Goal: Transaction & Acquisition: Download file/media

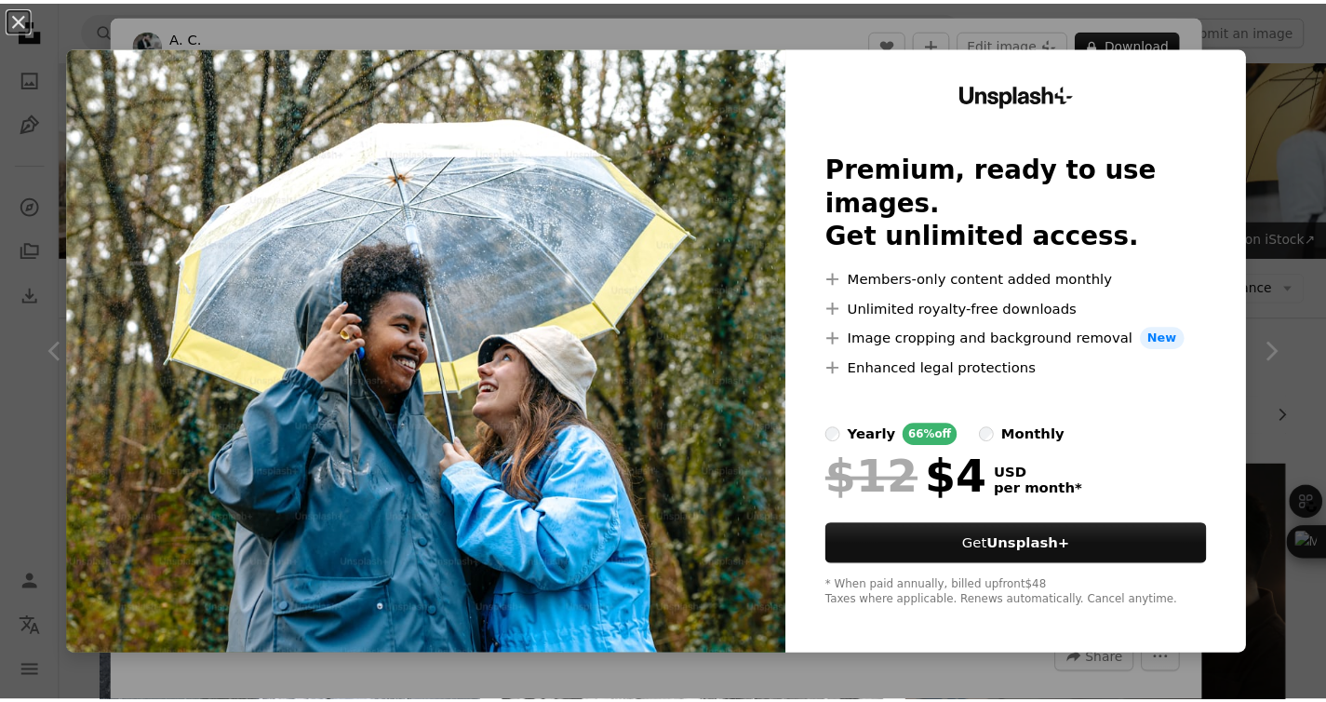
scroll to position [2013, 0]
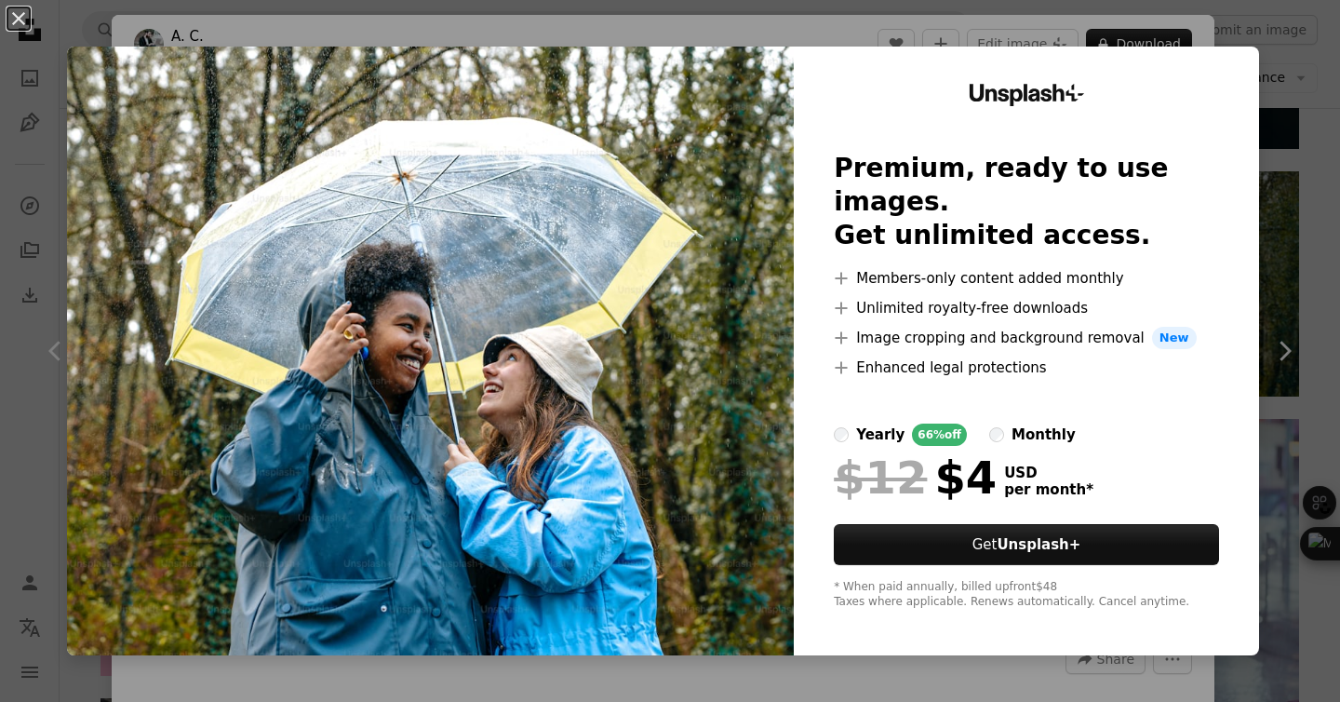
click at [1272, 55] on div "An X shape Unsplash+ Premium, ready to use images. Get unlimited access. A plus…" at bounding box center [670, 351] width 1340 height 702
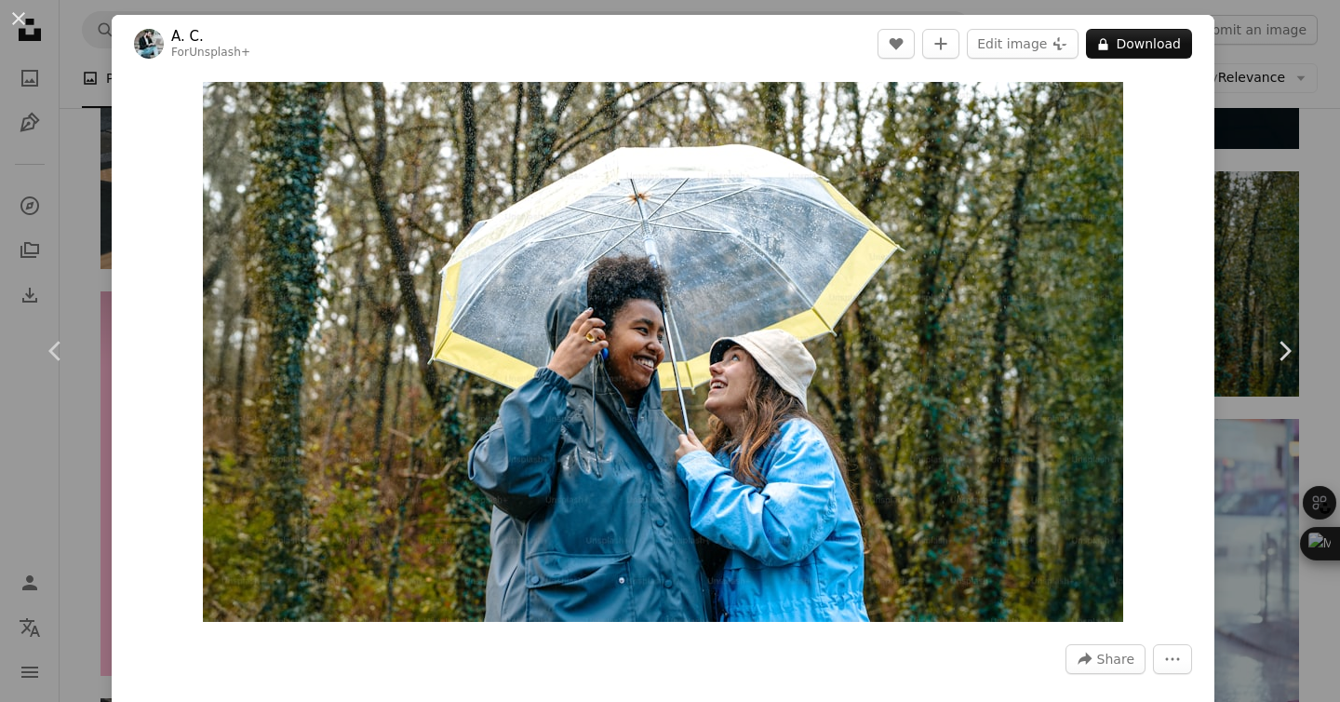
click at [1269, 88] on div "An X shape Chevron left Chevron right A. C. For Unsplash+ A heart A plus sign E…" at bounding box center [670, 351] width 1340 height 702
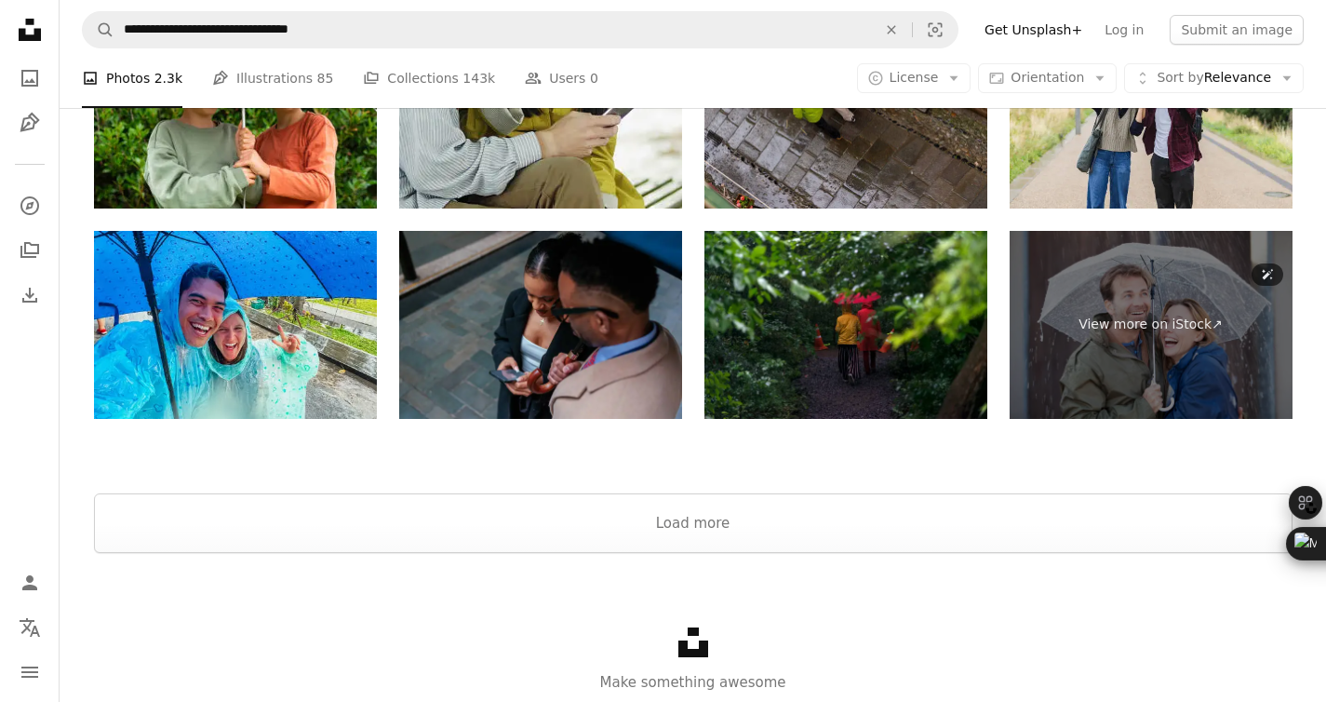
scroll to position [4636, 0]
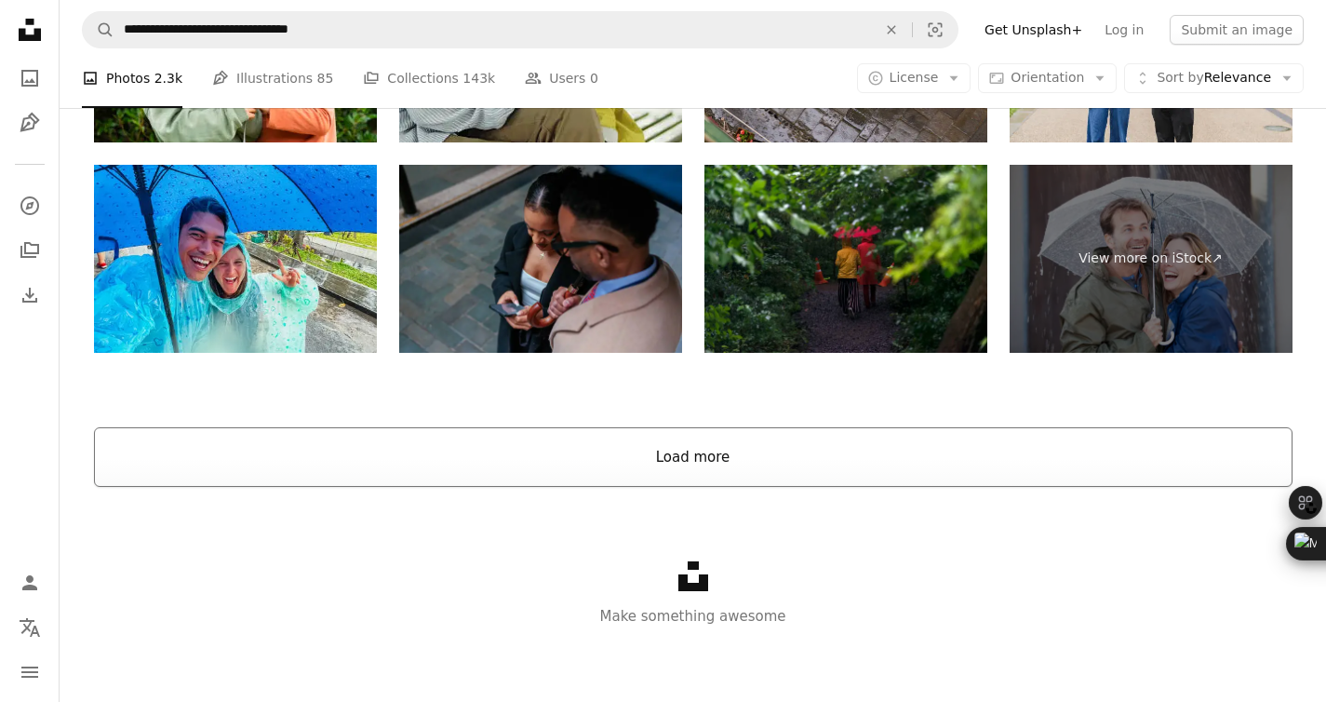
click at [997, 451] on button "Load more" at bounding box center [693, 457] width 1198 height 60
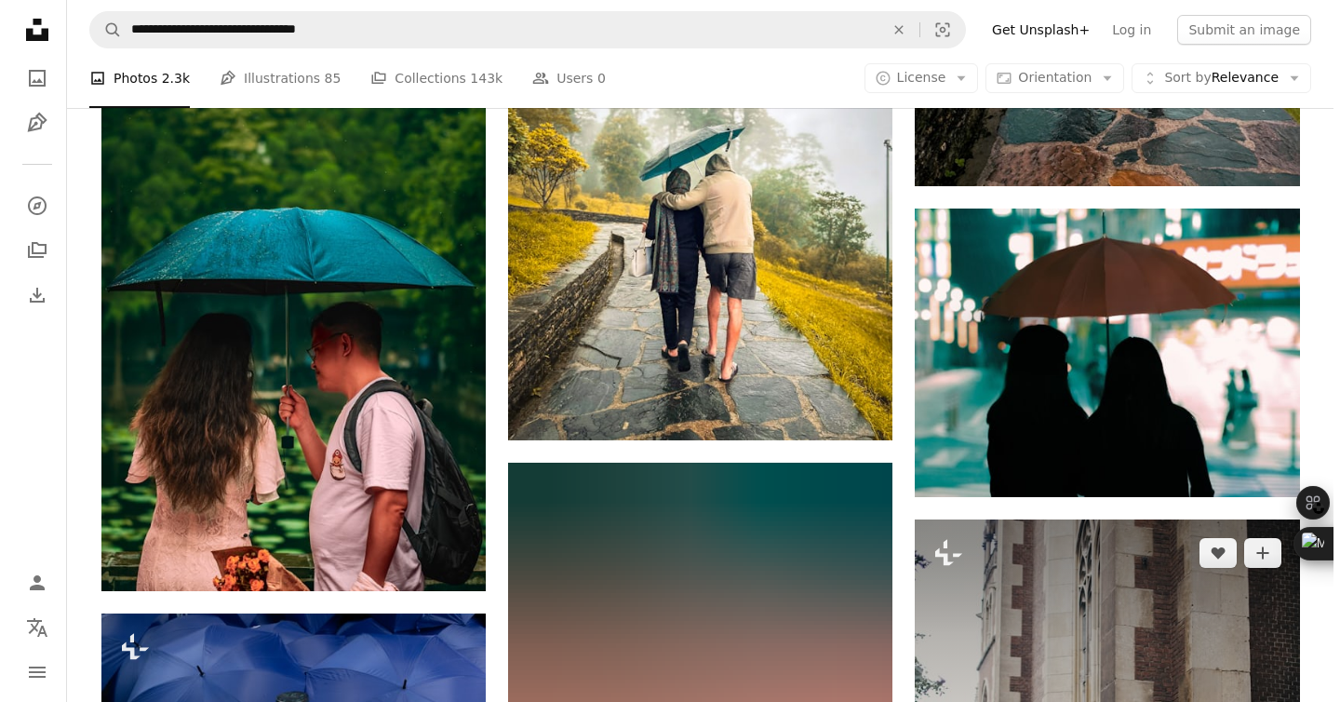
scroll to position [4270, 0]
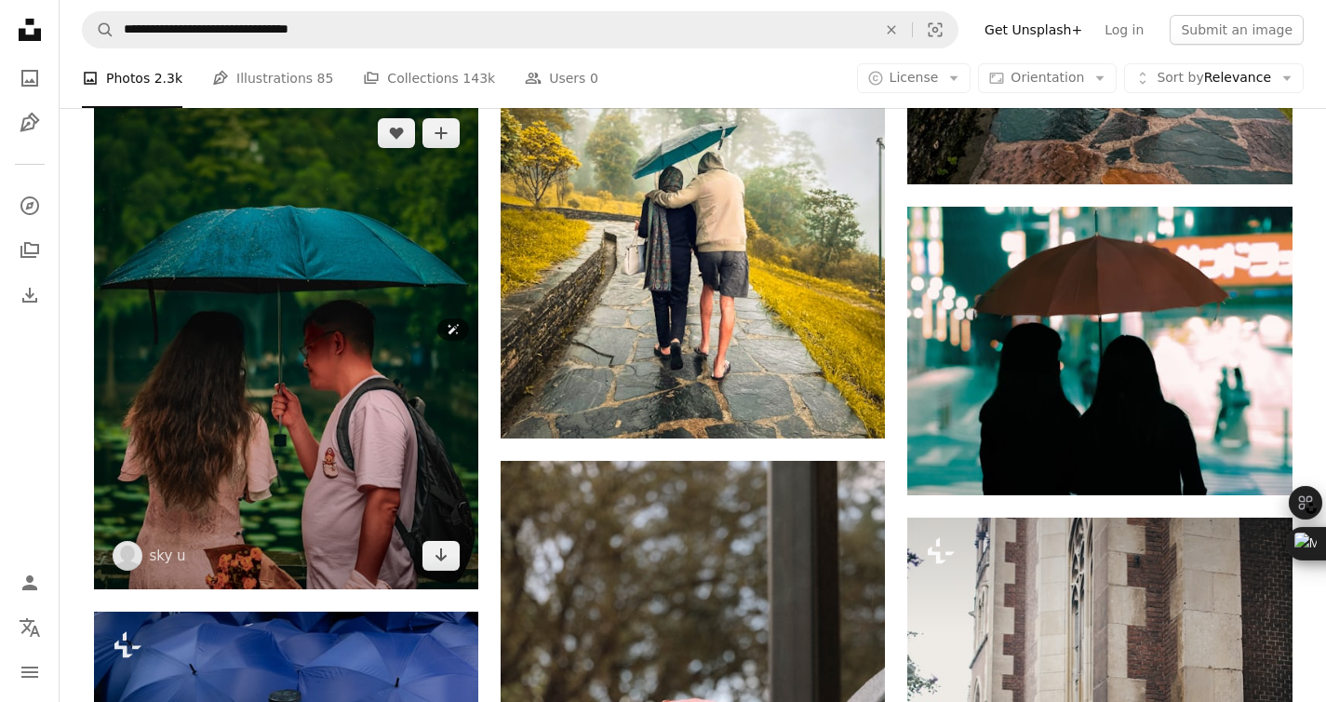
click at [257, 435] on img at bounding box center [286, 344] width 384 height 489
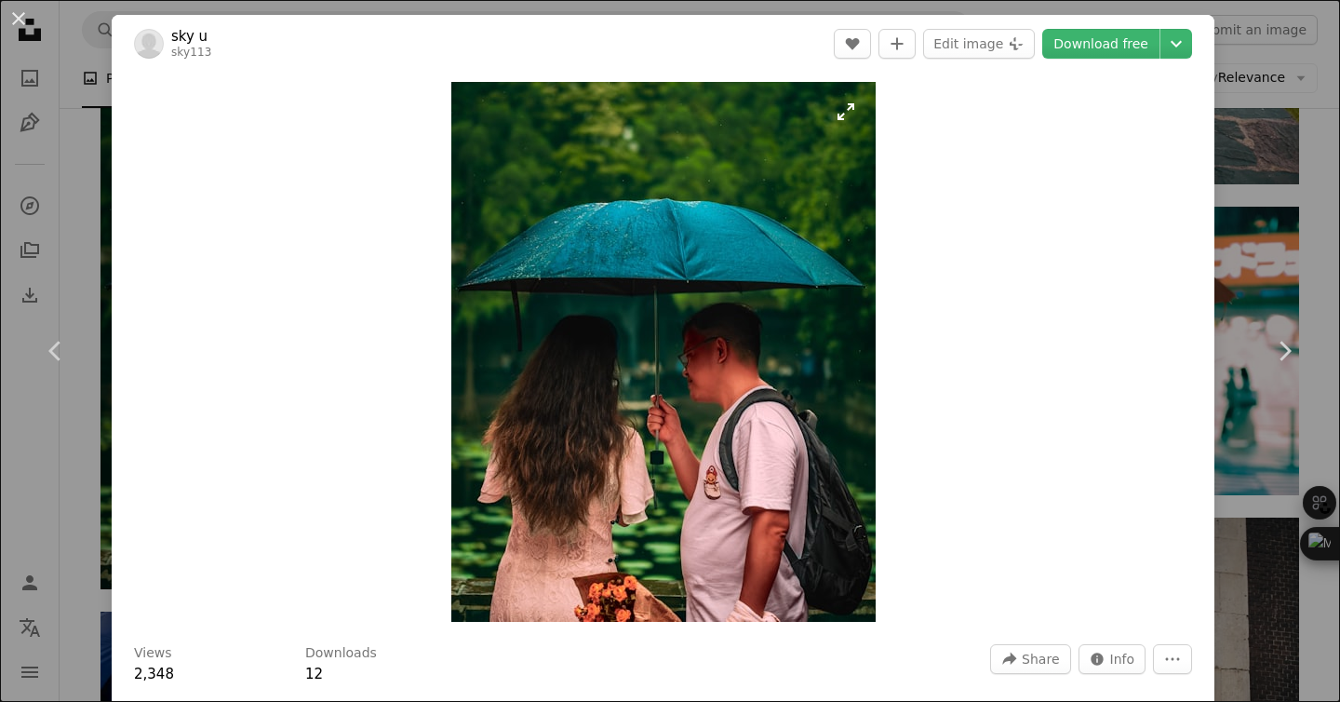
click at [672, 355] on img "Zoom in on this image" at bounding box center [663, 352] width 424 height 540
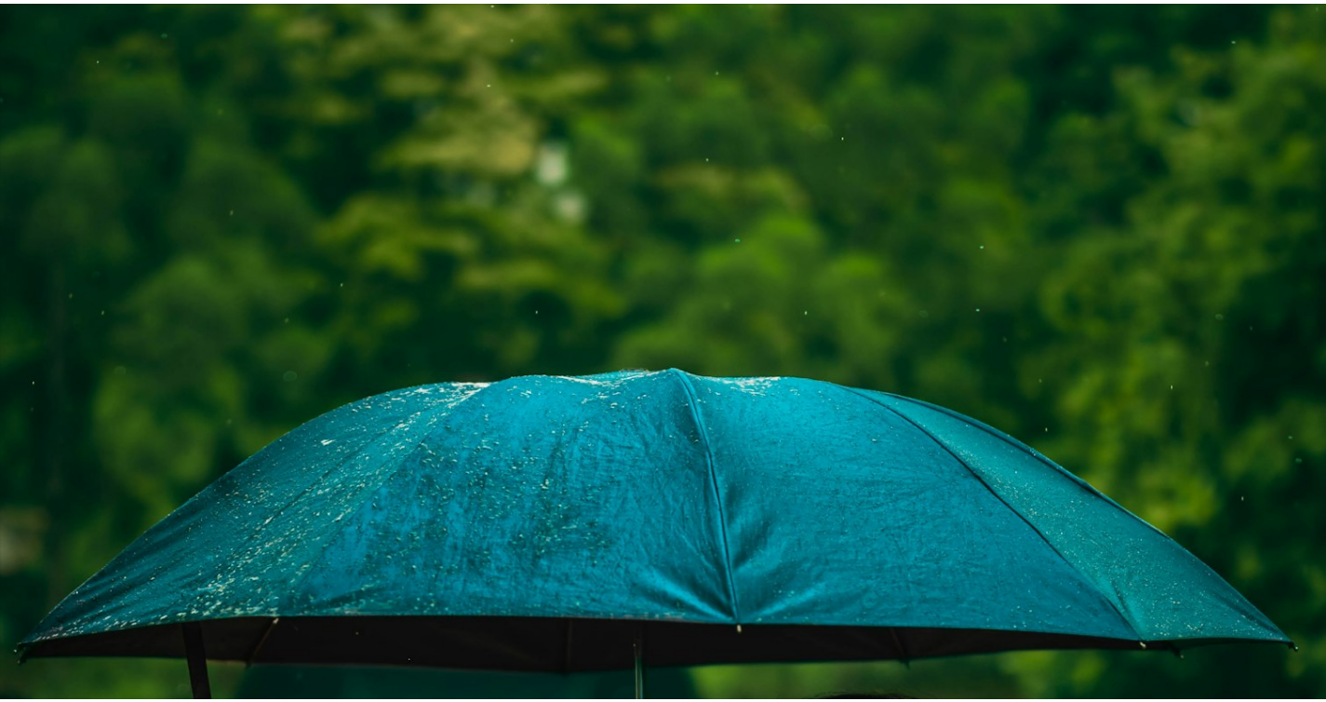
scroll to position [486, 0]
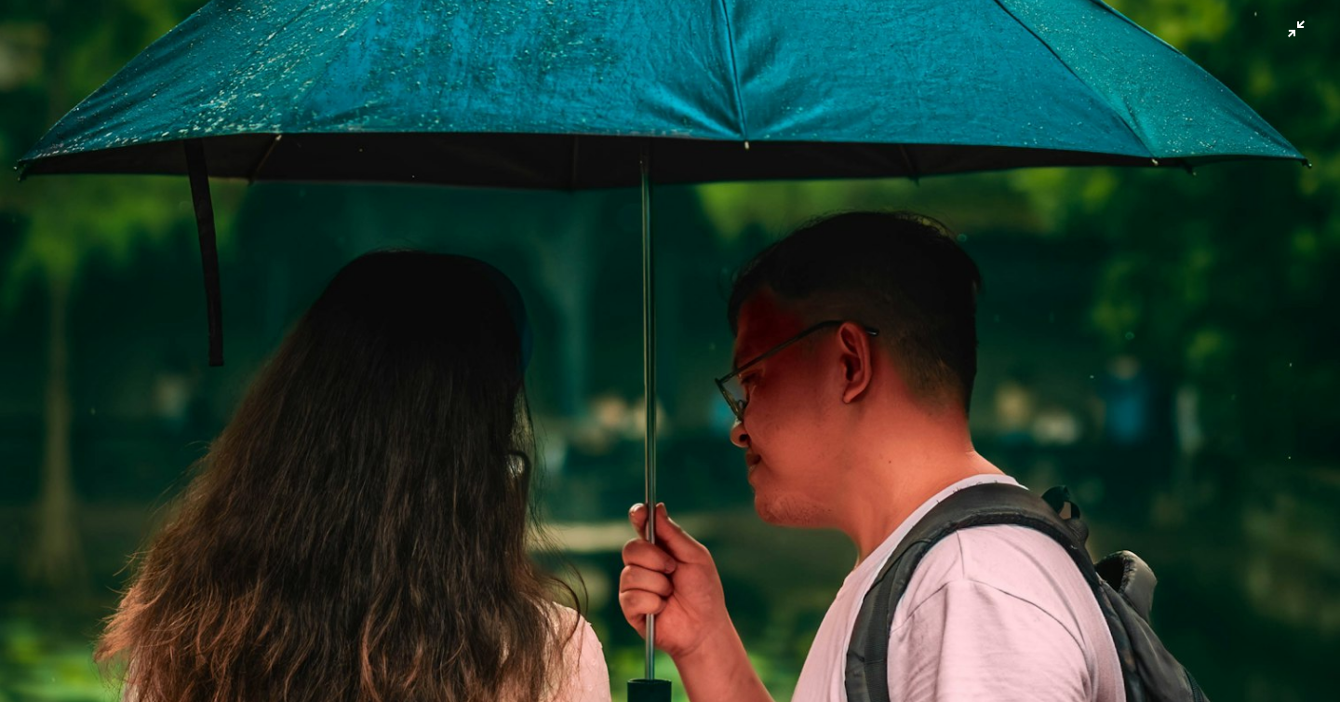
click at [1287, 30] on img "Zoom out on this image" at bounding box center [670, 366] width 1342 height 1707
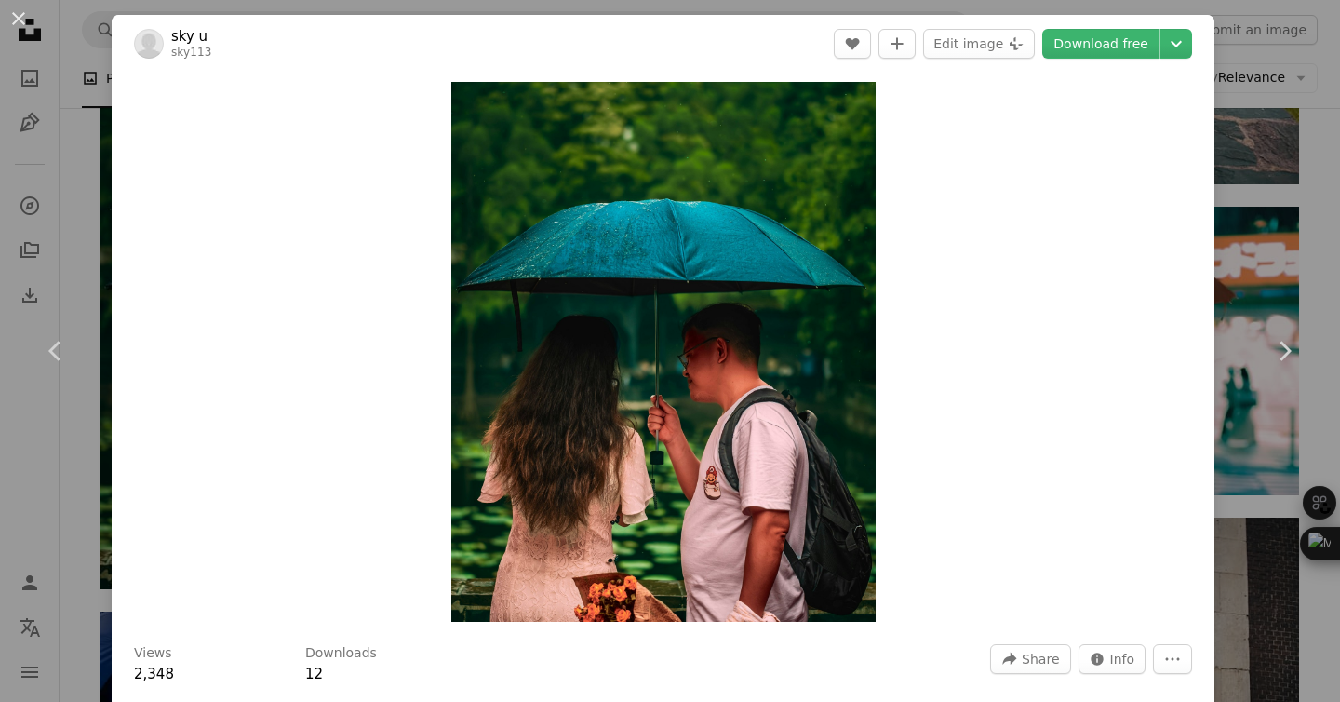
click at [1270, 89] on div "An X shape Chevron left Chevron right sky u sky113 A heart A plus sign Edit ima…" at bounding box center [670, 351] width 1340 height 702
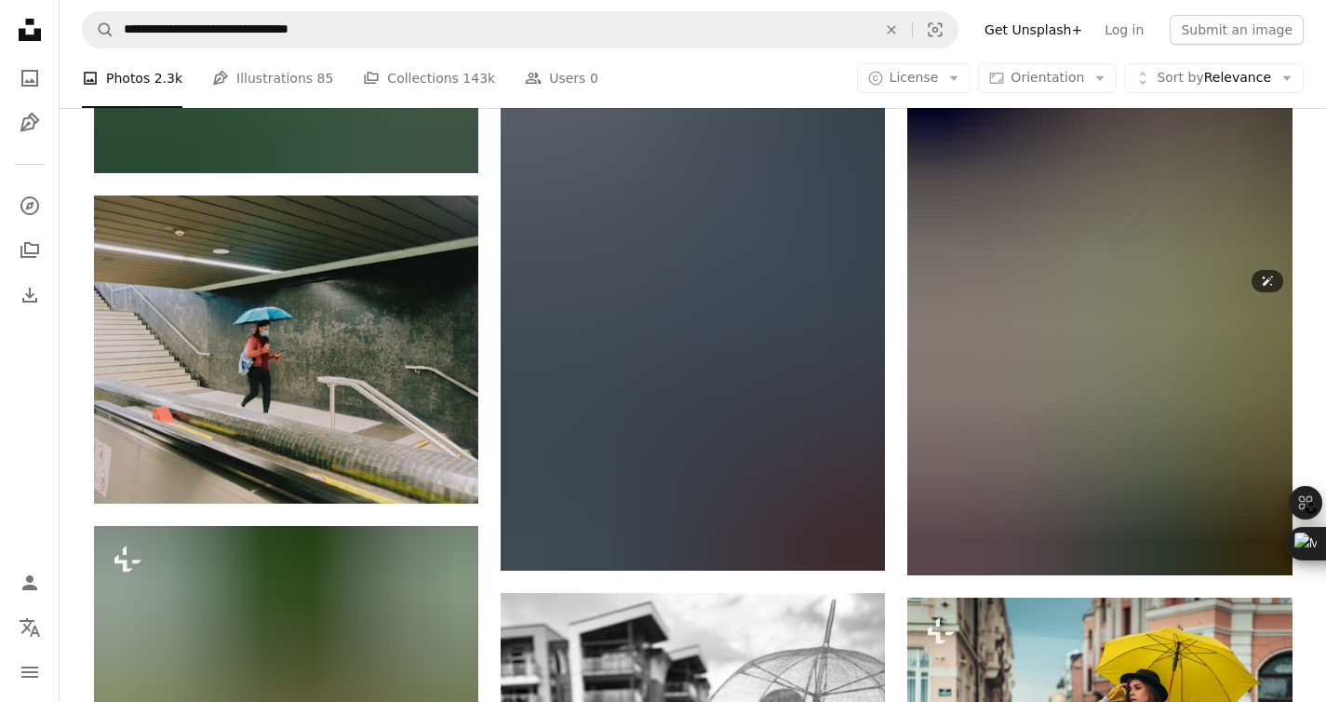
scroll to position [32135, 0]
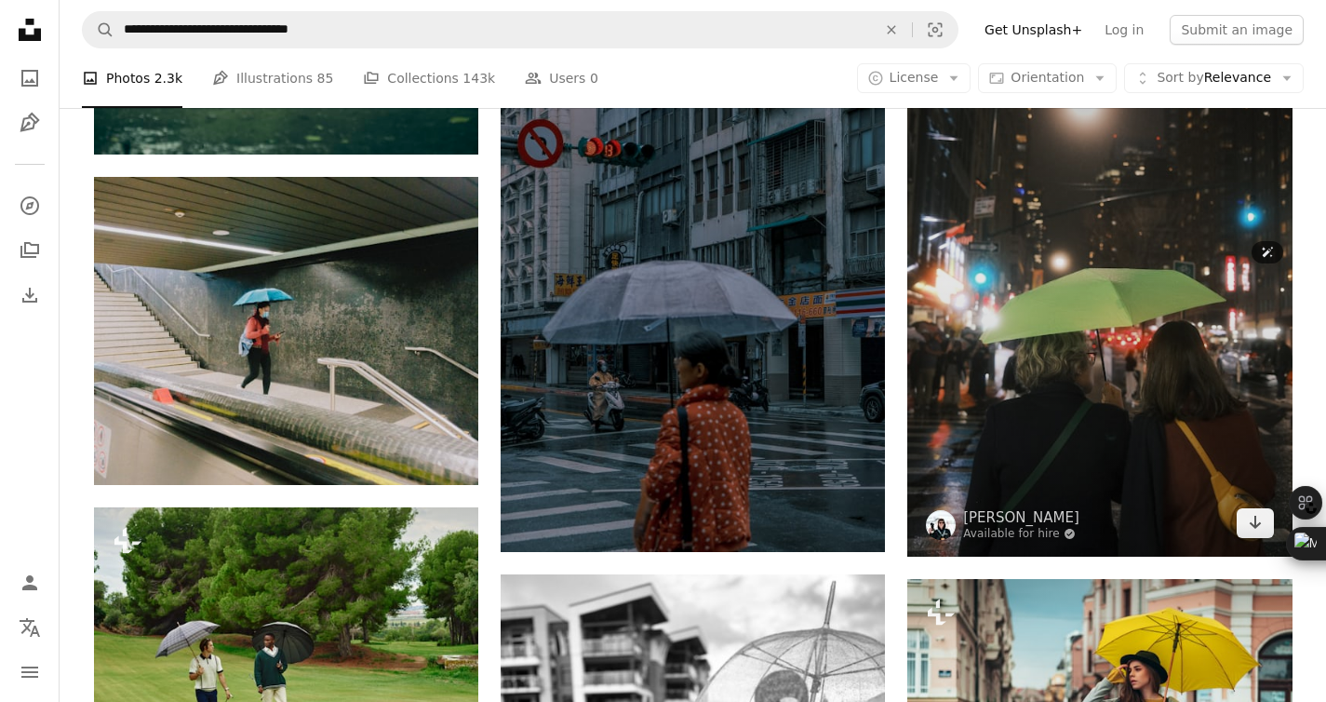
click at [1027, 318] on img at bounding box center [1099, 268] width 384 height 577
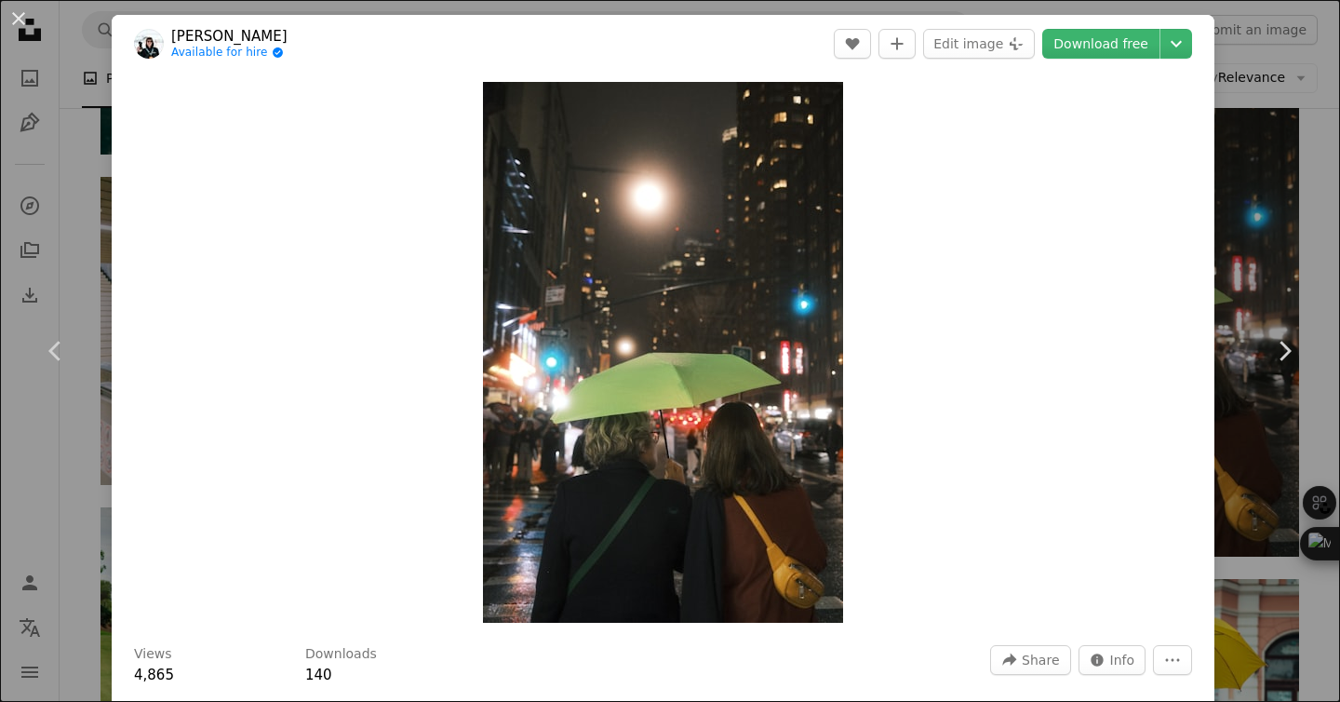
click at [1217, 245] on div "An X shape Chevron left Chevron right Kajetan Sumila Available for hire A check…" at bounding box center [670, 351] width 1340 height 702
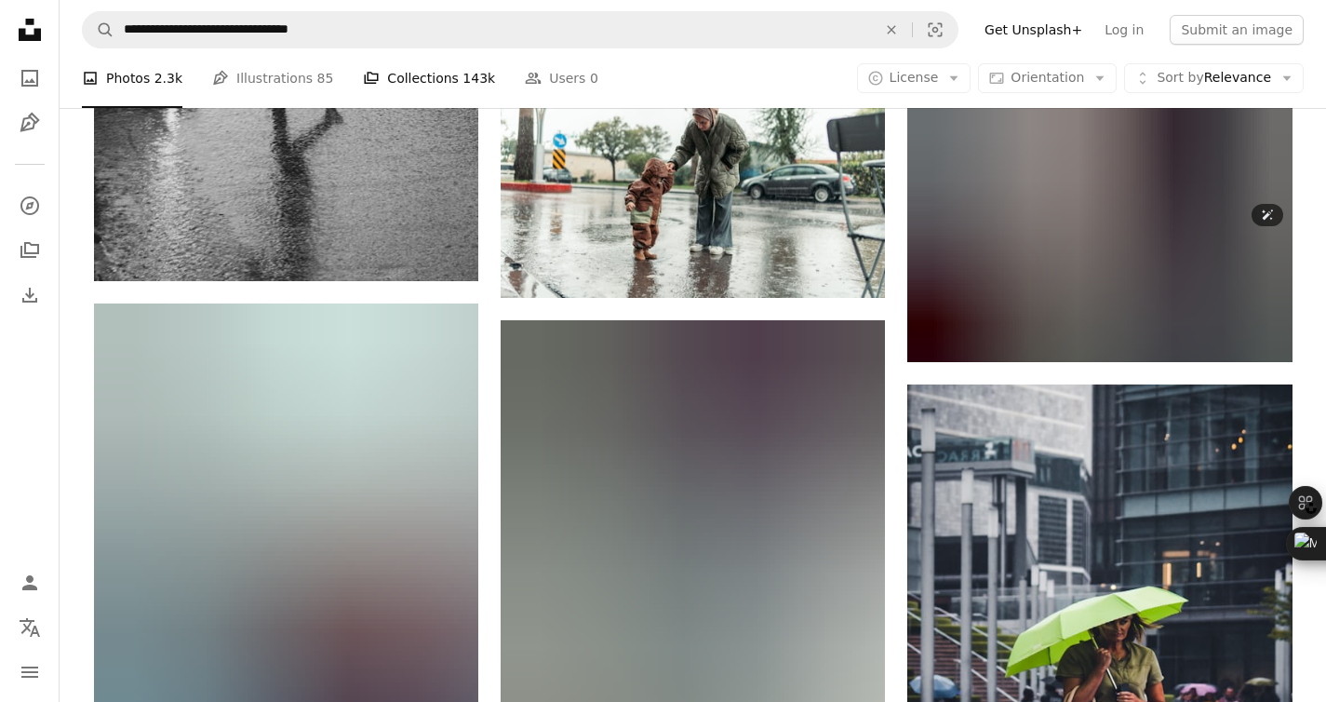
scroll to position [38183, 0]
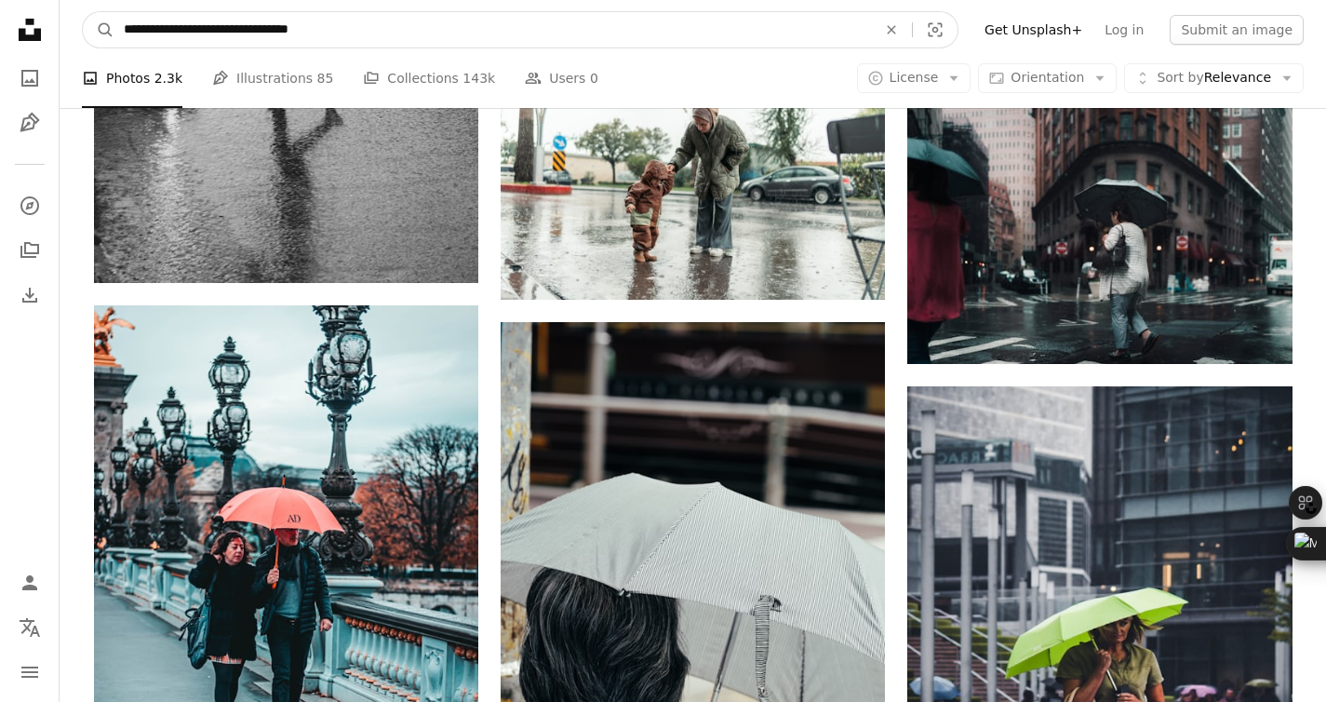
click at [151, 25] on input "**********" at bounding box center [492, 29] width 756 height 35
type input "**********"
click at [83, 12] on button "A magnifying glass" at bounding box center [99, 29] width 32 height 35
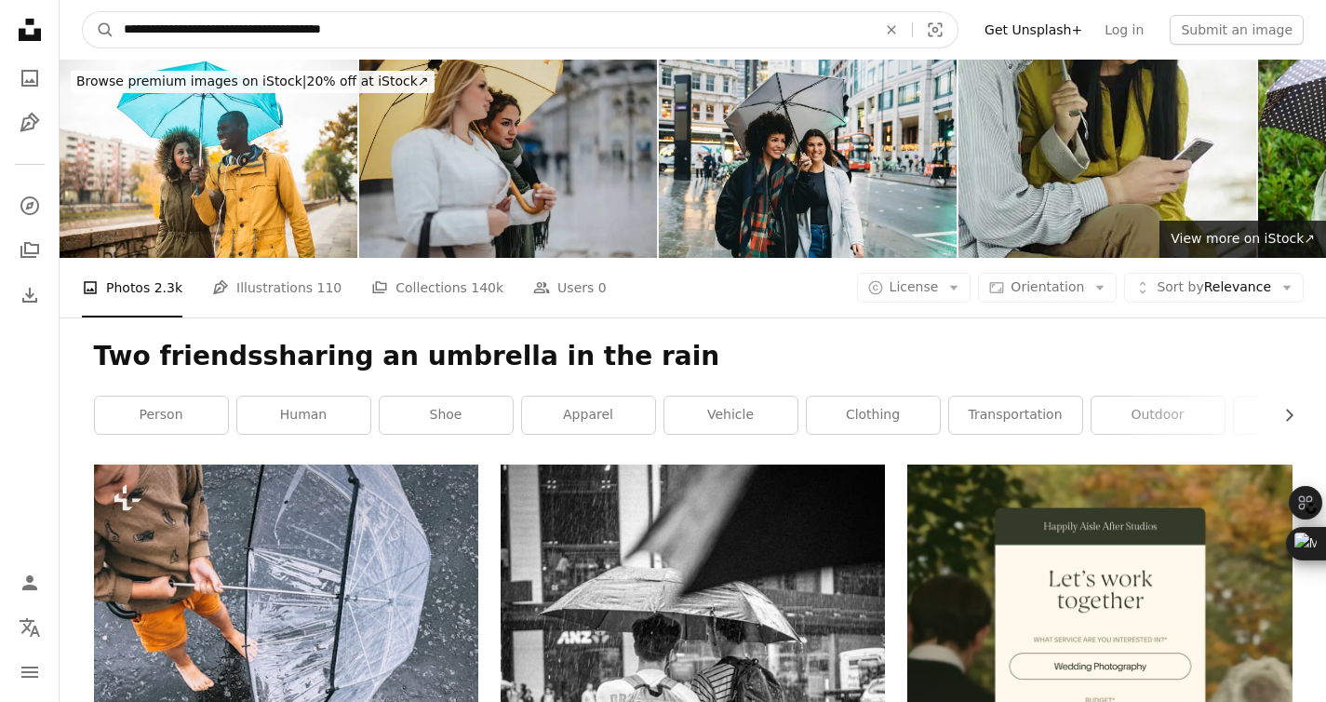
click at [192, 26] on input "**********" at bounding box center [492, 29] width 756 height 35
type input "**********"
click at [83, 12] on button "A magnifying glass" at bounding box center [99, 29] width 32 height 35
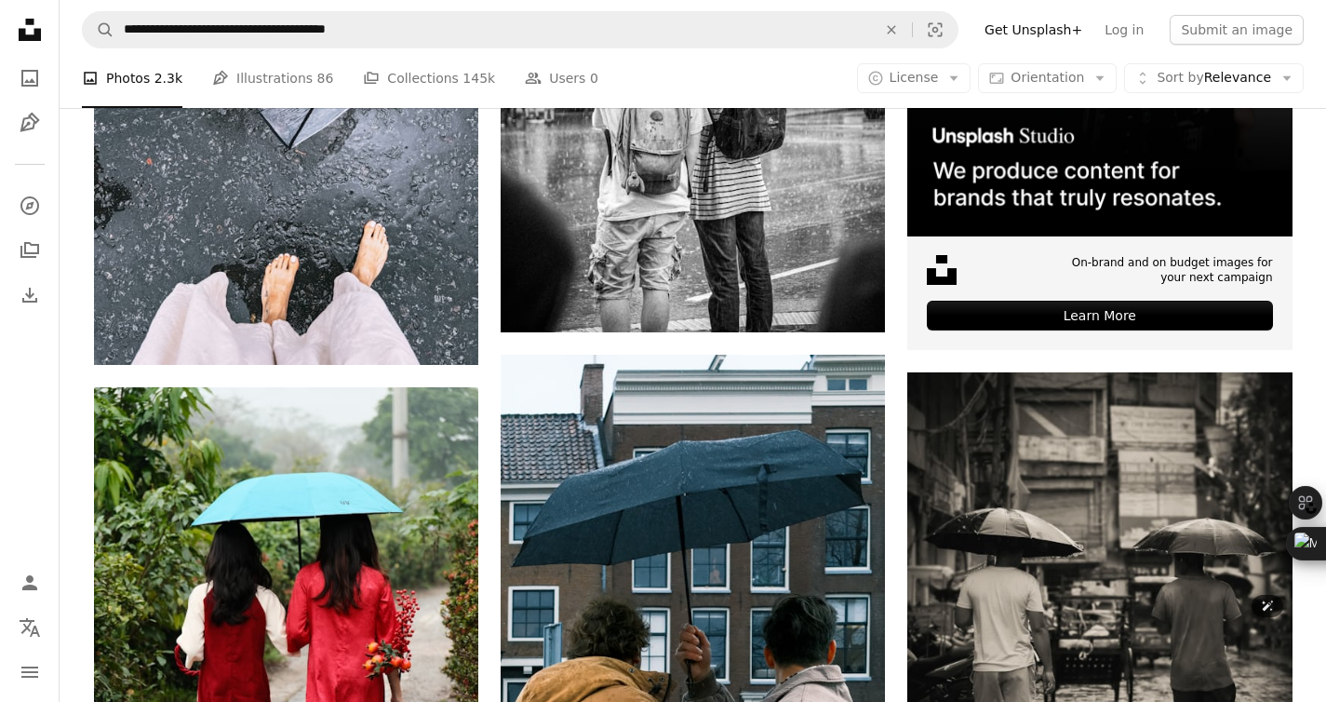
scroll to position [605, 0]
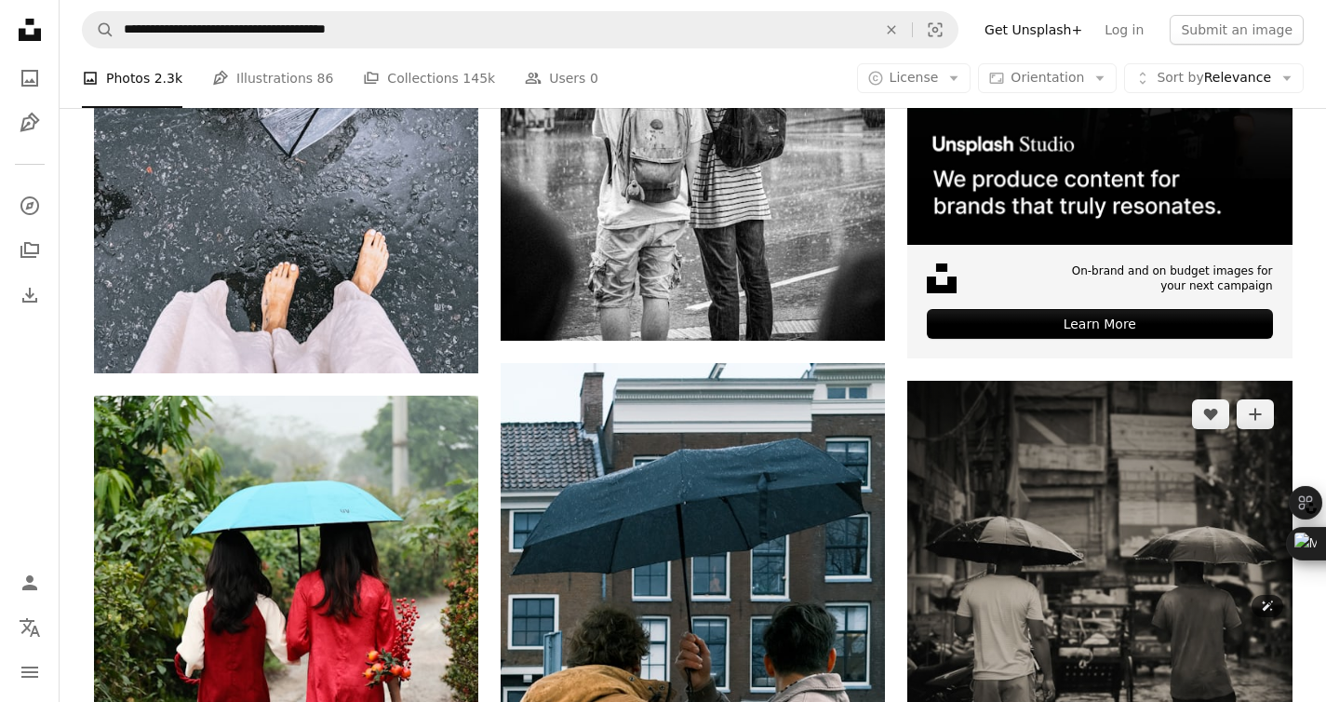
click at [989, 489] on img at bounding box center [1099, 621] width 384 height 481
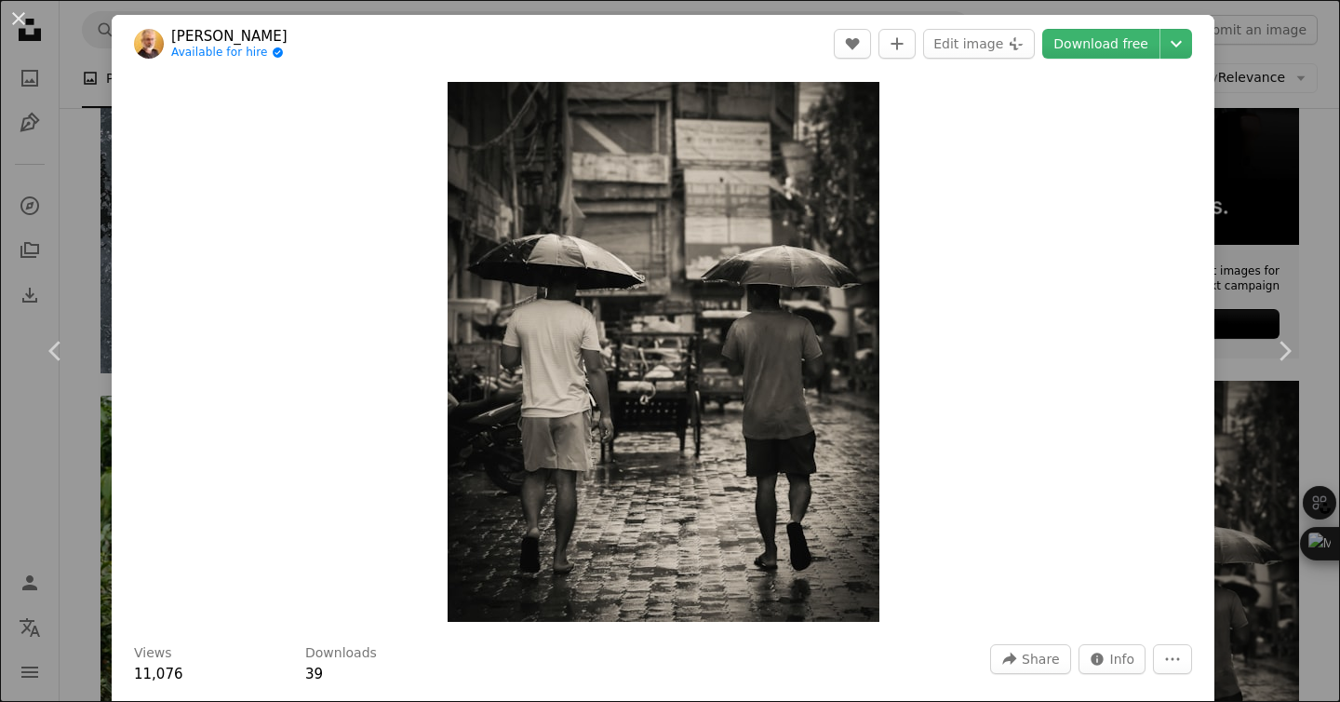
click at [1249, 104] on div "An X shape Chevron left Chevron right Arif Ahmed Available for hire A checkmark…" at bounding box center [670, 351] width 1340 height 702
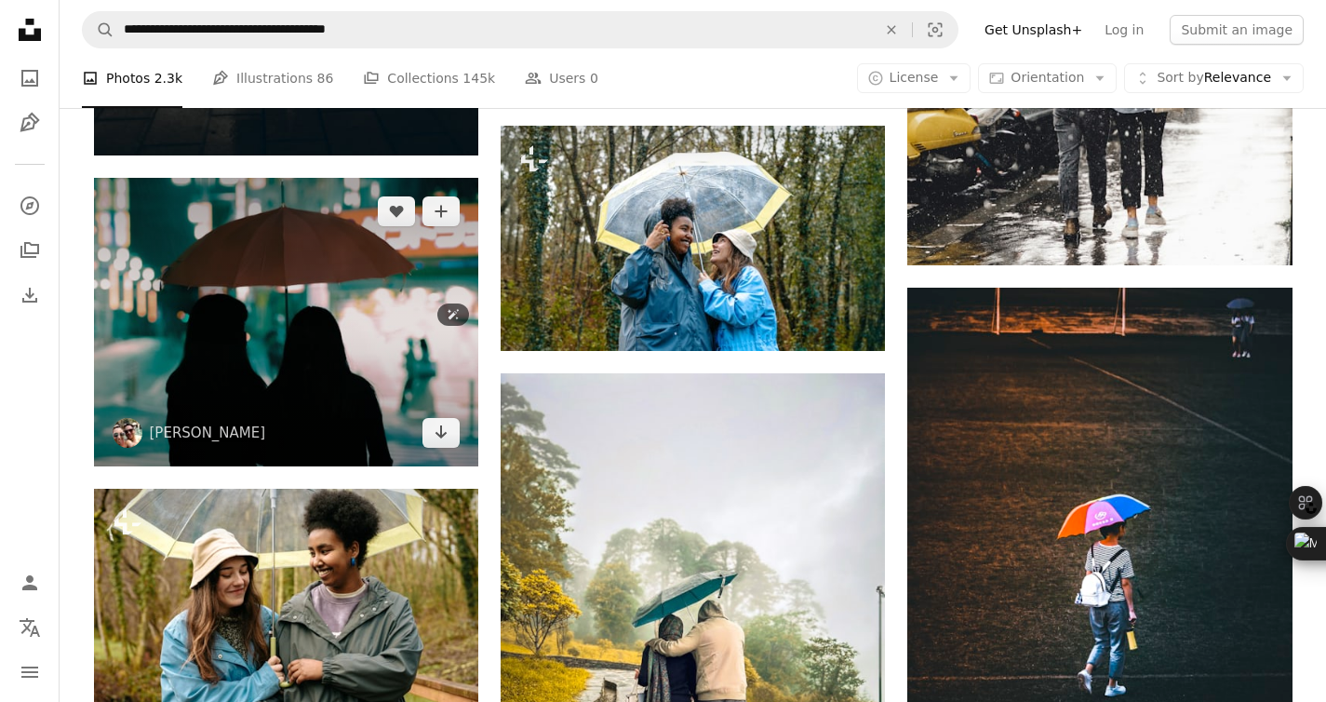
scroll to position [2295, 0]
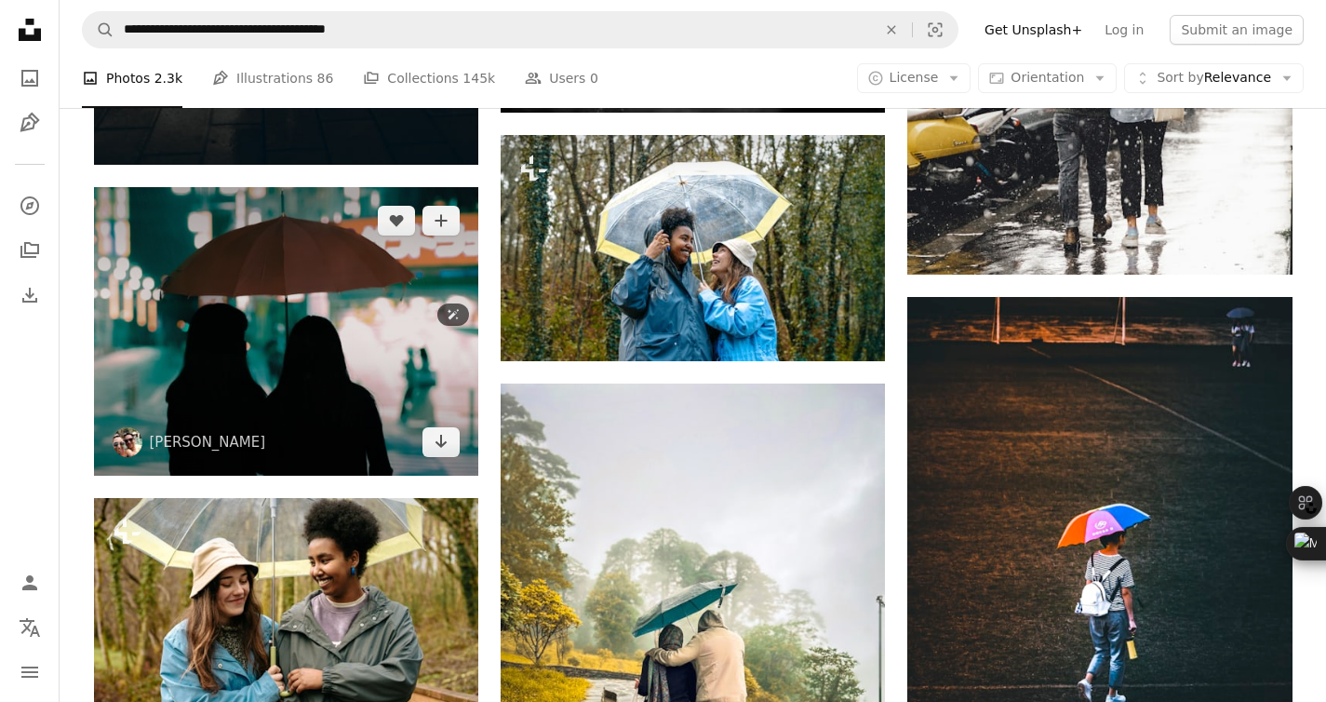
click at [415, 360] on img at bounding box center [286, 331] width 384 height 288
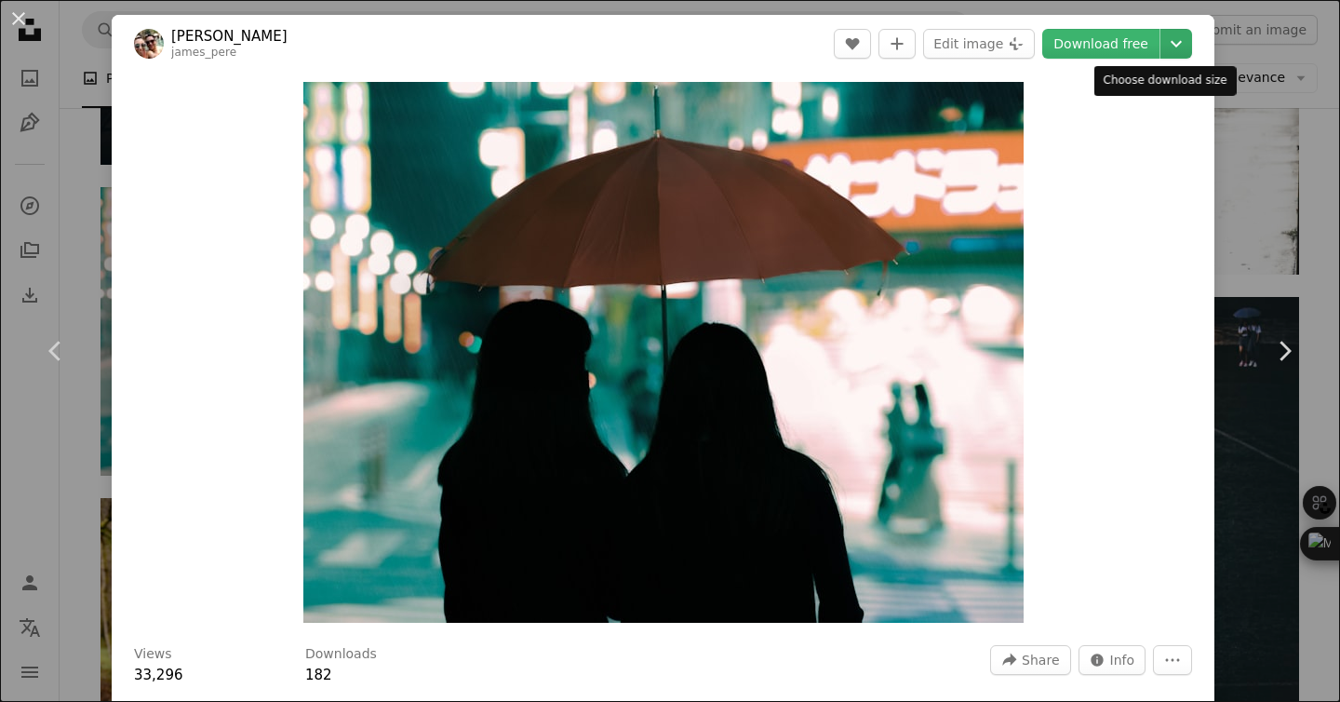
click at [1161, 42] on icon "Chevron down" at bounding box center [1176, 44] width 30 height 22
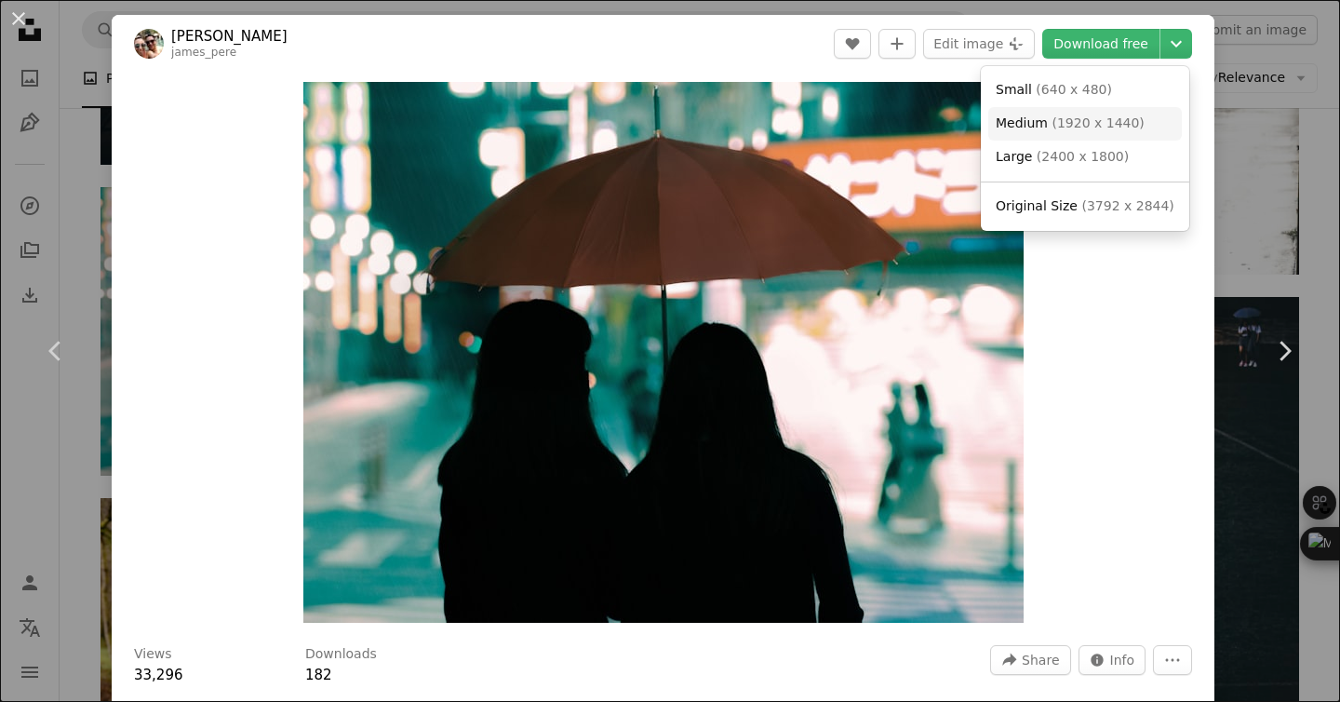
click at [1158, 108] on link "Medium ( 1920 x 1440 )" at bounding box center [1085, 123] width 194 height 33
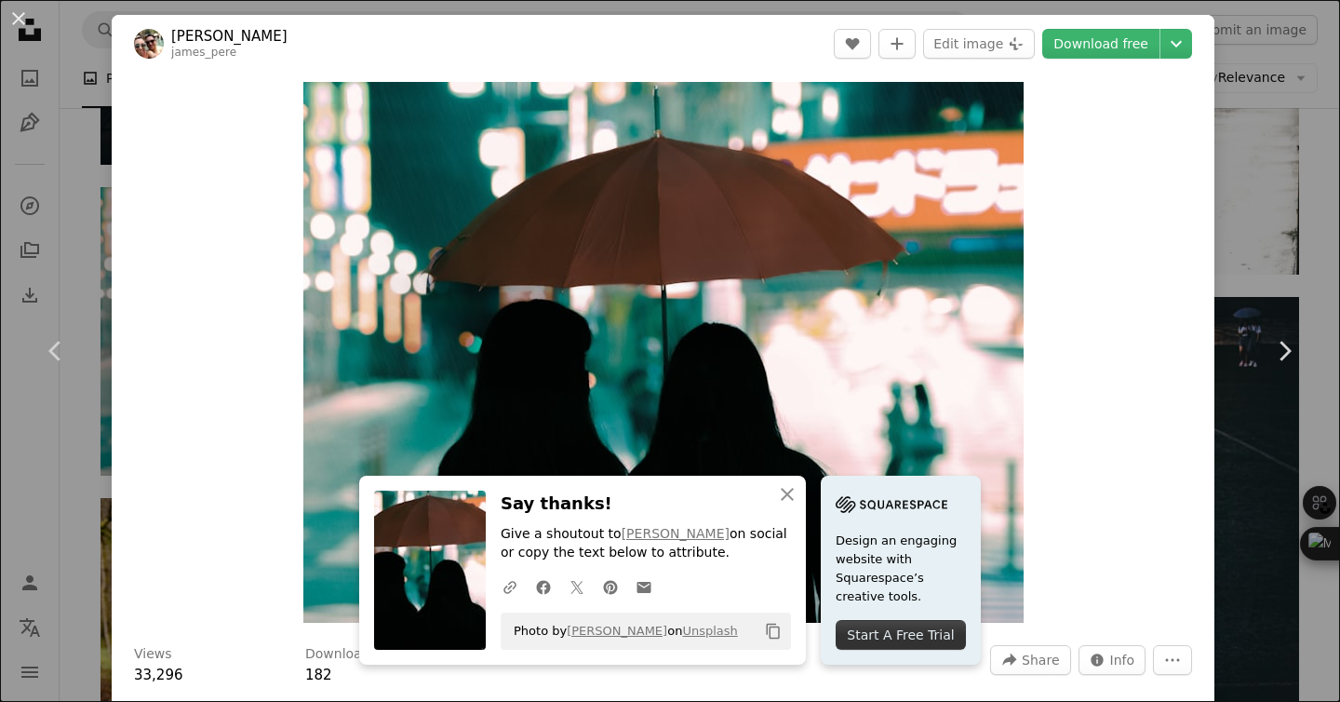
click at [1248, 250] on div "An X shape Chevron left Chevron right An X shape Close Say thanks! Give a shout…" at bounding box center [670, 351] width 1340 height 702
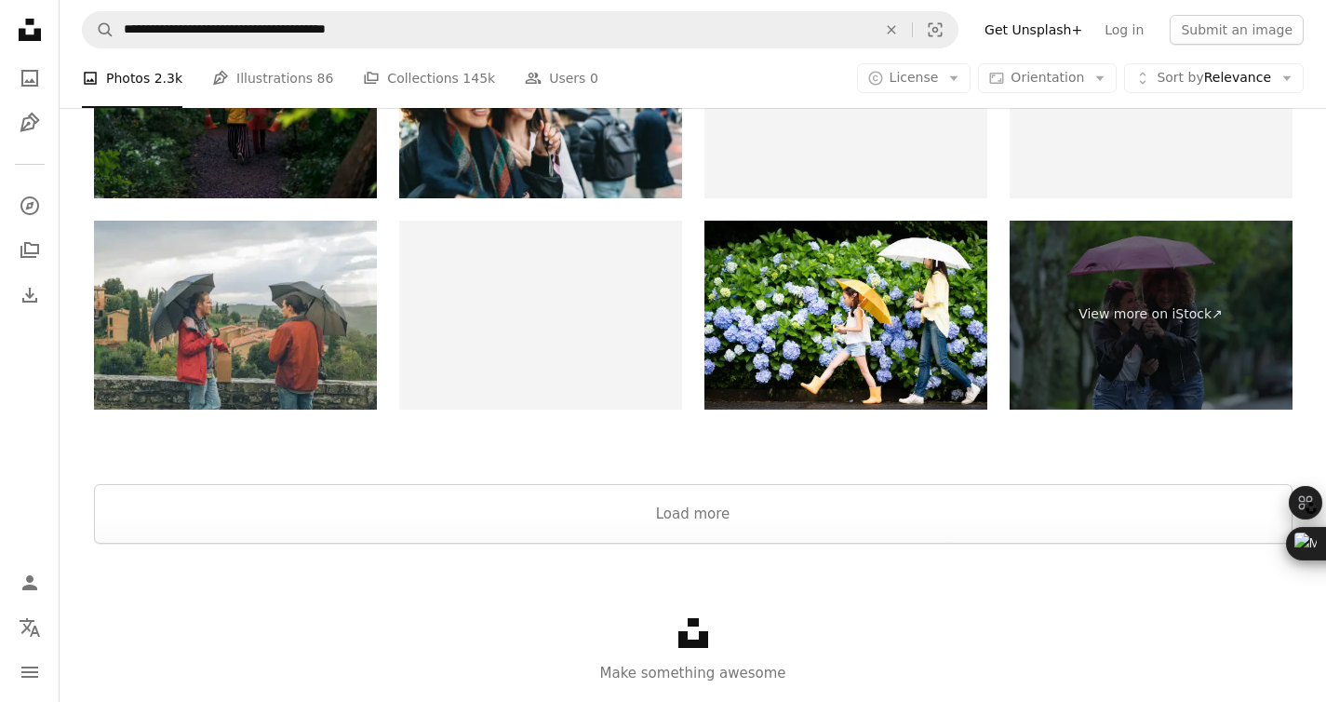
scroll to position [7945, 0]
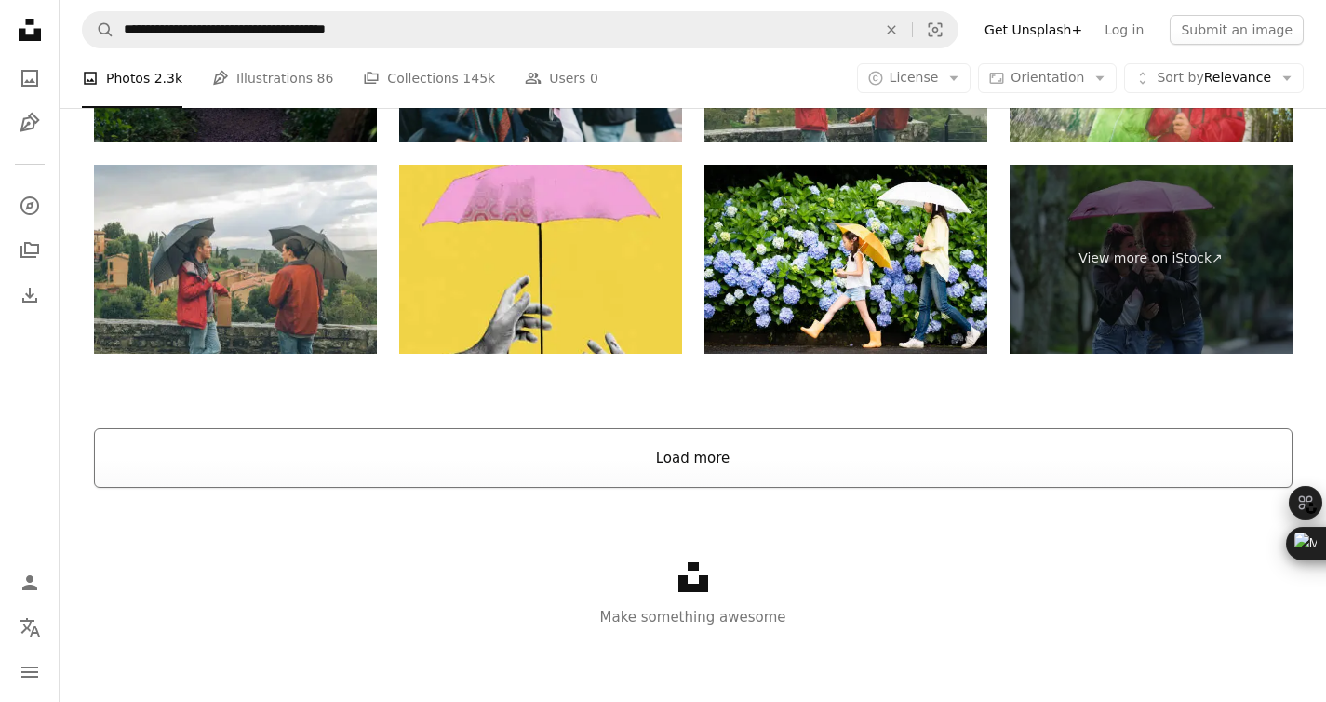
click at [709, 474] on button "Load more" at bounding box center [693, 458] width 1198 height 60
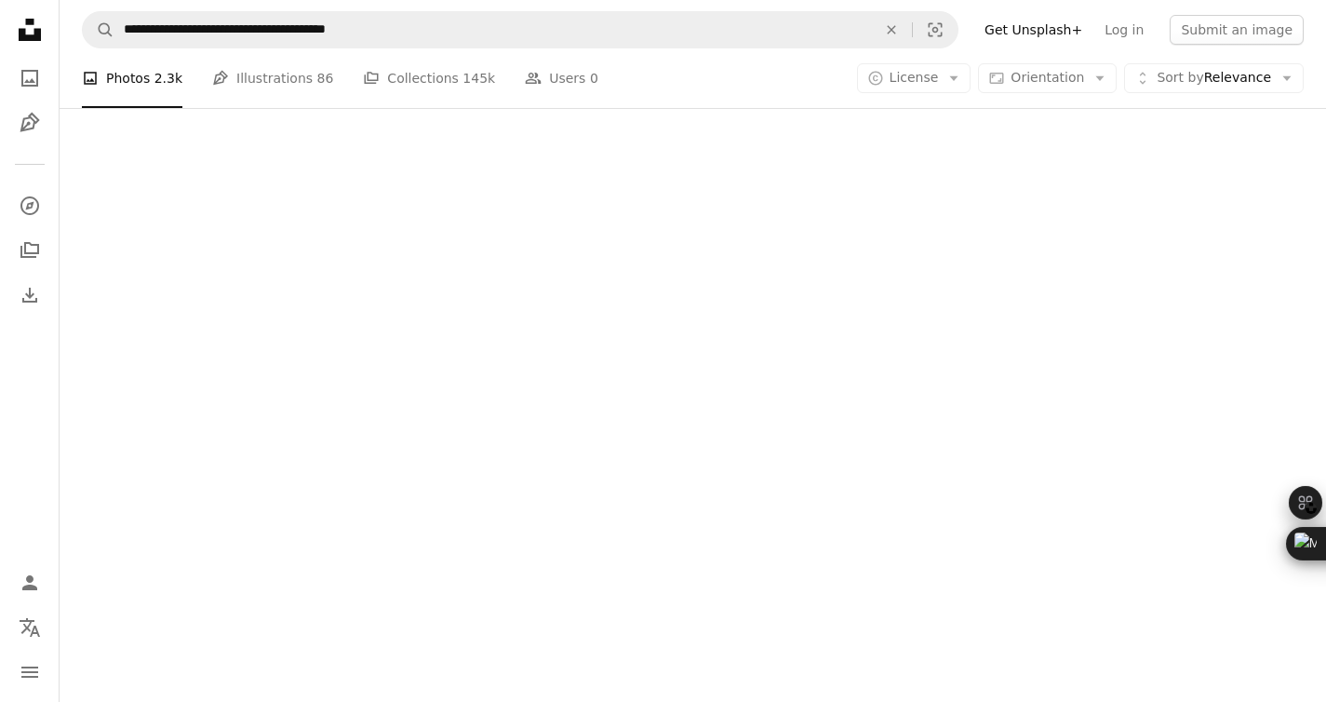
click at [709, 474] on div at bounding box center [693, 319] width 1266 height 767
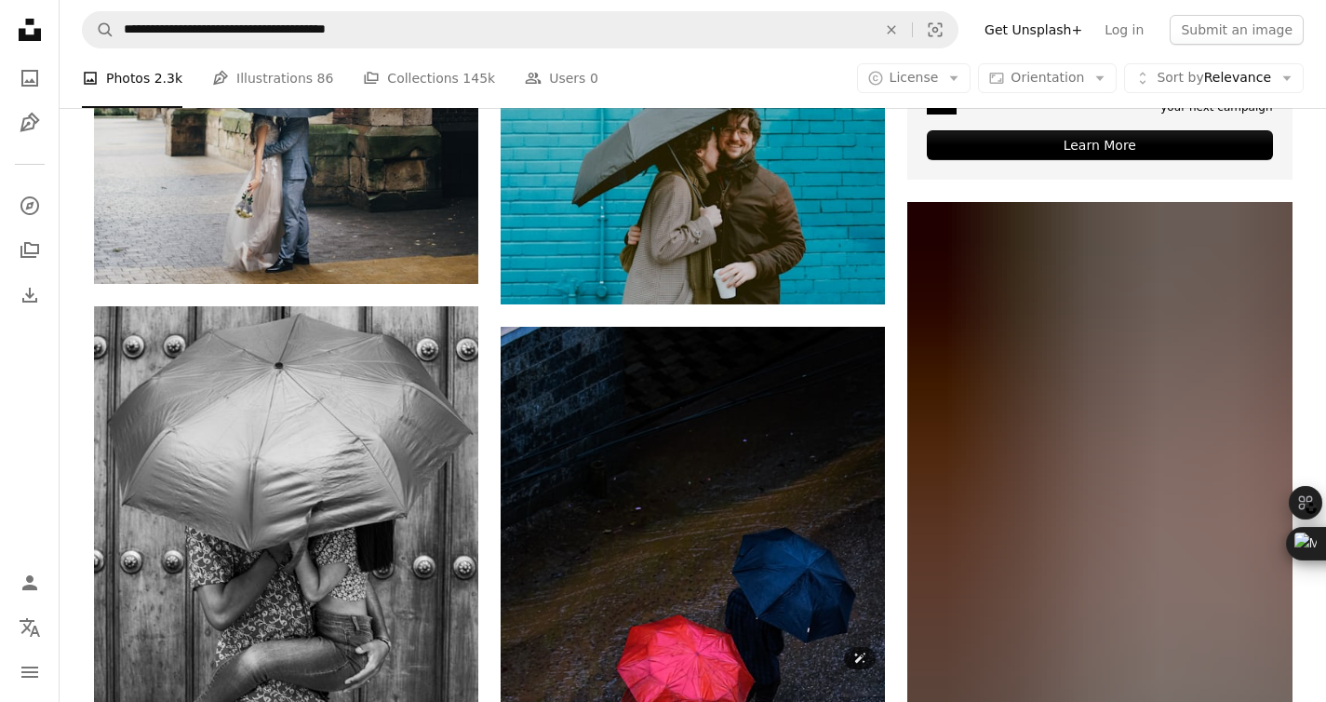
scroll to position [10368, 0]
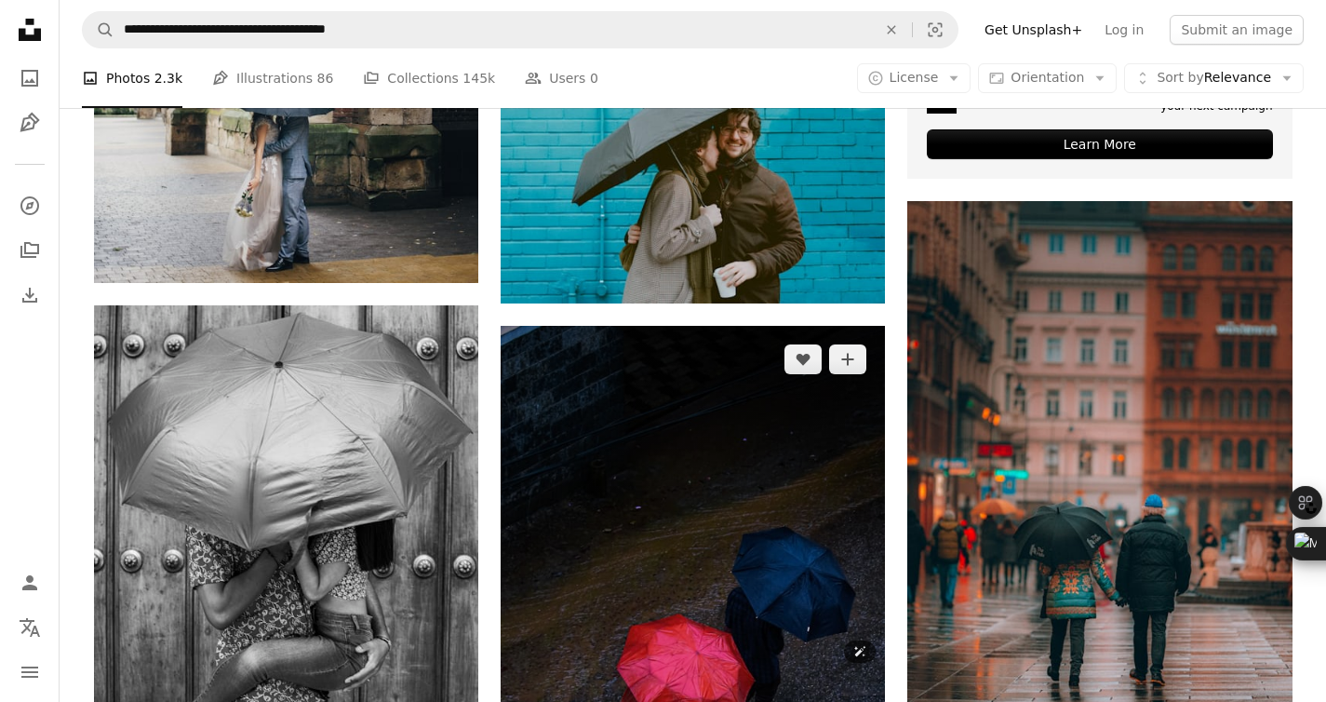
click at [711, 488] on img at bounding box center [693, 668] width 384 height 684
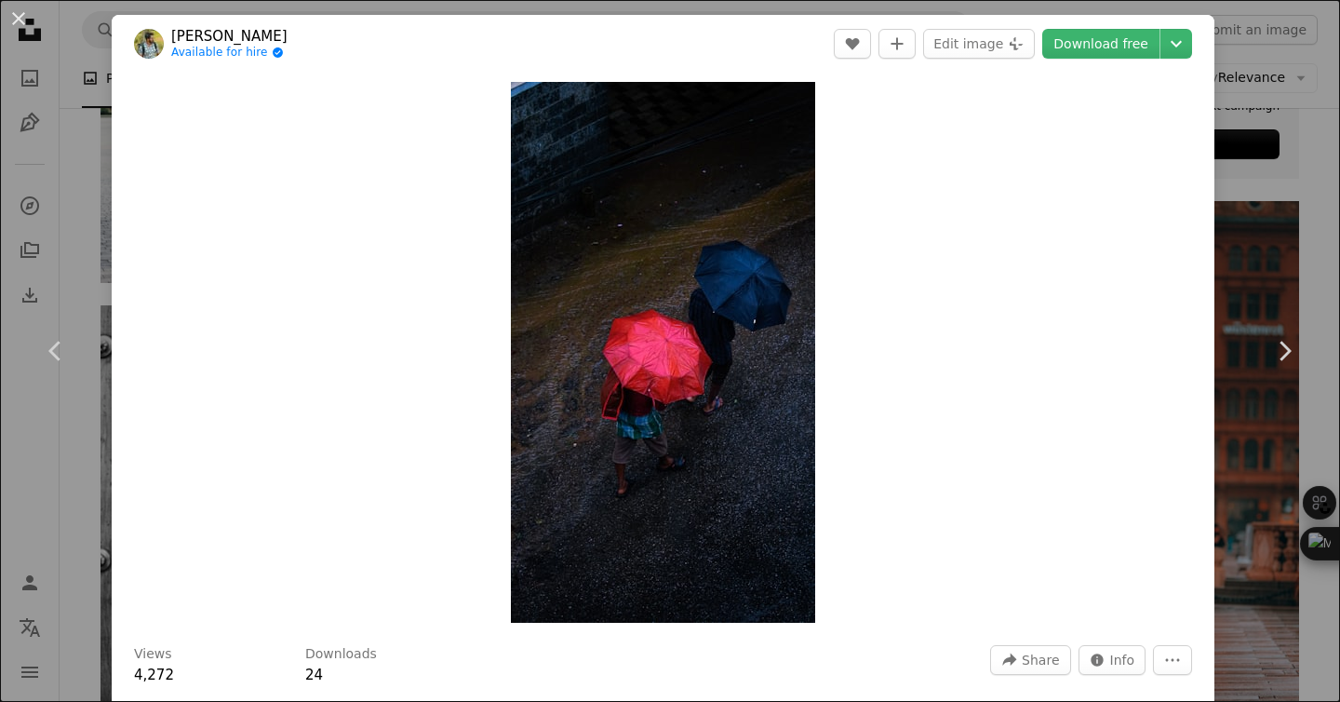
click at [1282, 527] on div "An X shape Chevron left Chevron right Anas Anwar Available for hire A checkmark…" at bounding box center [670, 351] width 1340 height 702
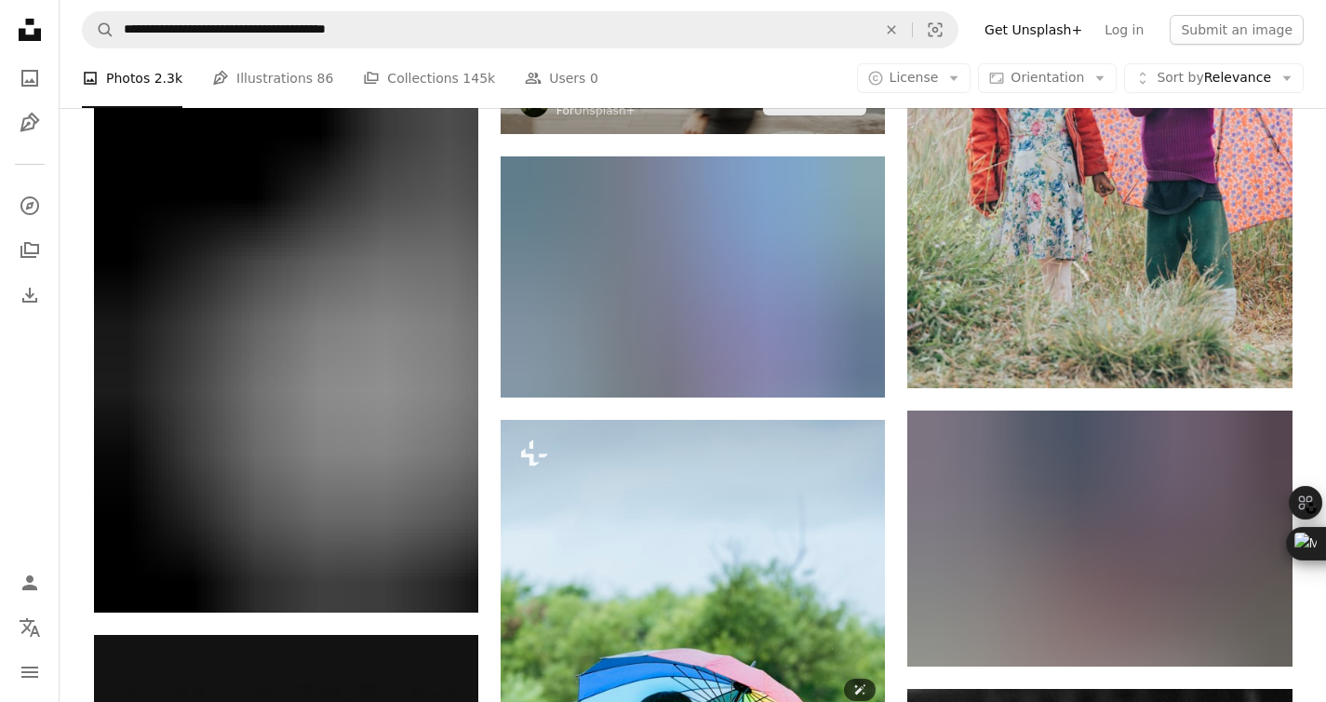
scroll to position [37623, 0]
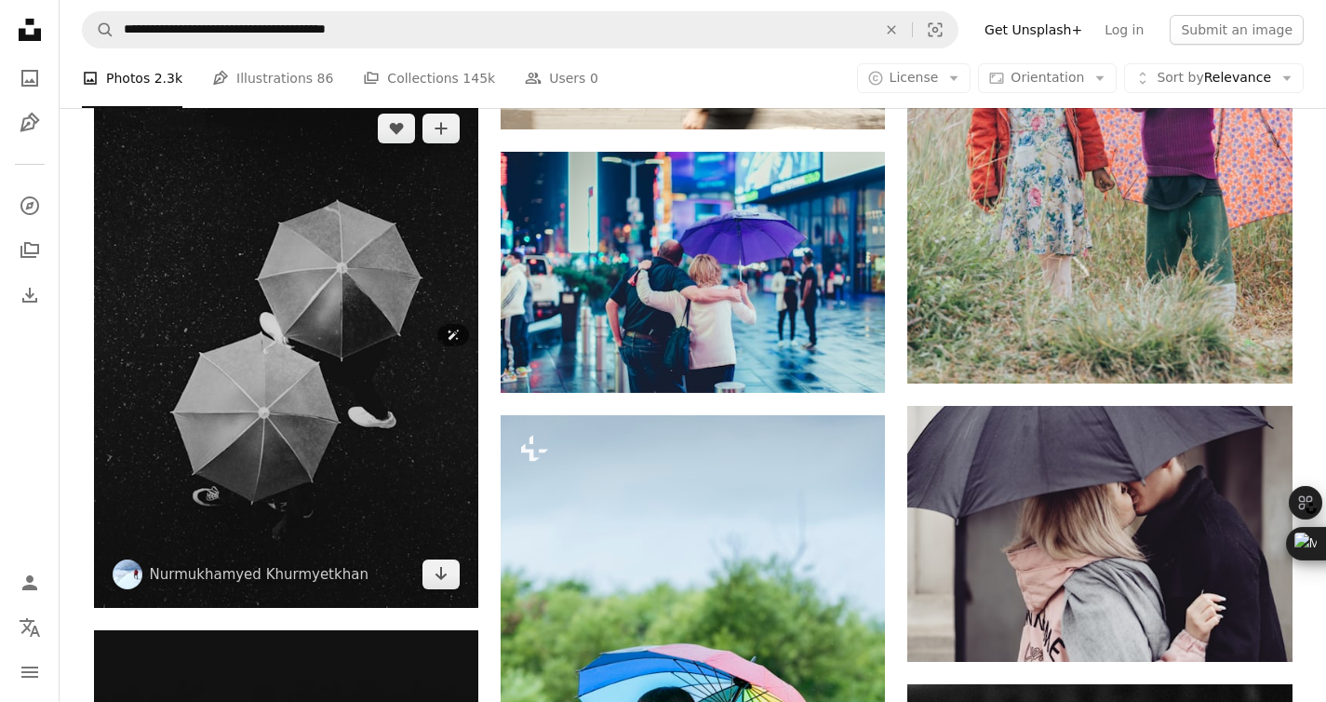
click at [325, 438] on img at bounding box center [286, 351] width 384 height 513
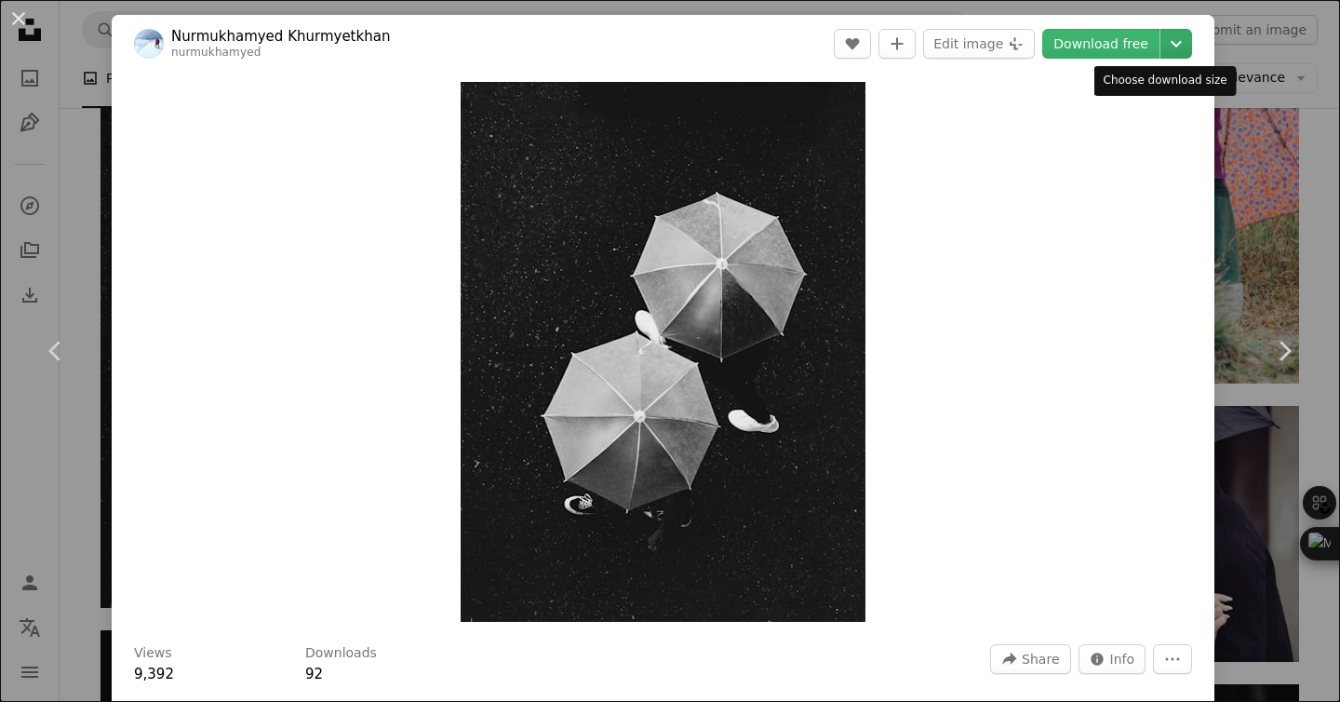
click at [1161, 44] on icon "Chevron down" at bounding box center [1176, 44] width 30 height 22
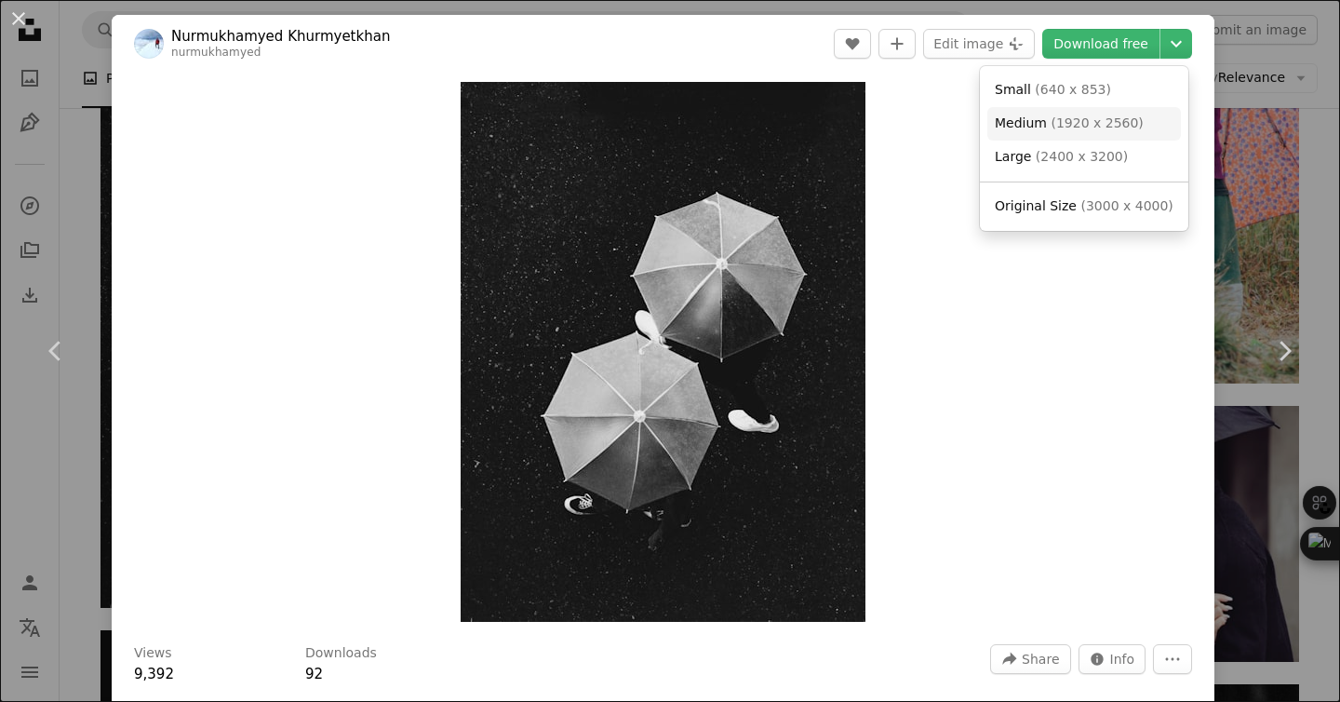
click at [1140, 135] on link "Medium ( 1920 x 2560 )" at bounding box center [1084, 123] width 194 height 33
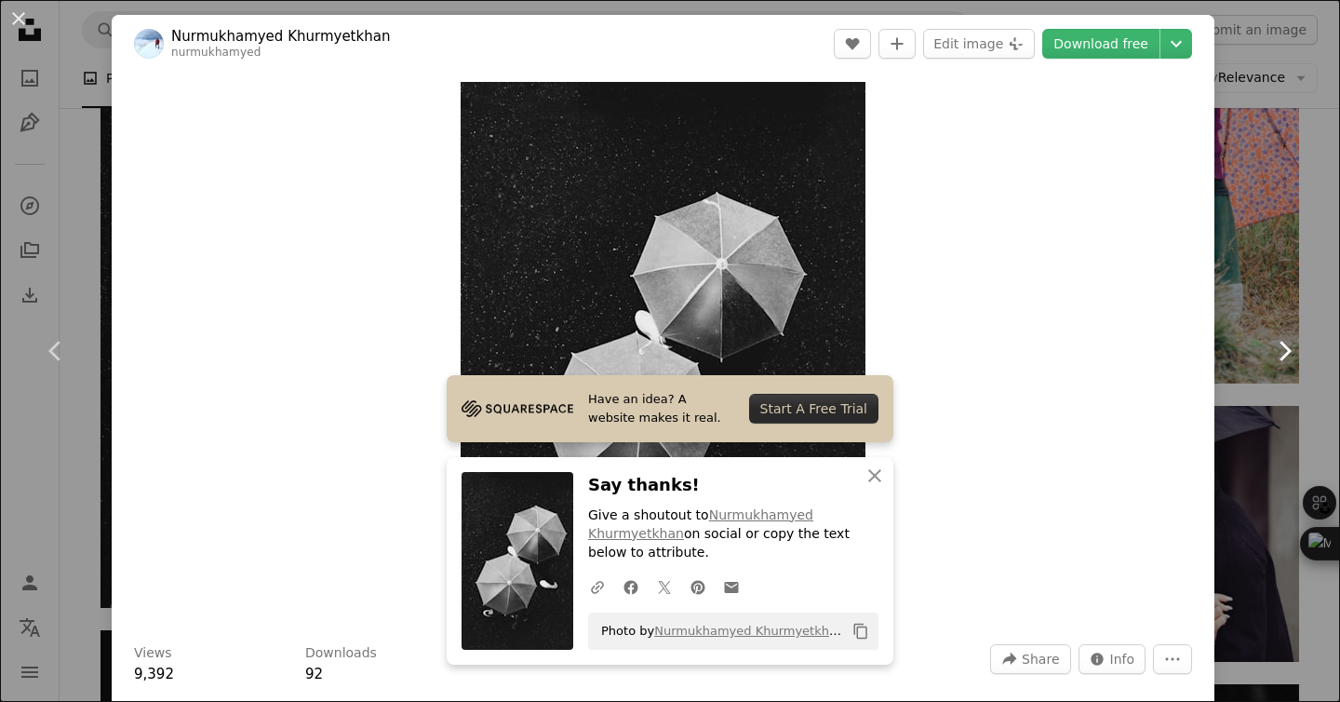
click at [1251, 287] on link "Chevron right" at bounding box center [1284, 350] width 112 height 179
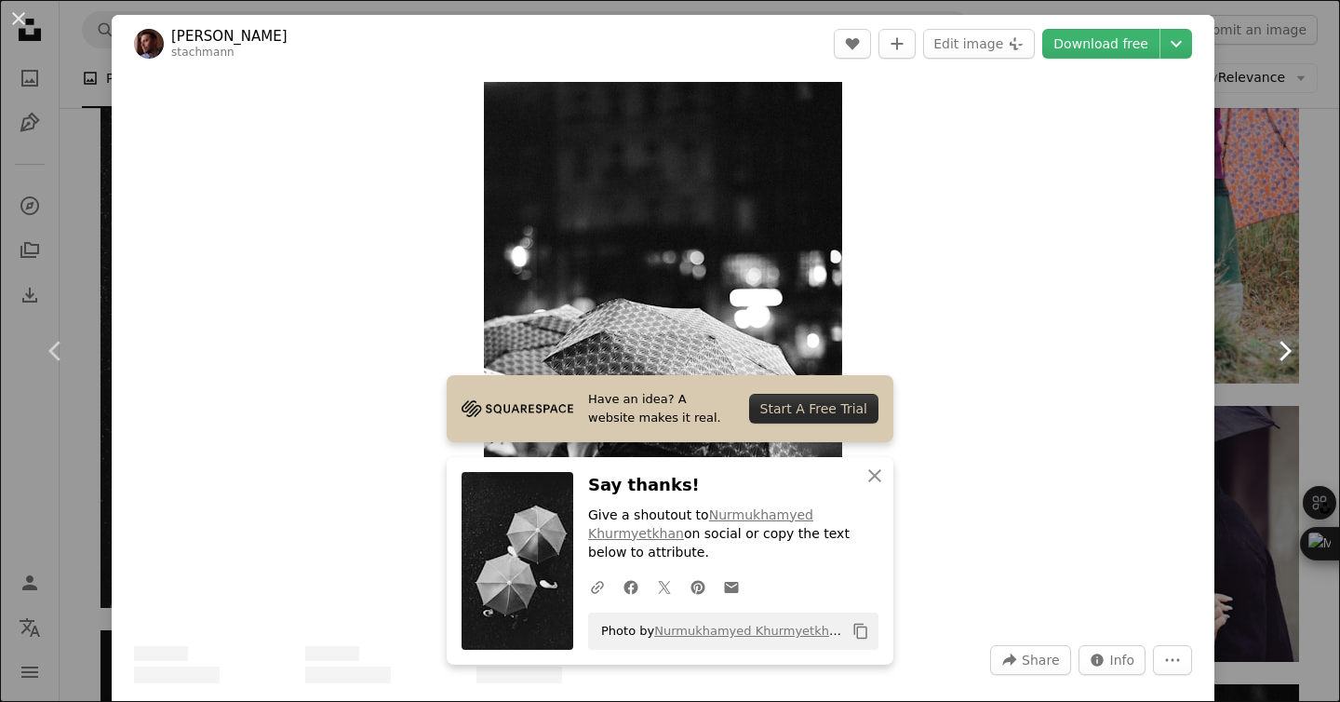
click at [1251, 287] on link "Chevron right" at bounding box center [1284, 350] width 112 height 179
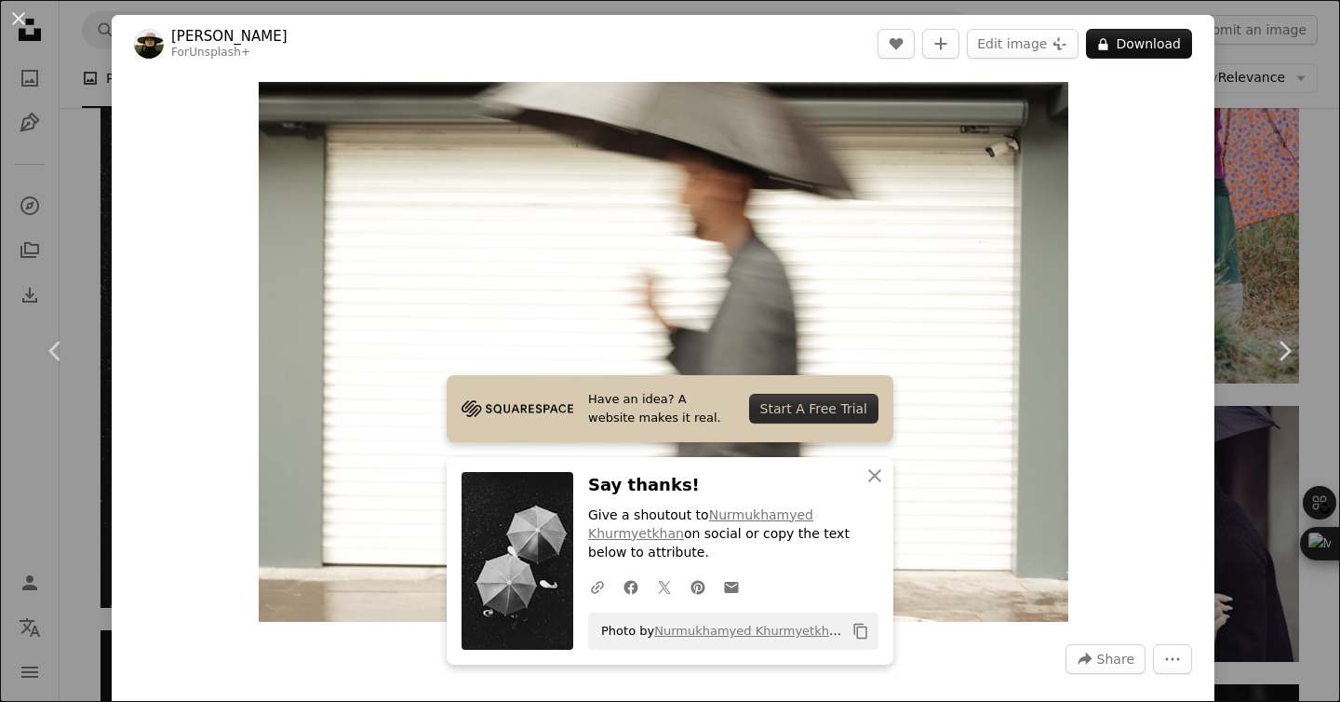
click at [1209, 58] on div "An X shape Chevron left Chevron right Have an idea? A website makes it real. St…" at bounding box center [670, 351] width 1340 height 702
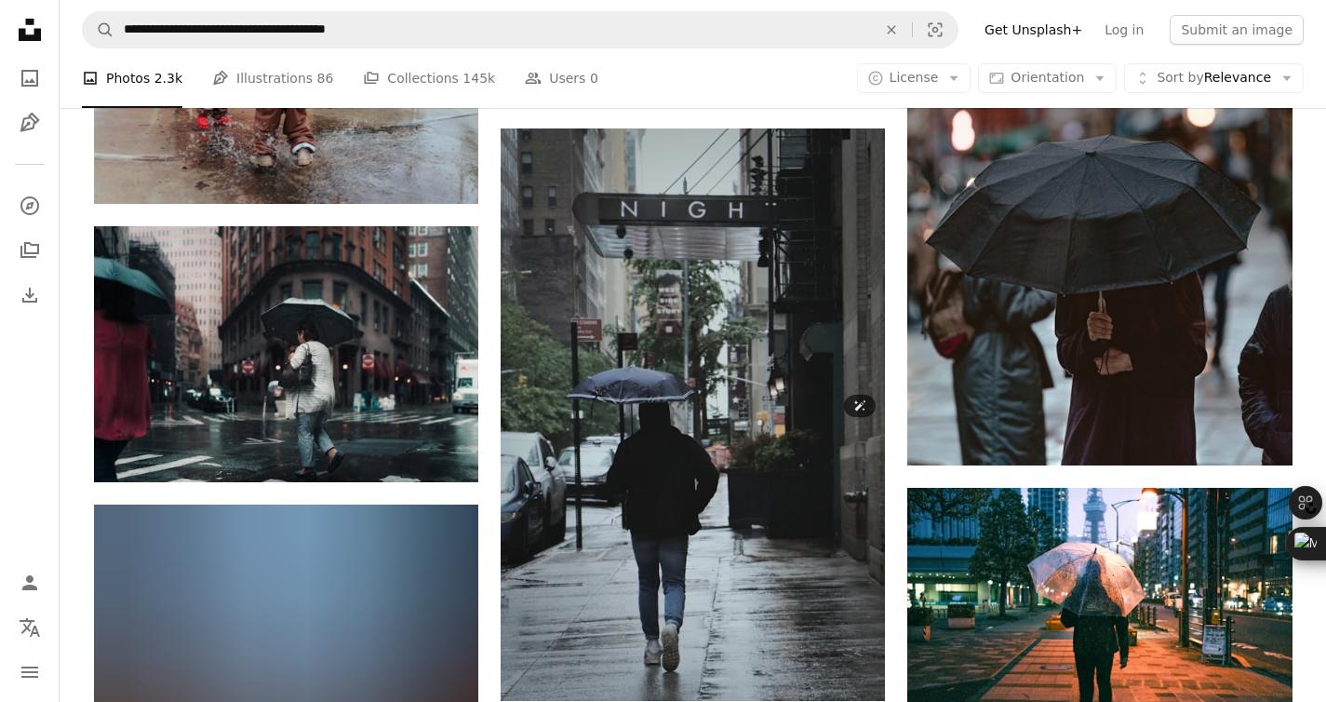
scroll to position [44743, 0]
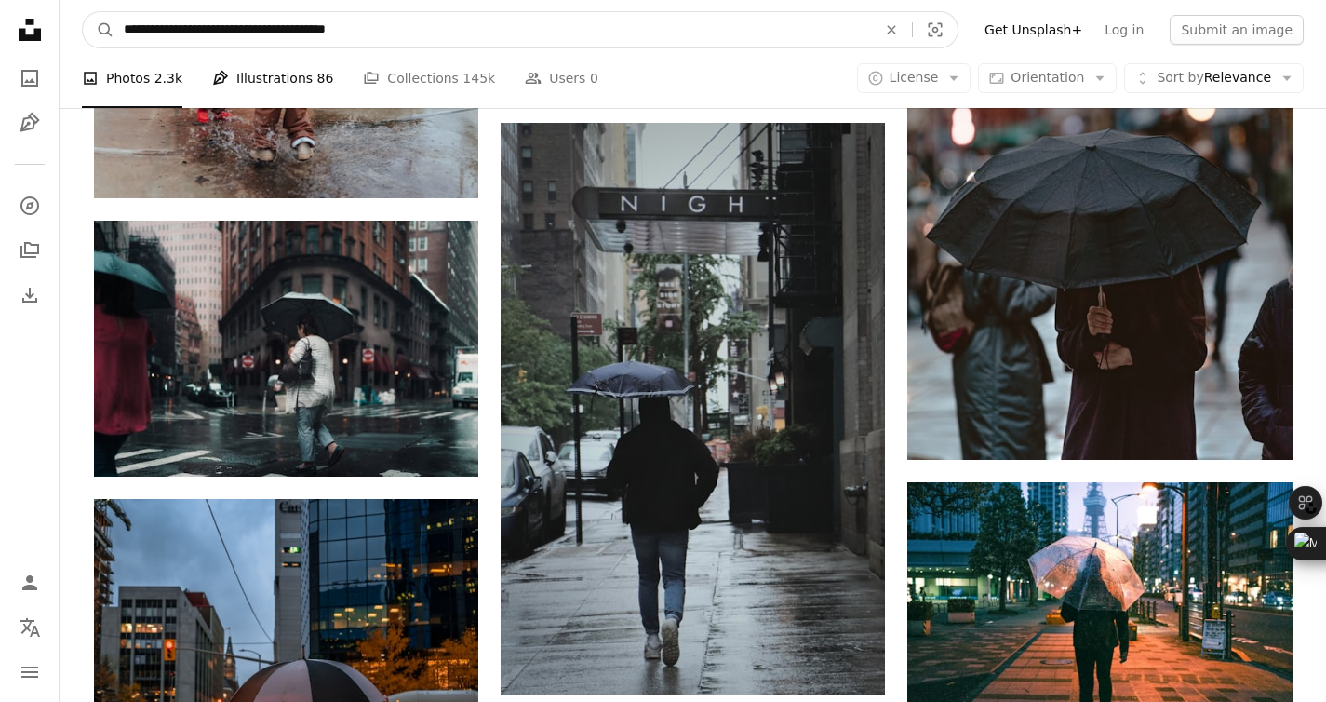
drag, startPoint x: 247, startPoint y: 29, endPoint x: 325, endPoint y: 61, distance: 84.7
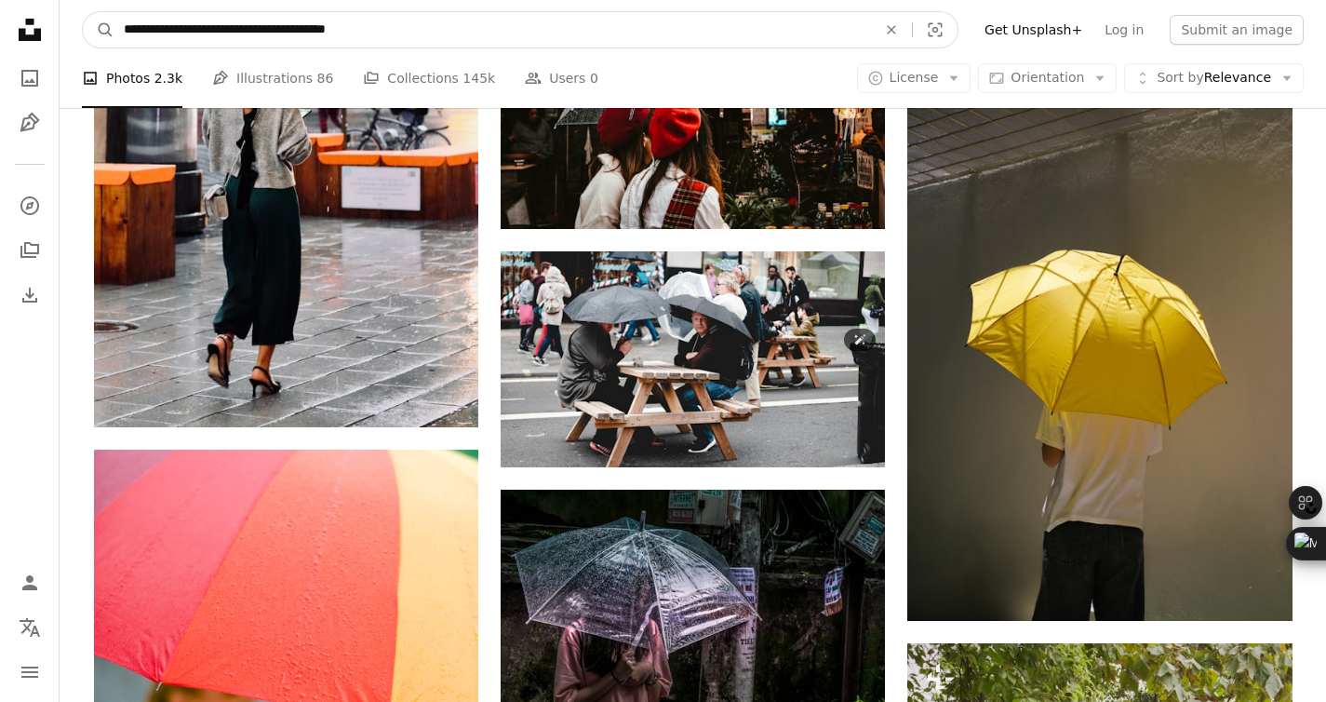
scroll to position [53184, 0]
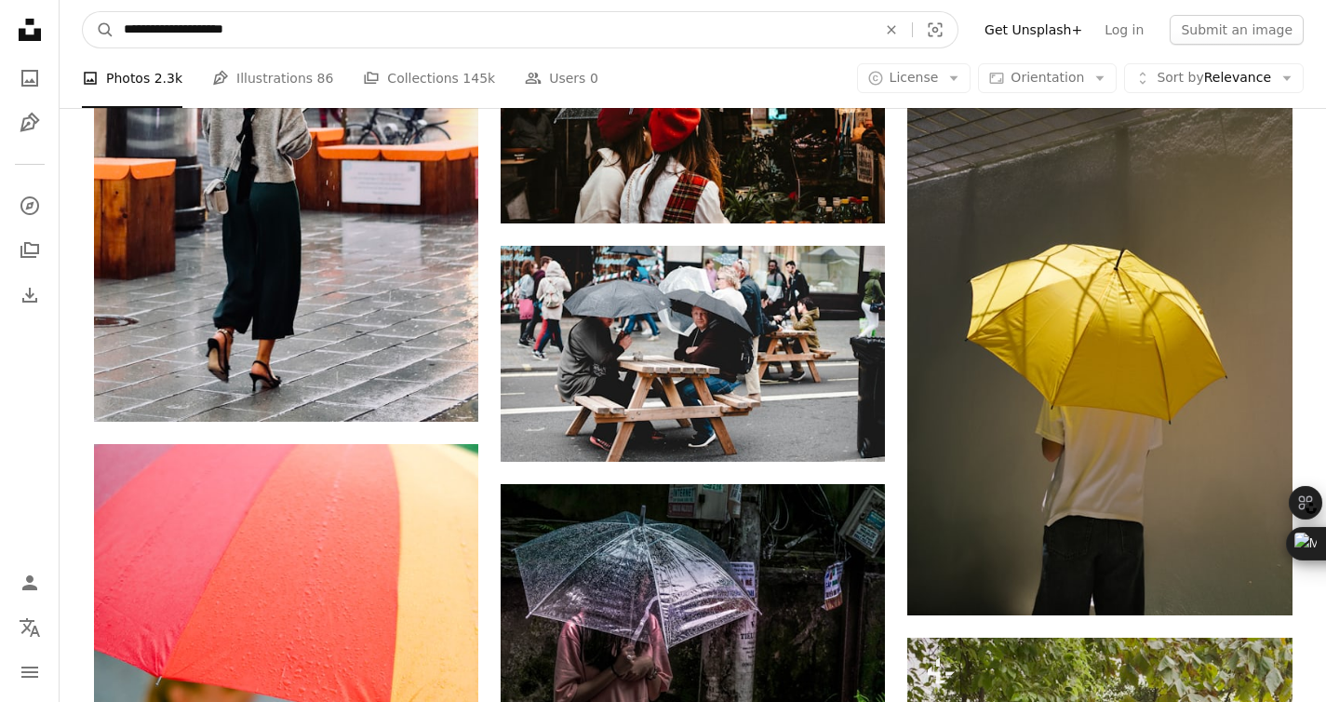
type input "**********"
click button "A magnifying glass" at bounding box center [99, 29] width 32 height 35
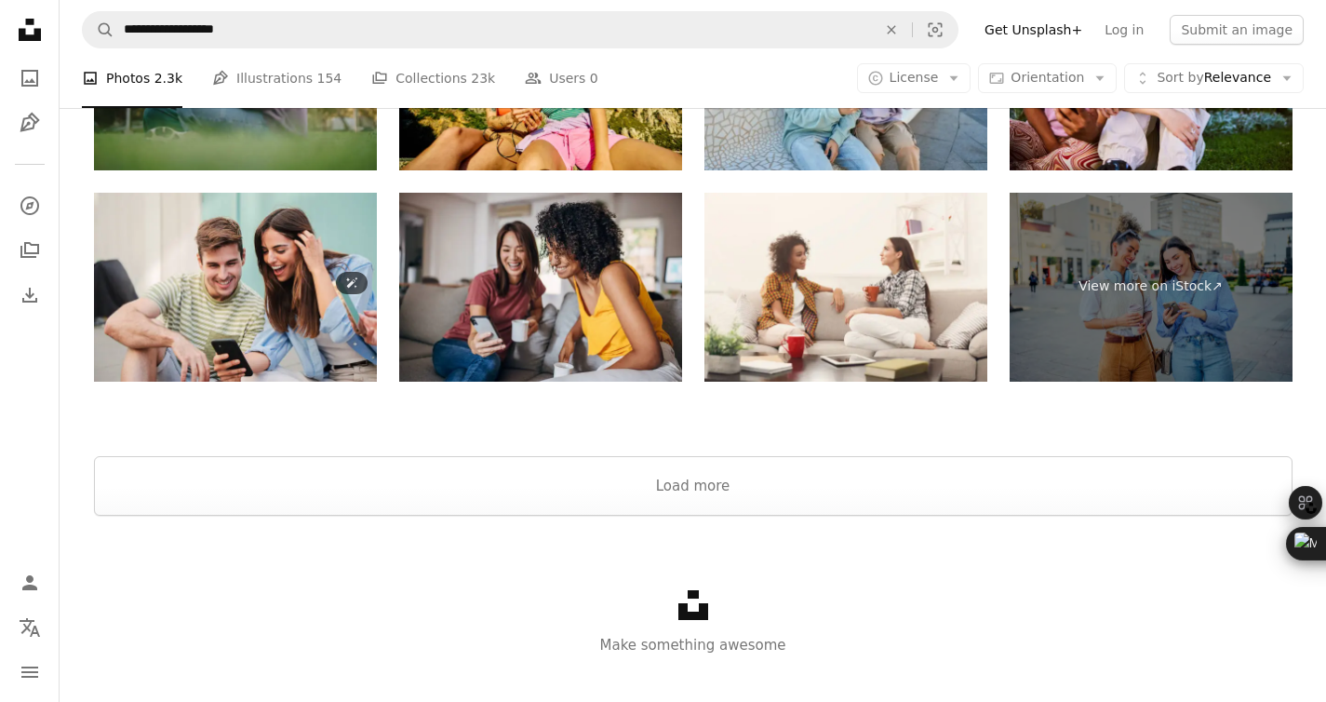
scroll to position [4002, 0]
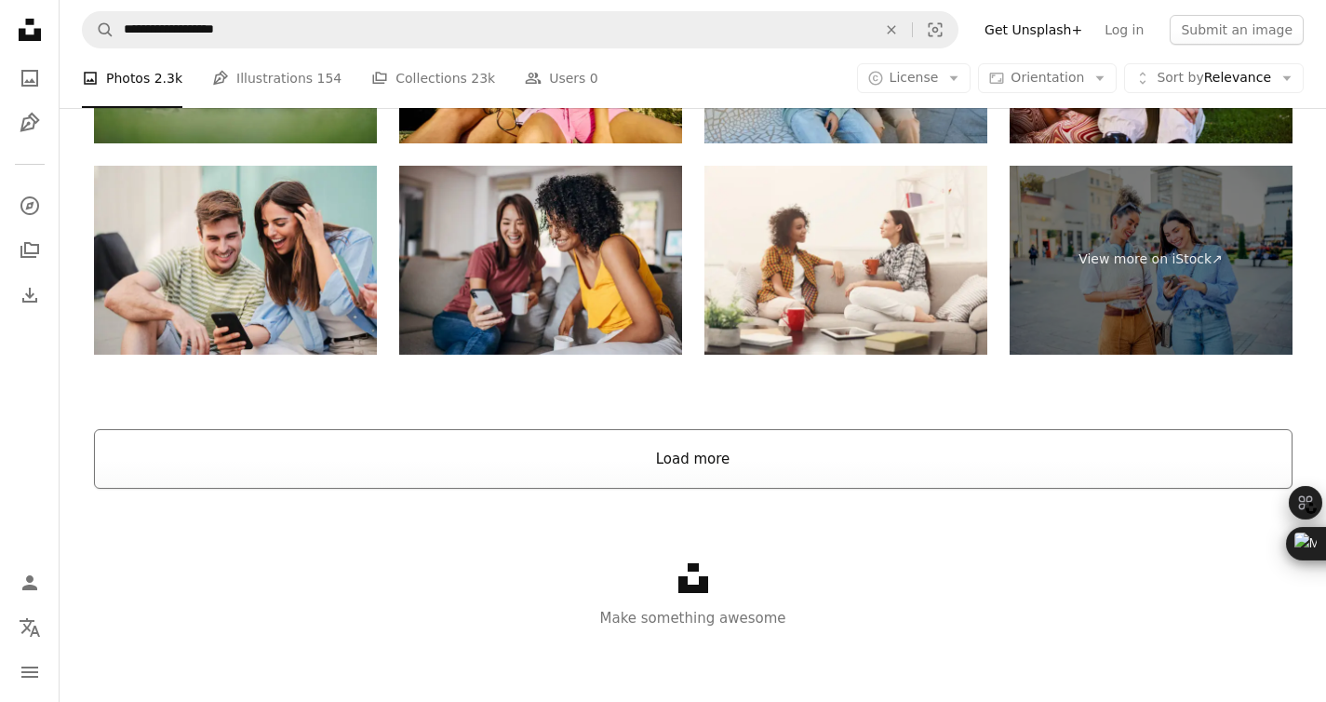
click at [288, 437] on button "Load more" at bounding box center [693, 459] width 1198 height 60
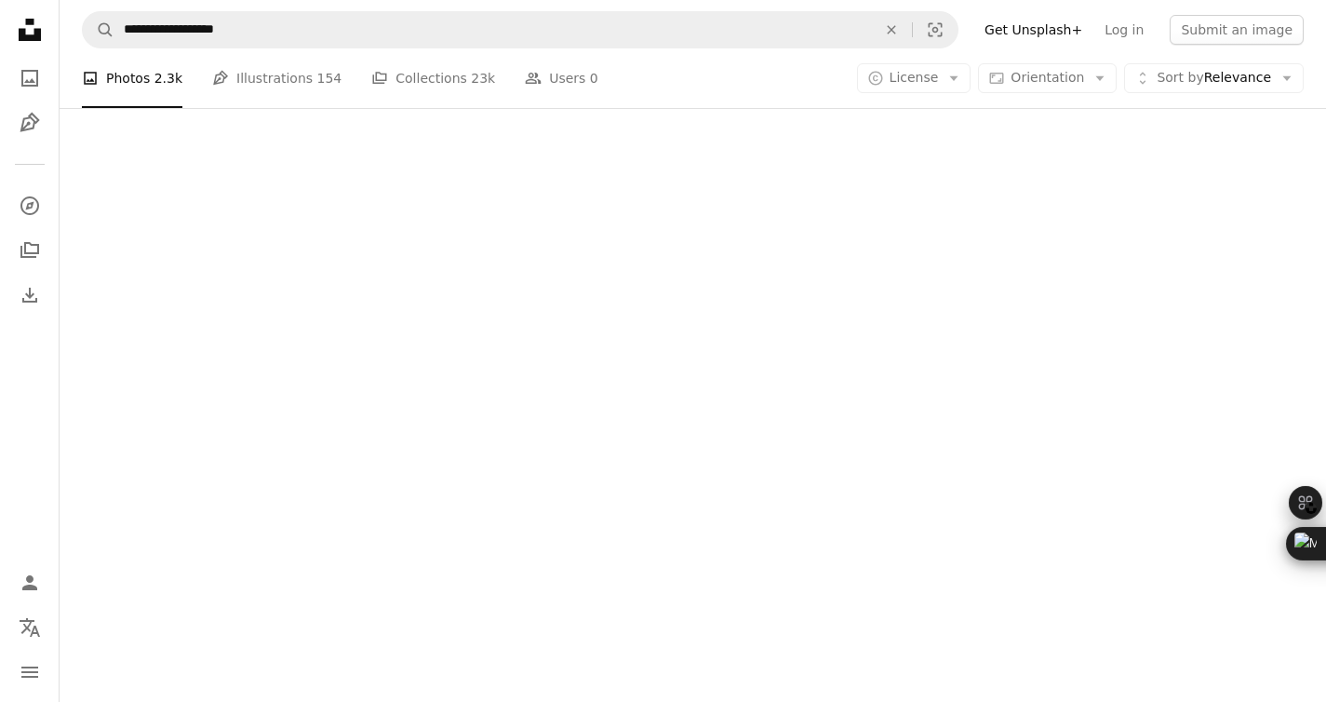
click at [288, 437] on div at bounding box center [693, 319] width 1266 height 767
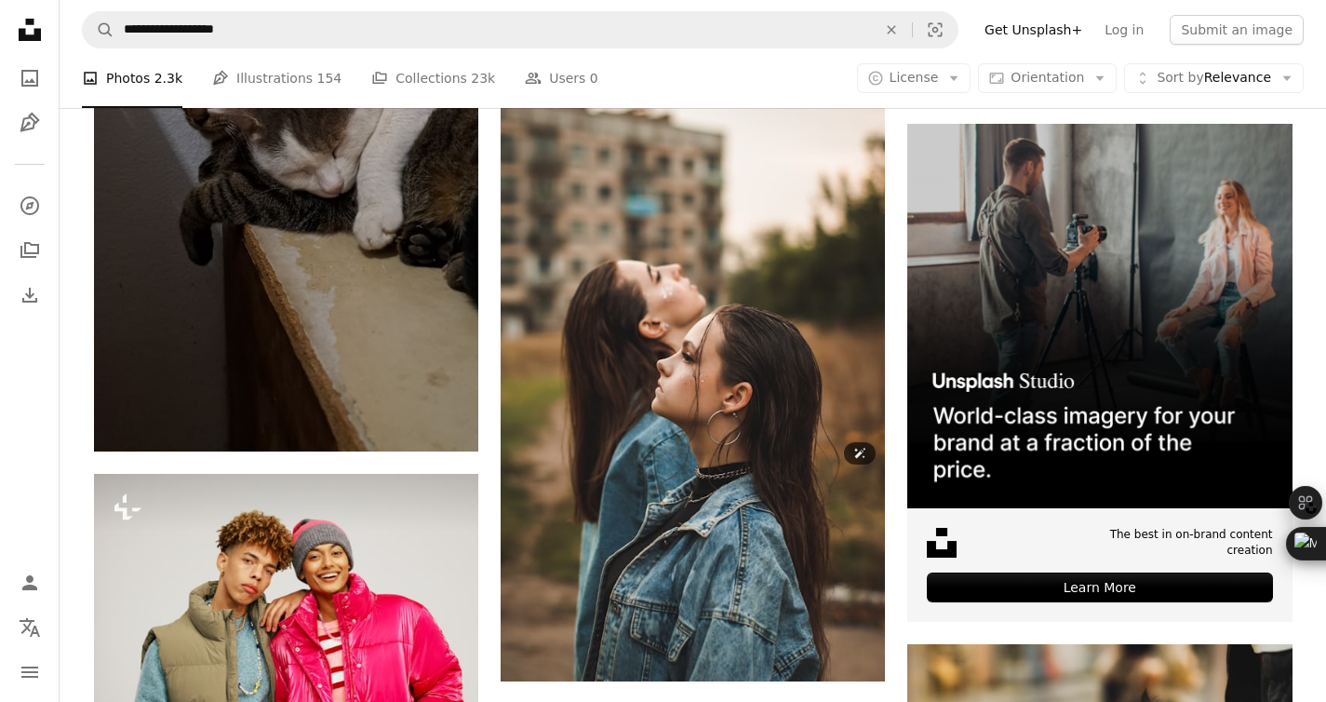
scroll to position [8385, 0]
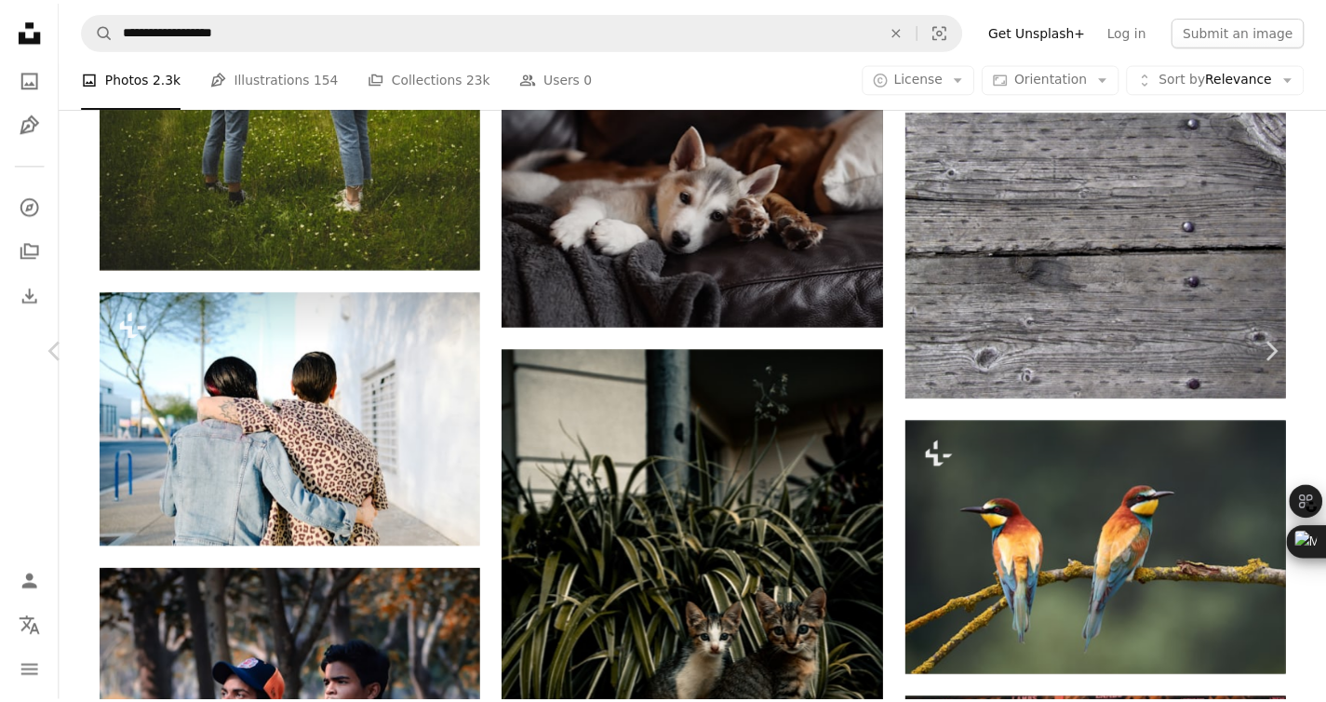
scroll to position [48570, 0]
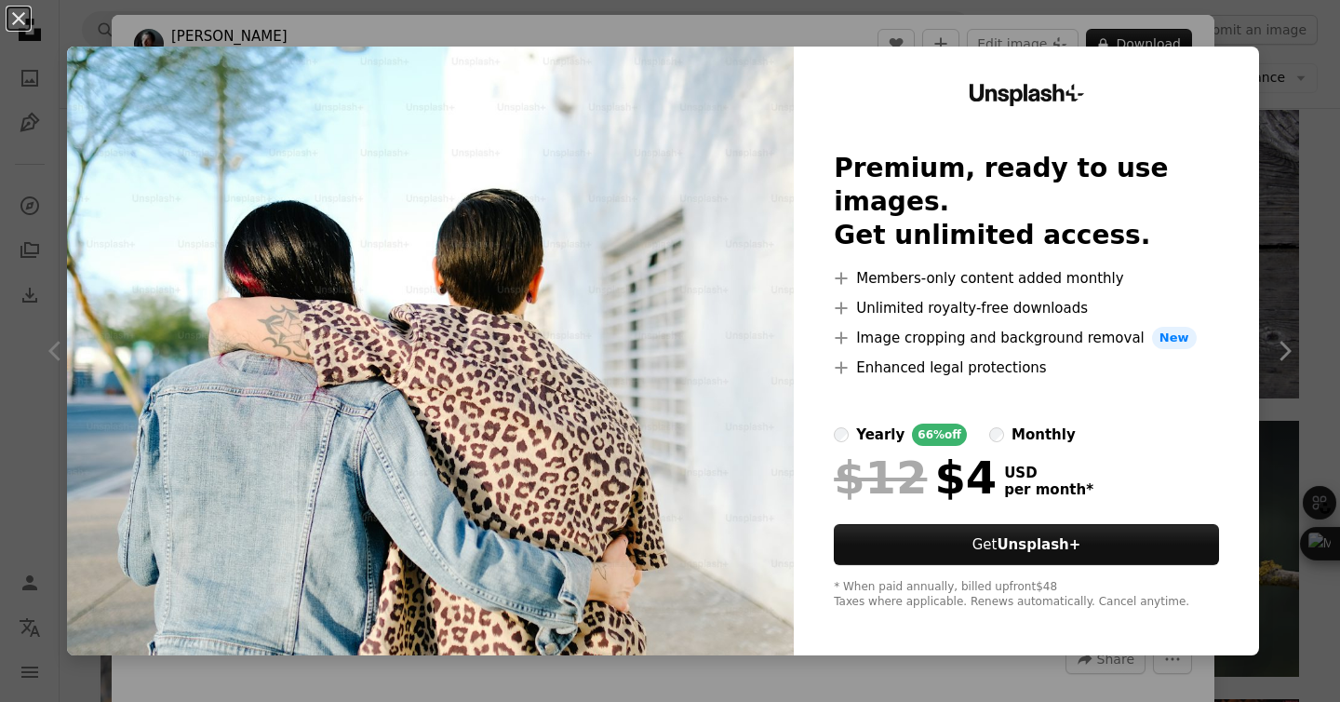
click at [1292, 122] on div "An X shape Unsplash+ Premium, ready to use images. Get unlimited access. A plus…" at bounding box center [670, 351] width 1340 height 702
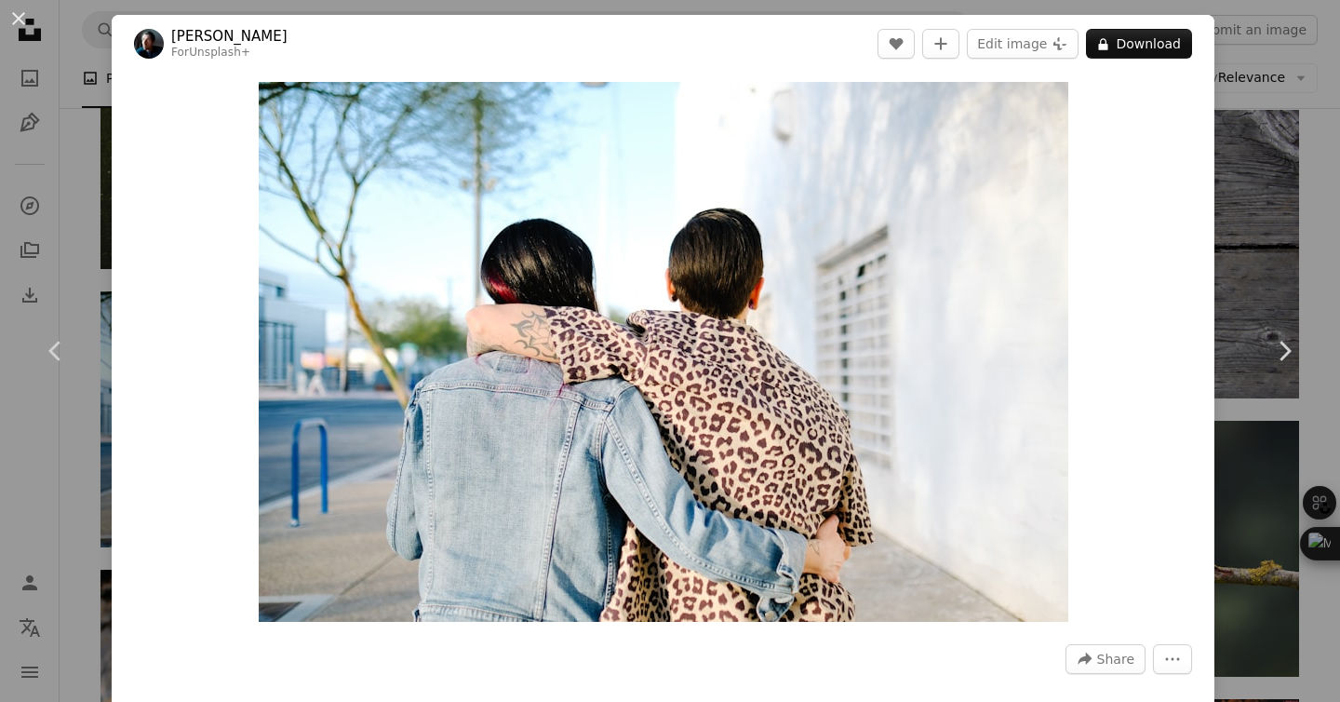
click at [1287, 153] on div "An X shape Chevron left Chevron right [PERSON_NAME] For Unsplash+ A heart A plu…" at bounding box center [670, 351] width 1340 height 702
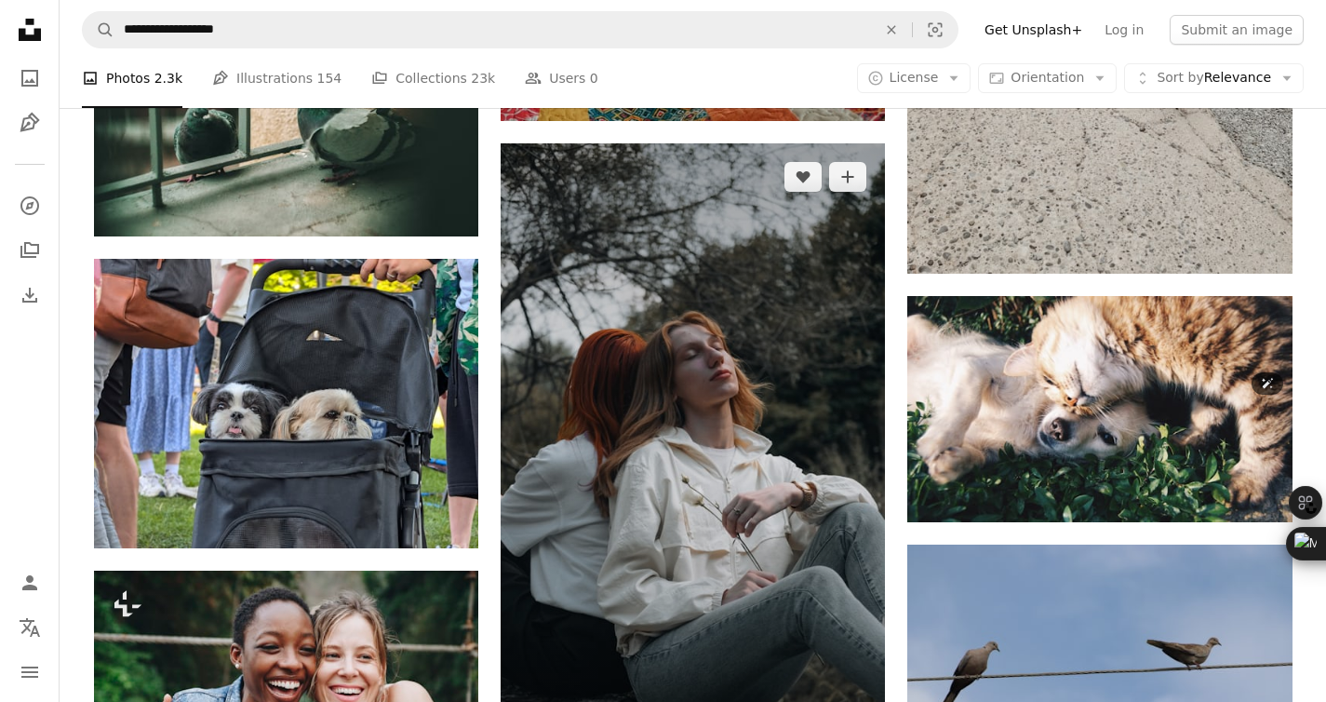
scroll to position [50646, 0]
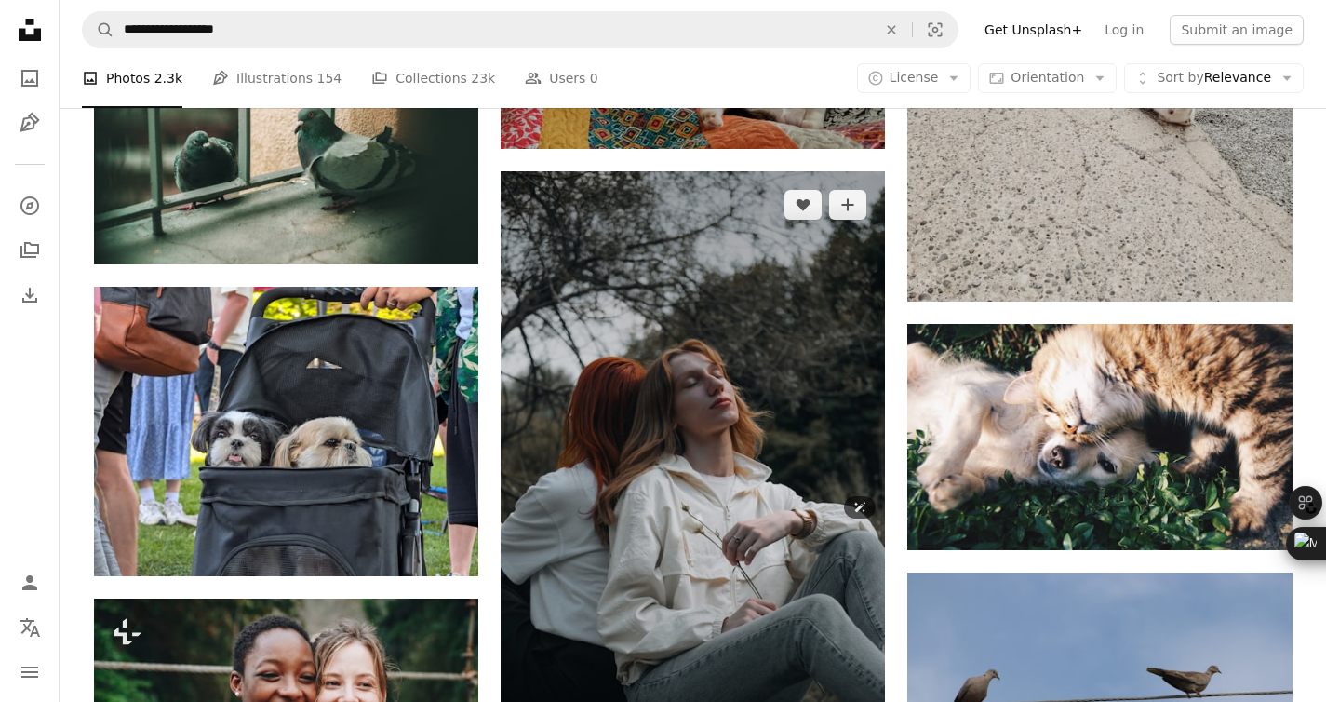
click at [824, 377] on img at bounding box center [693, 513] width 384 height 684
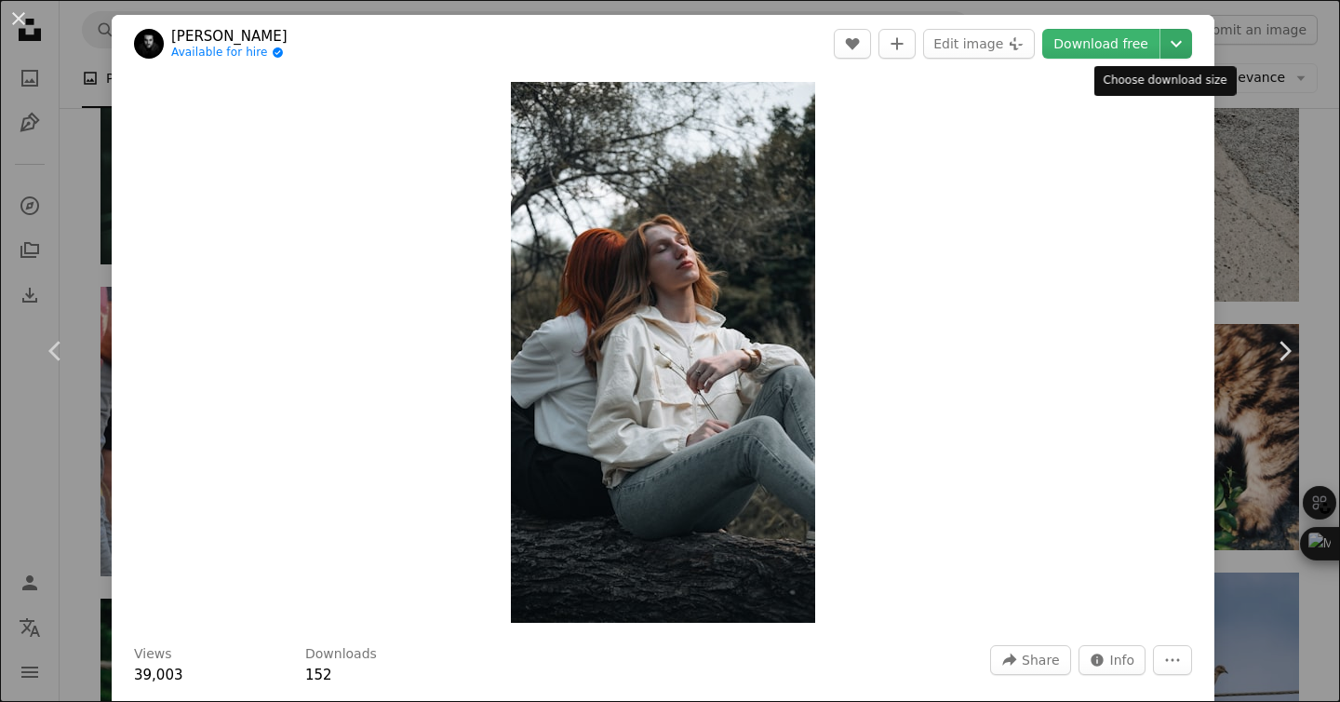
click at [1164, 47] on icon "Chevron down" at bounding box center [1176, 44] width 30 height 22
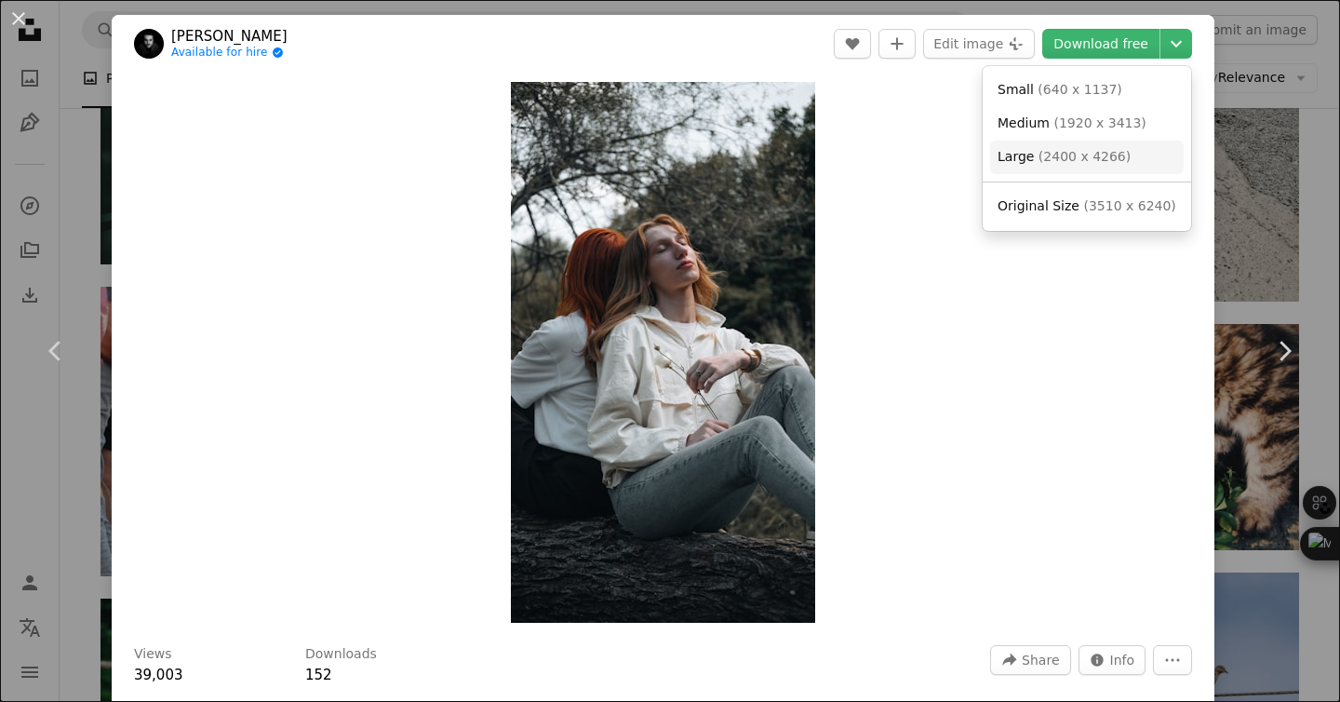
click at [1109, 158] on span "( 2400 x 4266 )" at bounding box center [1084, 156] width 92 height 15
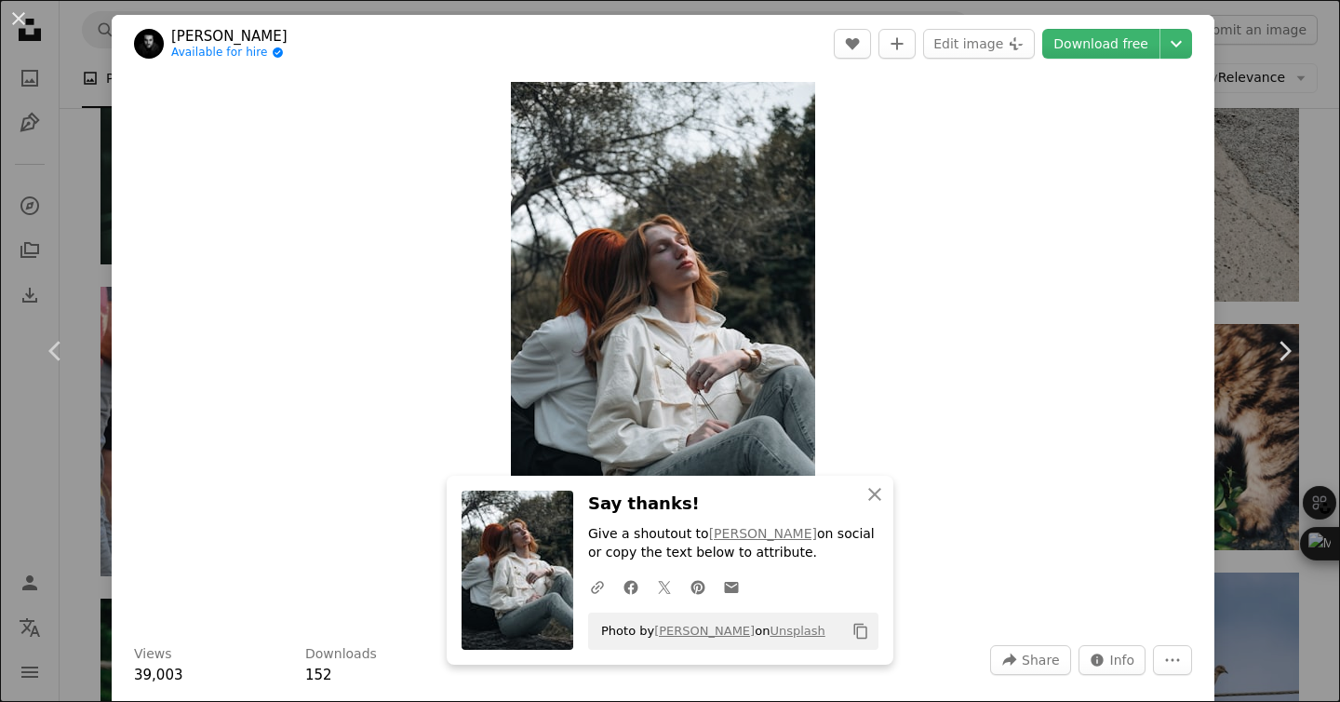
click at [1276, 232] on div "An X shape Chevron left Chevron right An X shape Close Say thanks! Give a shout…" at bounding box center [670, 351] width 1340 height 702
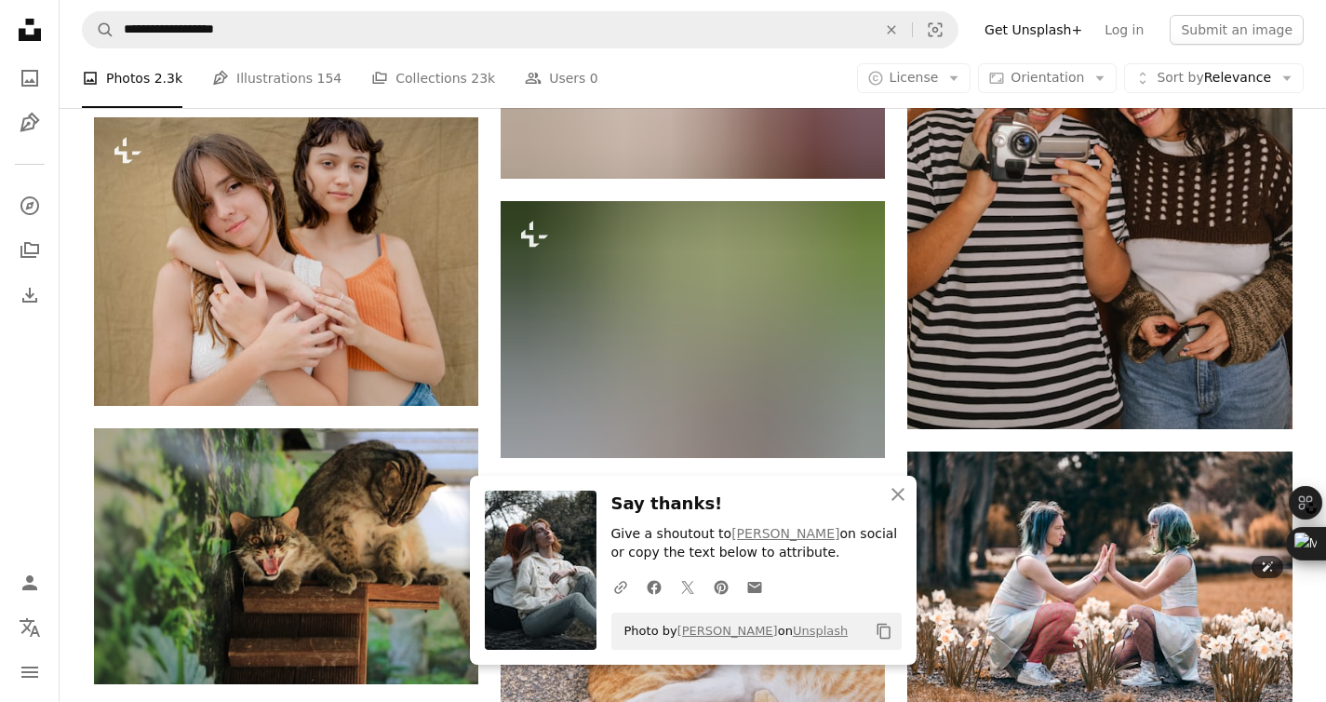
scroll to position [51670, 0]
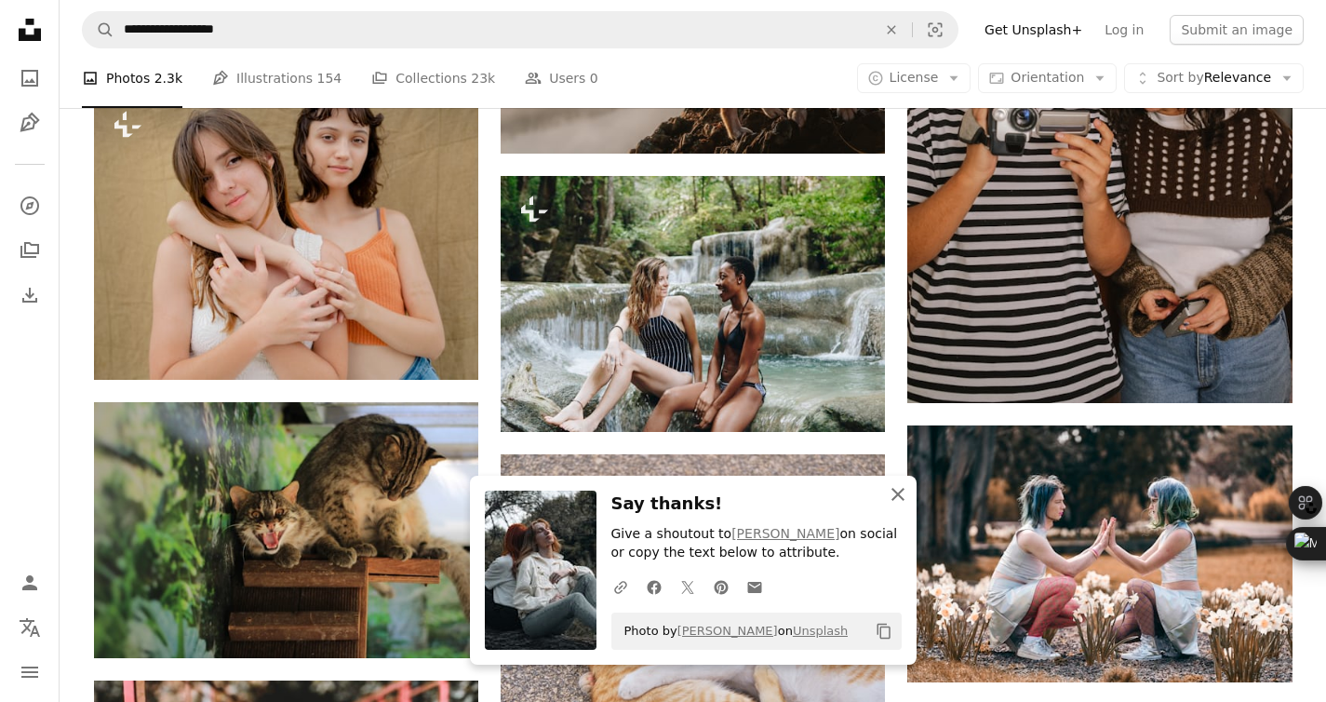
click at [898, 496] on icon "An X shape" at bounding box center [898, 494] width 22 height 22
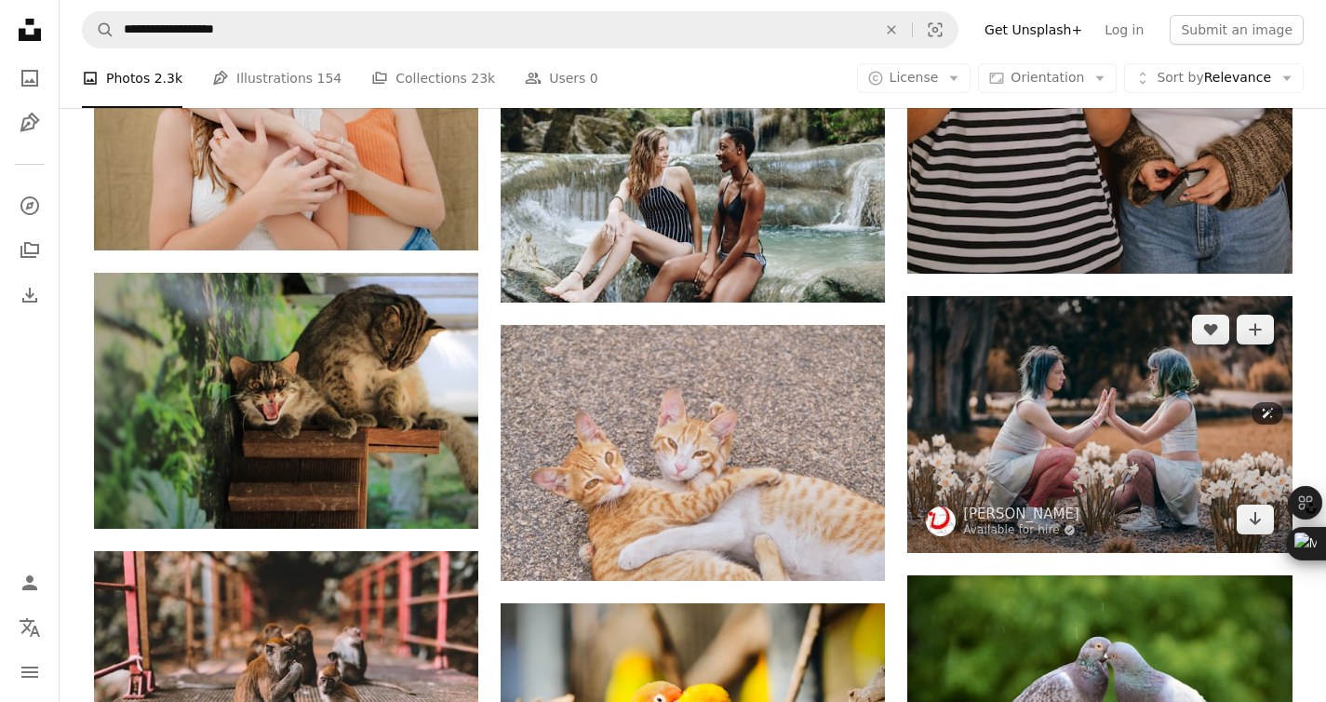
scroll to position [51806, 0]
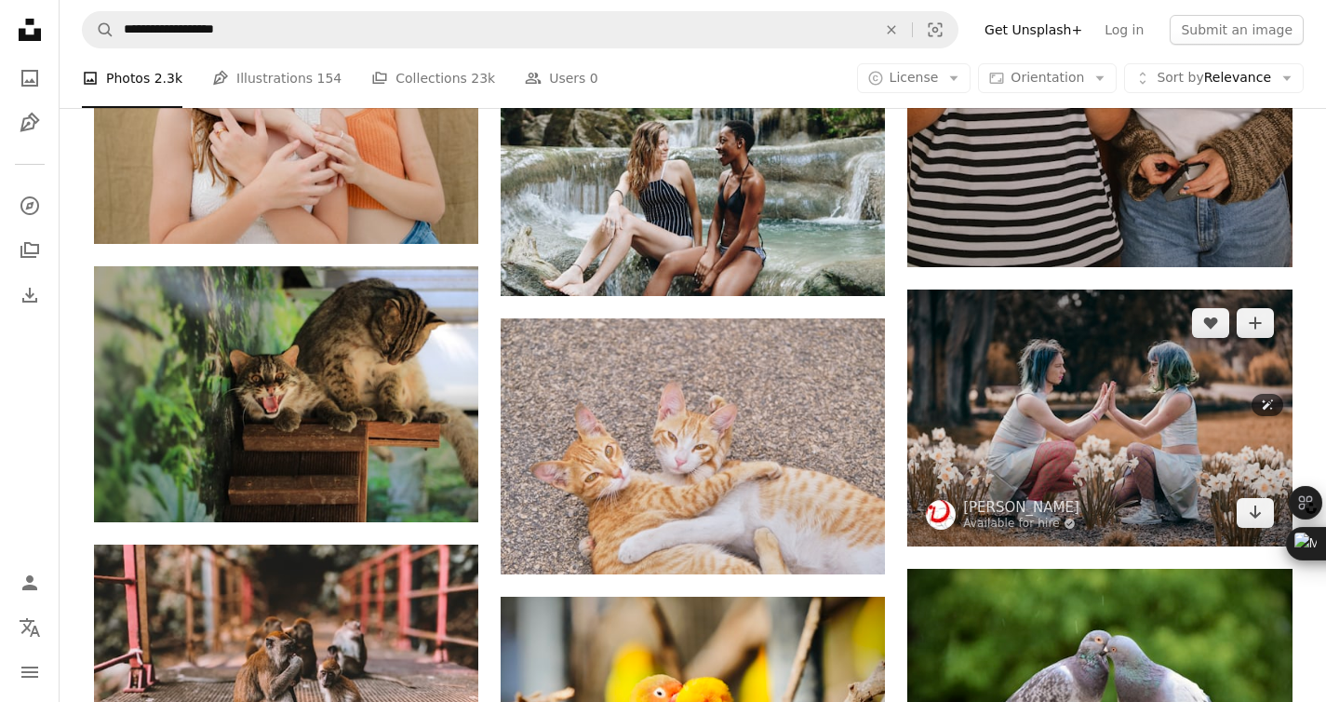
click at [1139, 451] on img at bounding box center [1099, 417] width 384 height 256
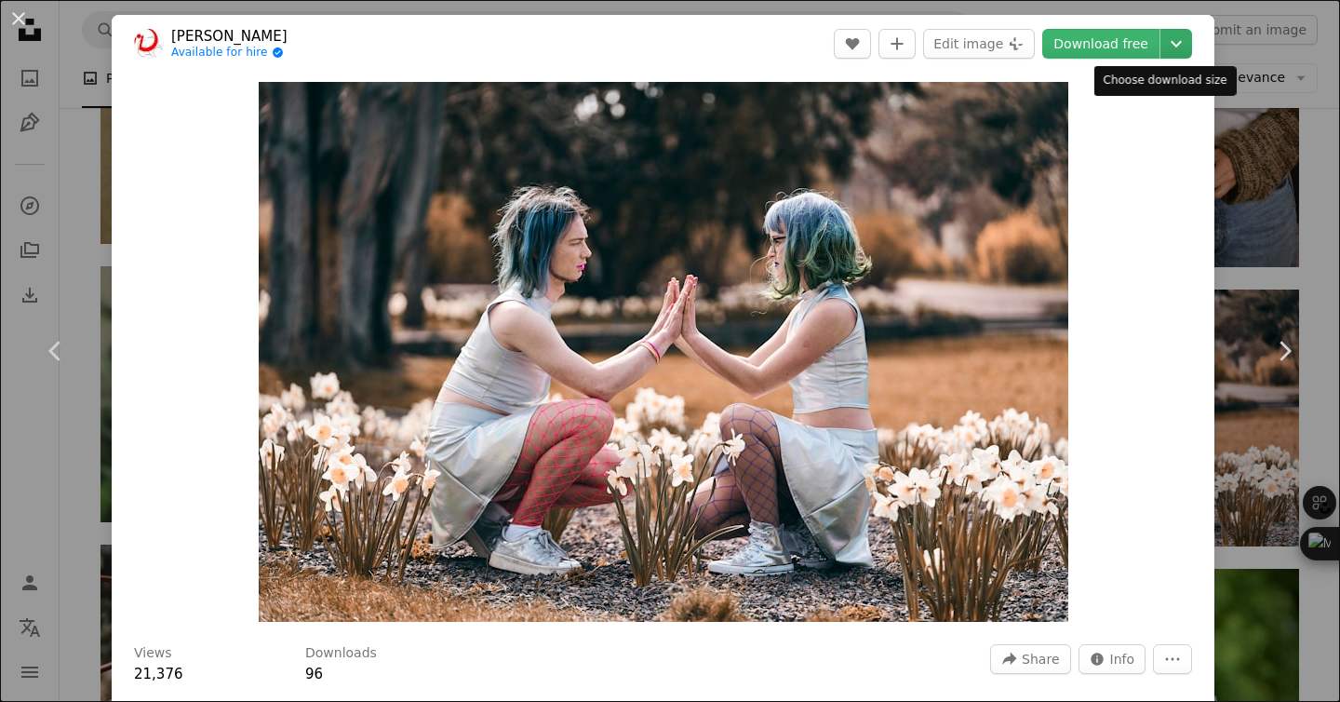
click at [1164, 37] on icon "Chevron down" at bounding box center [1176, 44] width 30 height 22
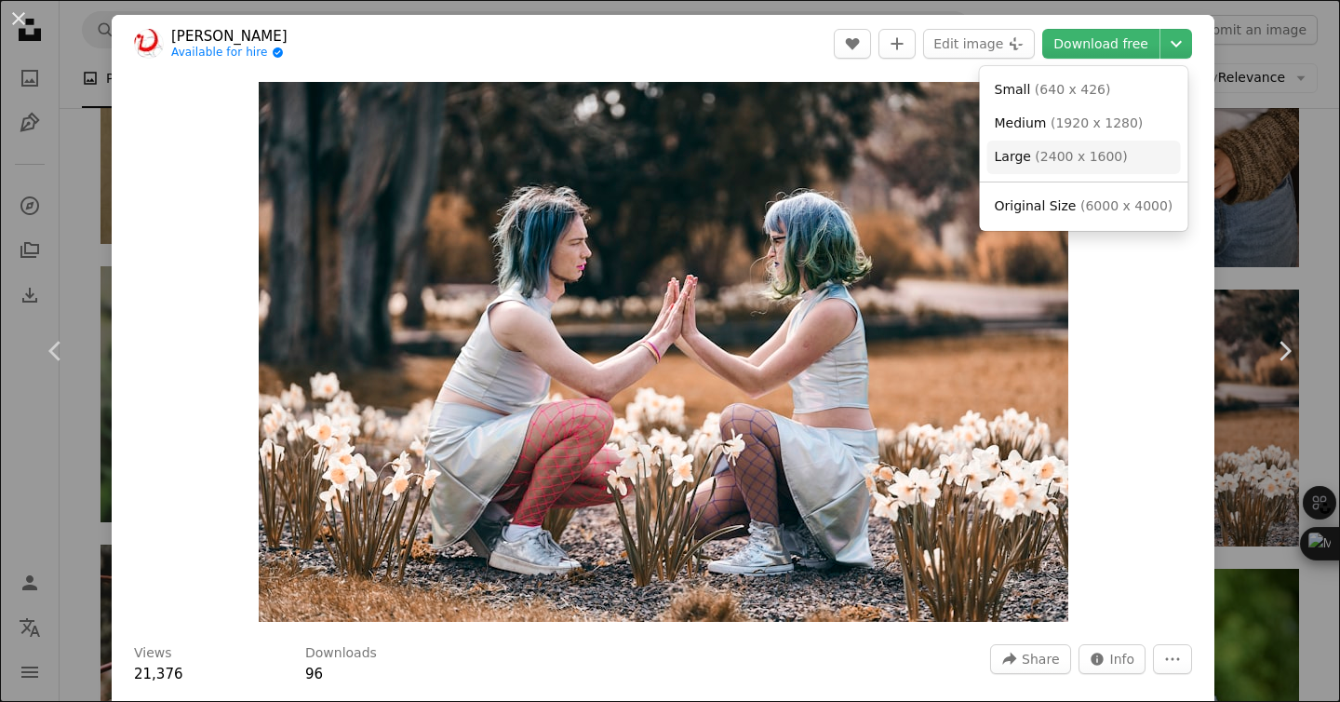
click at [1148, 168] on link "Large ( 2400 x 1600 )" at bounding box center [1084, 157] width 194 height 33
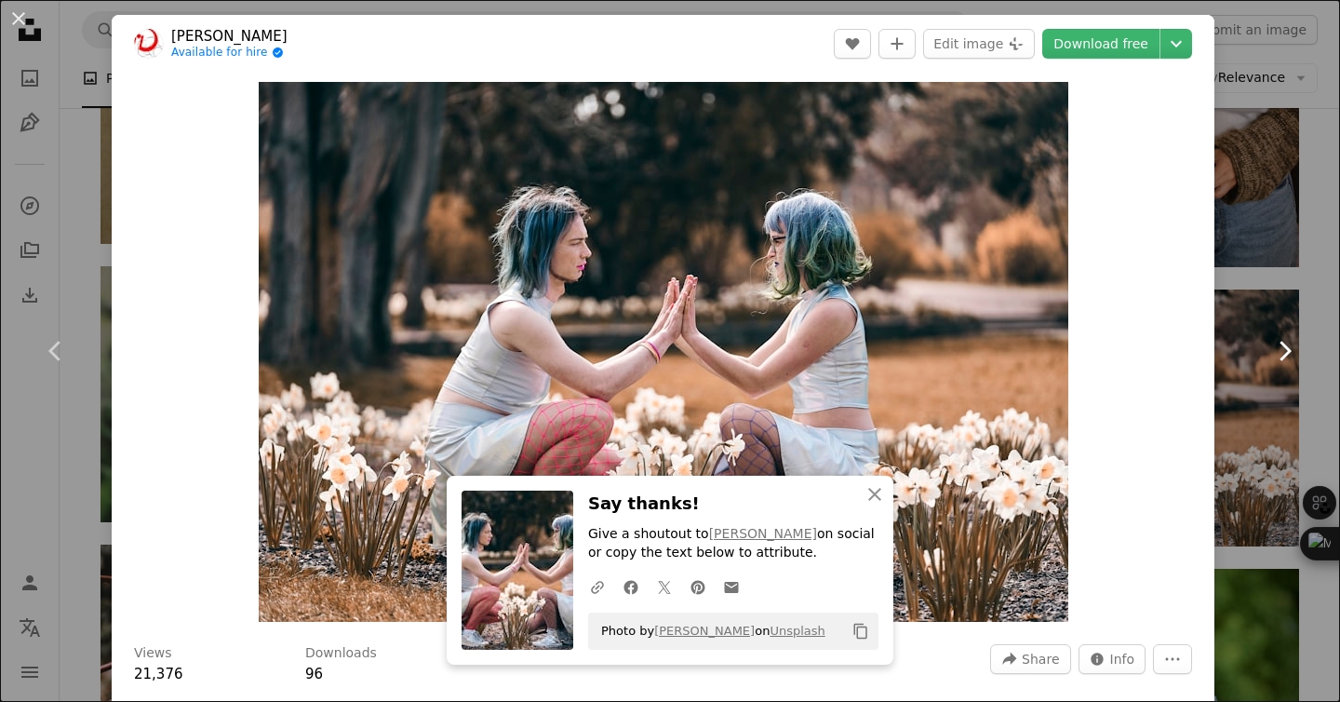
click at [1247, 306] on link "Chevron right" at bounding box center [1284, 350] width 112 height 179
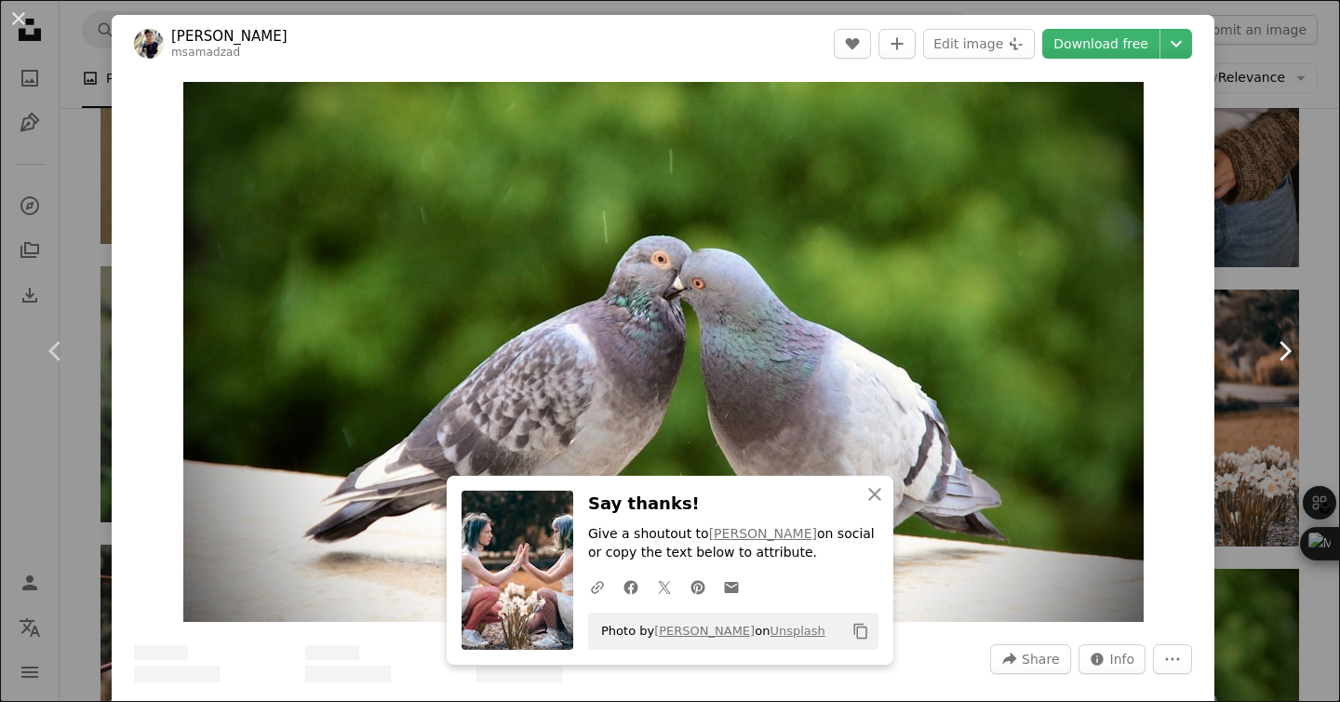
click at [1261, 273] on link "Chevron right" at bounding box center [1284, 350] width 112 height 179
click at [1273, 273] on link "Chevron right" at bounding box center [1284, 350] width 112 height 179
click at [1263, 151] on div "An X shape Chevron left Chevron right An X shape Close Say thanks! Give a shout…" at bounding box center [670, 351] width 1340 height 702
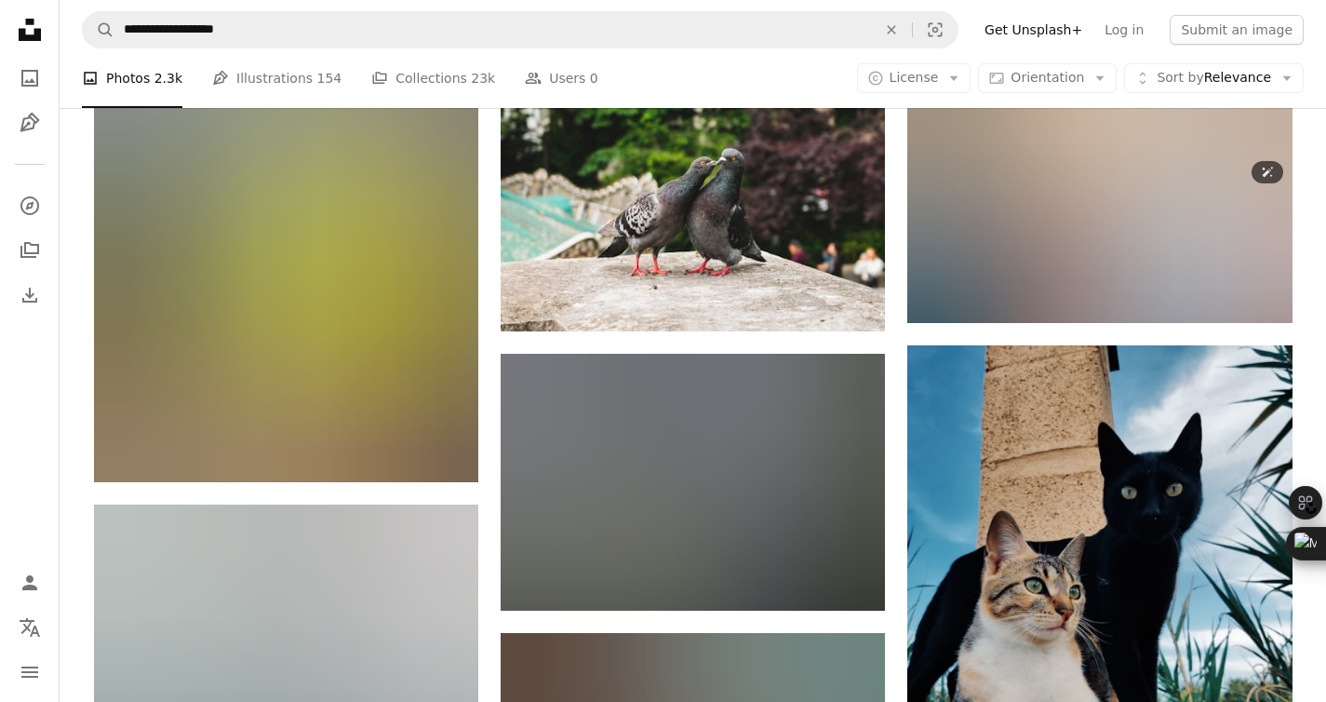
scroll to position [61811, 0]
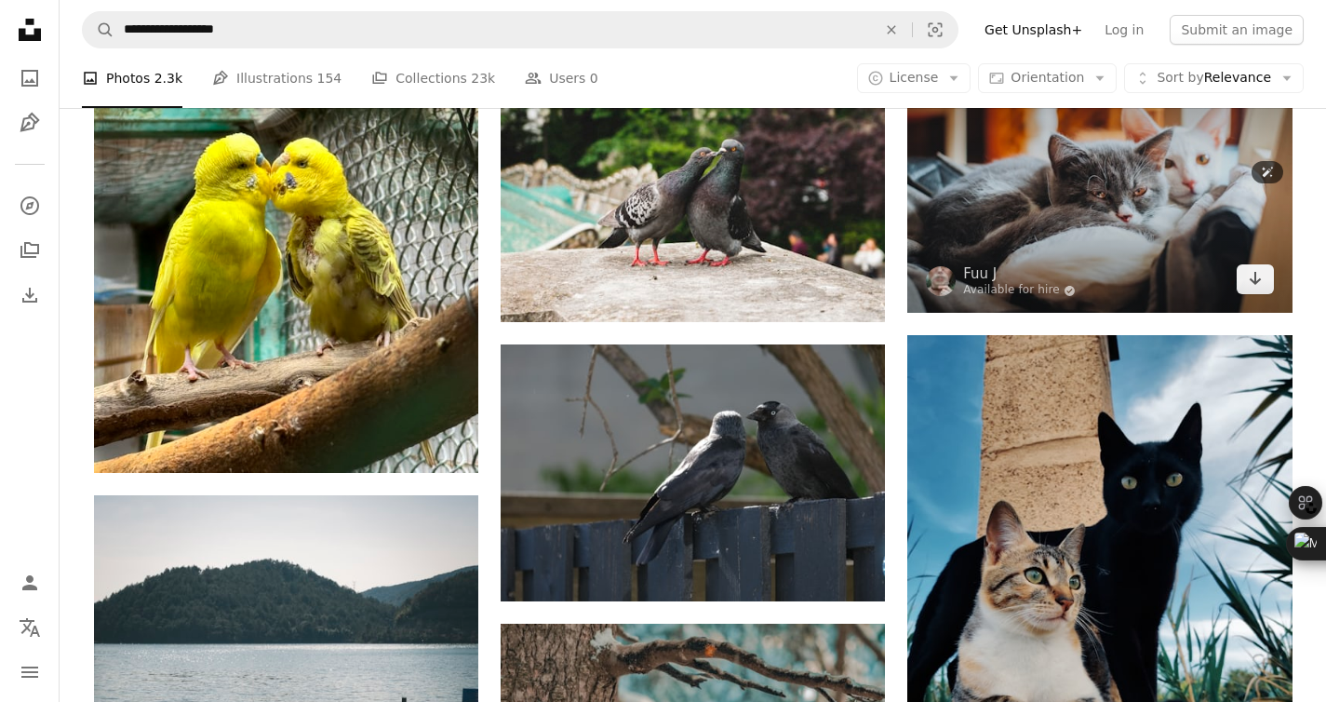
click at [1181, 307] on img at bounding box center [1099, 185] width 384 height 256
click at [1183, 310] on img at bounding box center [1099, 185] width 384 height 256
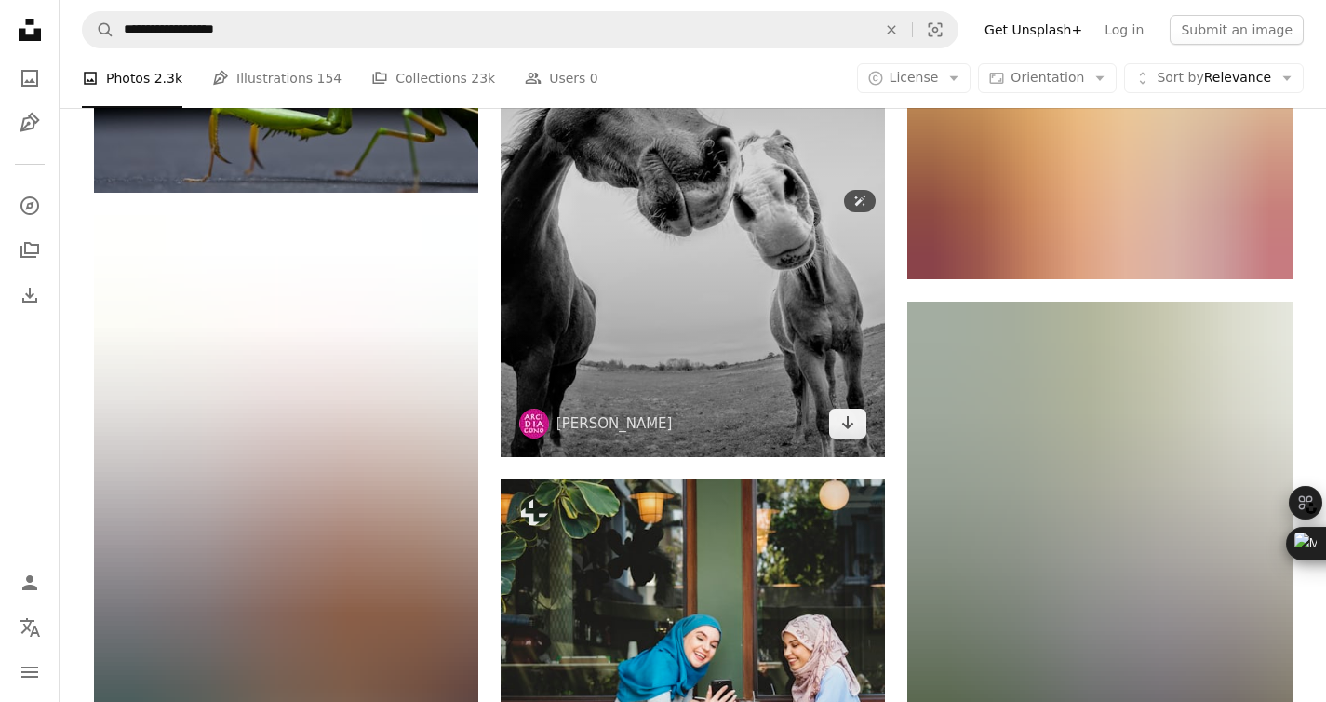
scroll to position [65238, 0]
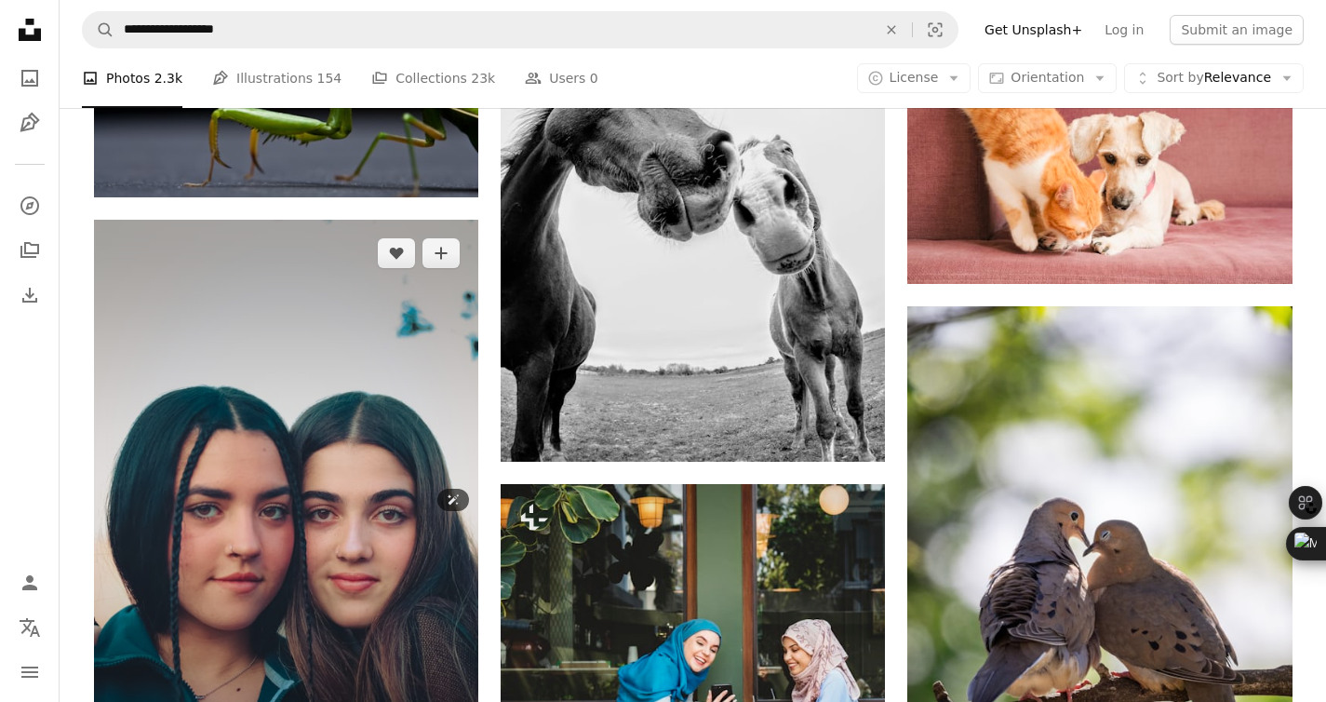
click at [408, 344] on img at bounding box center [286, 508] width 384 height 577
click at [430, 340] on img at bounding box center [286, 508] width 384 height 577
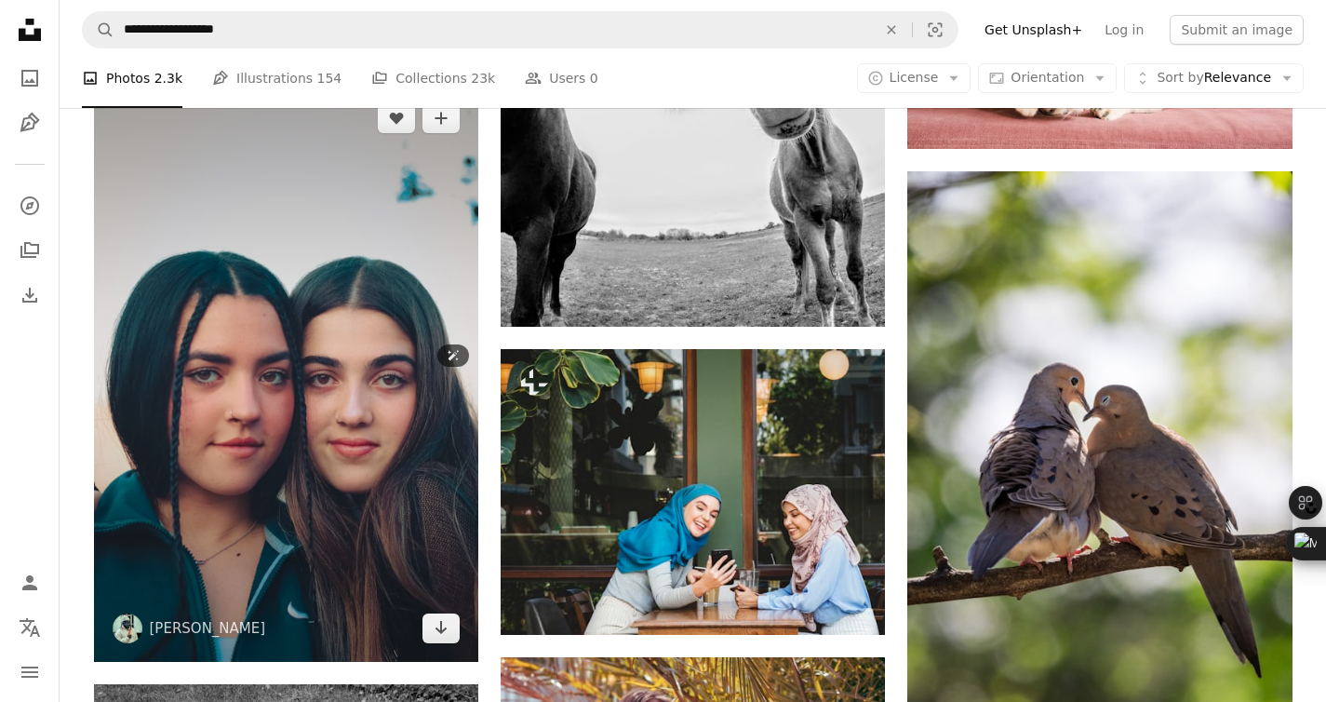
scroll to position [65383, 0]
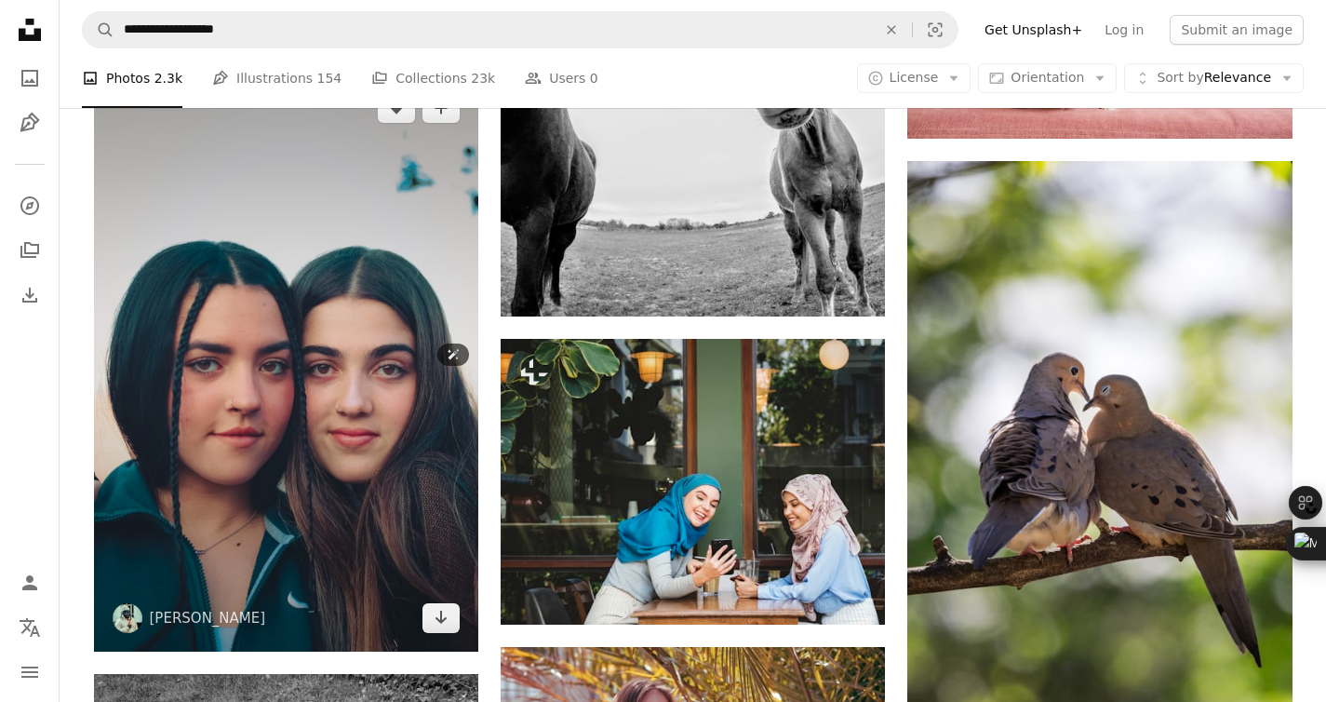
click at [250, 354] on img at bounding box center [286, 362] width 384 height 577
drag, startPoint x: 250, startPoint y: 354, endPoint x: 234, endPoint y: 354, distance: 16.7
click at [260, 332] on img at bounding box center [286, 362] width 384 height 577
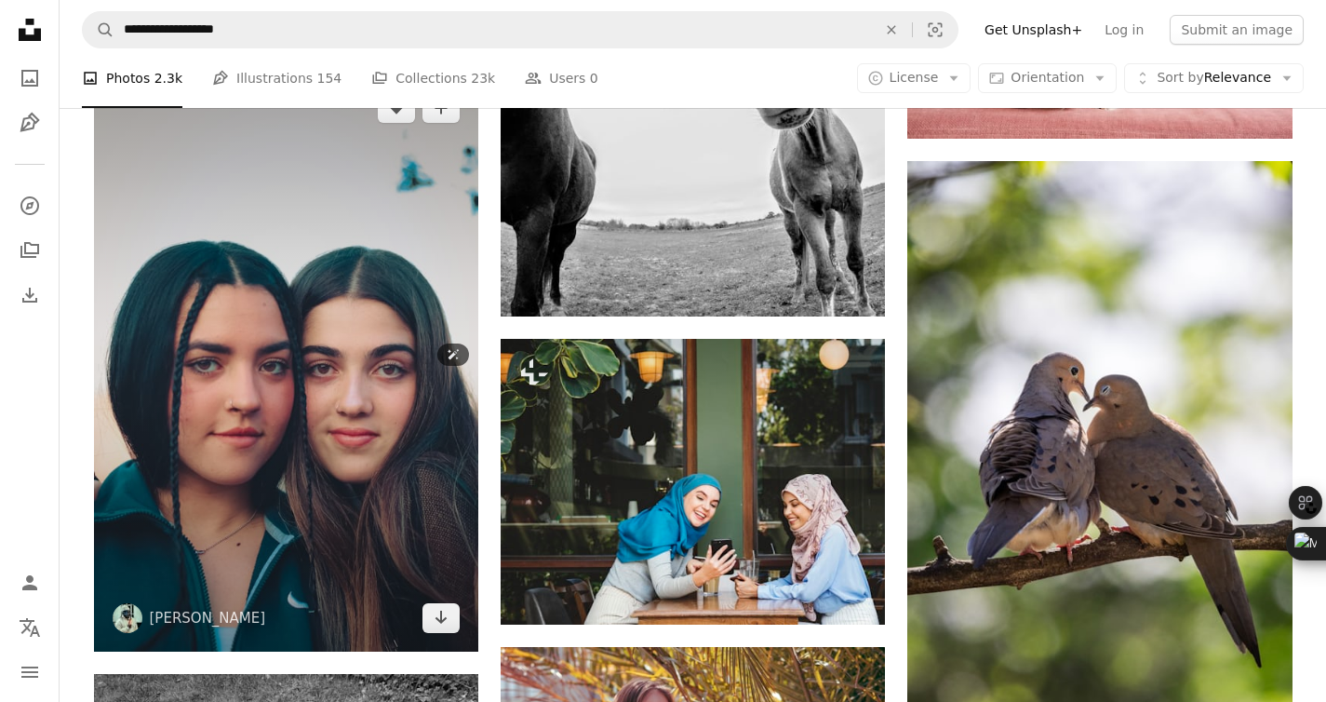
click at [260, 332] on img at bounding box center [286, 362] width 384 height 577
click at [222, 220] on img at bounding box center [286, 362] width 384 height 577
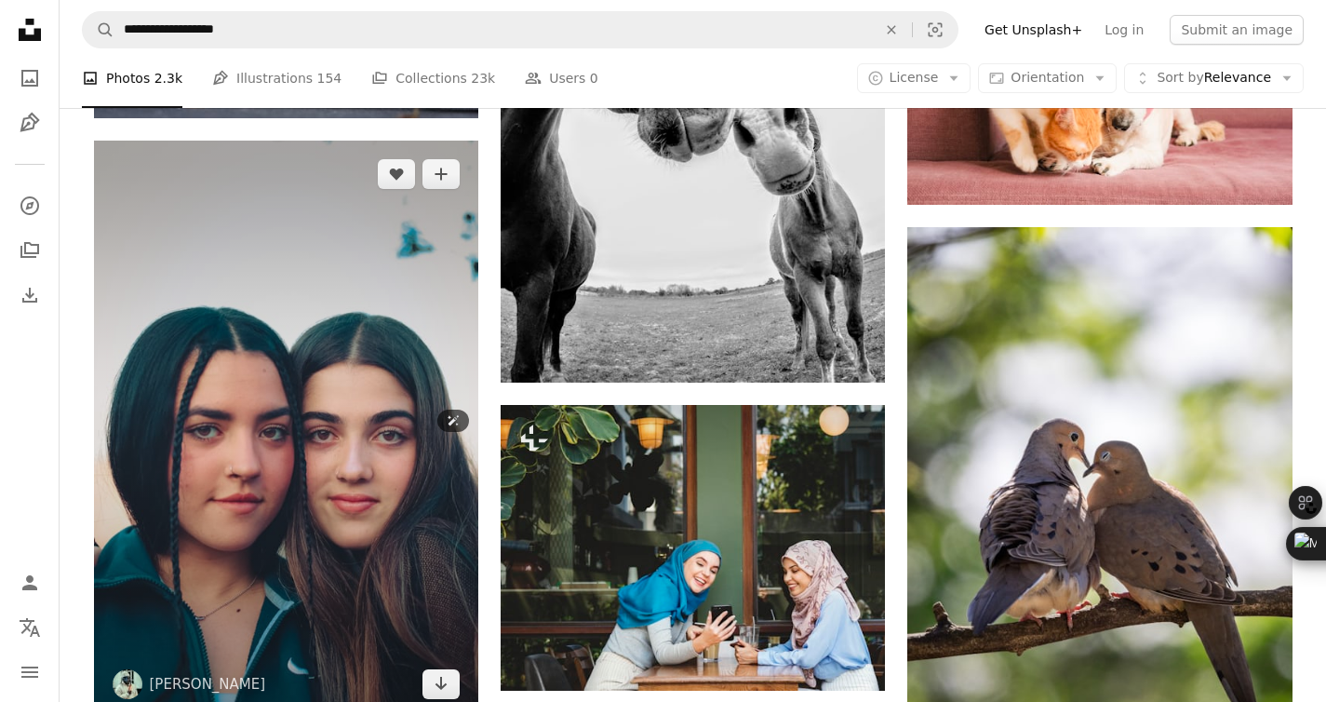
scroll to position [65300, 0]
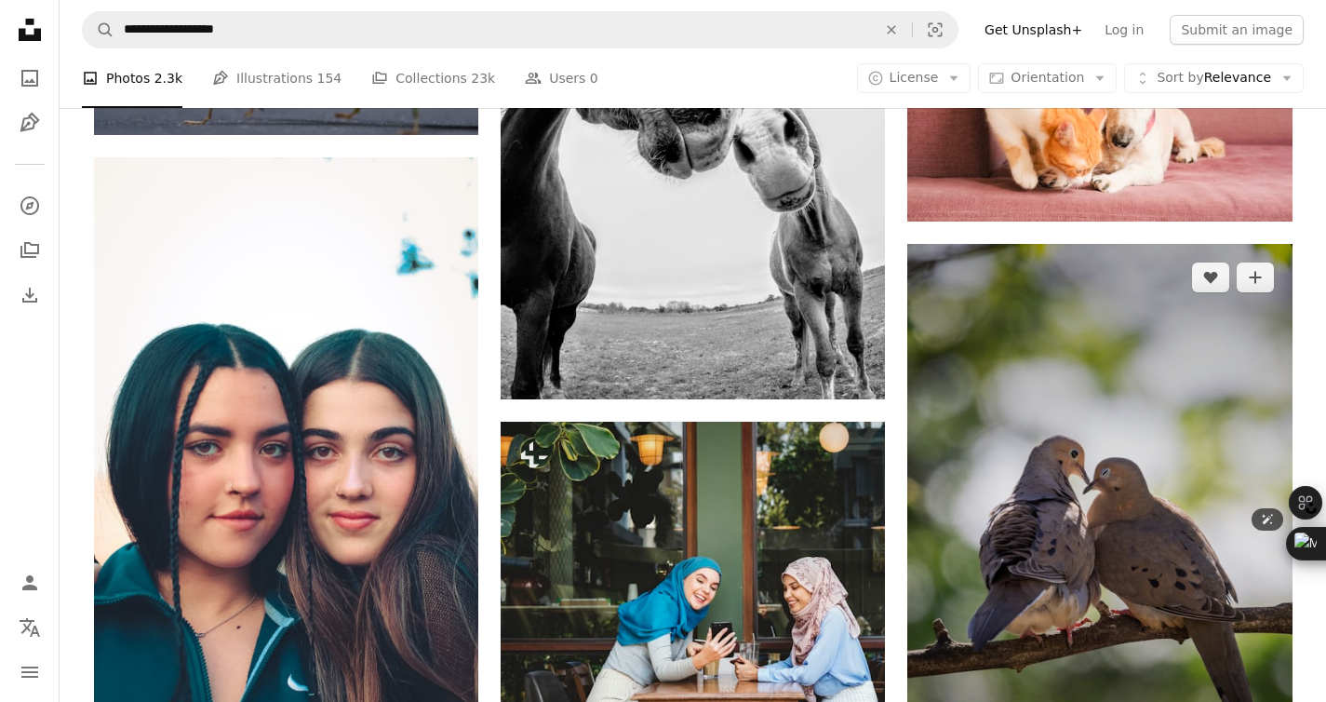
click at [960, 247] on img at bounding box center [1099, 532] width 384 height 577
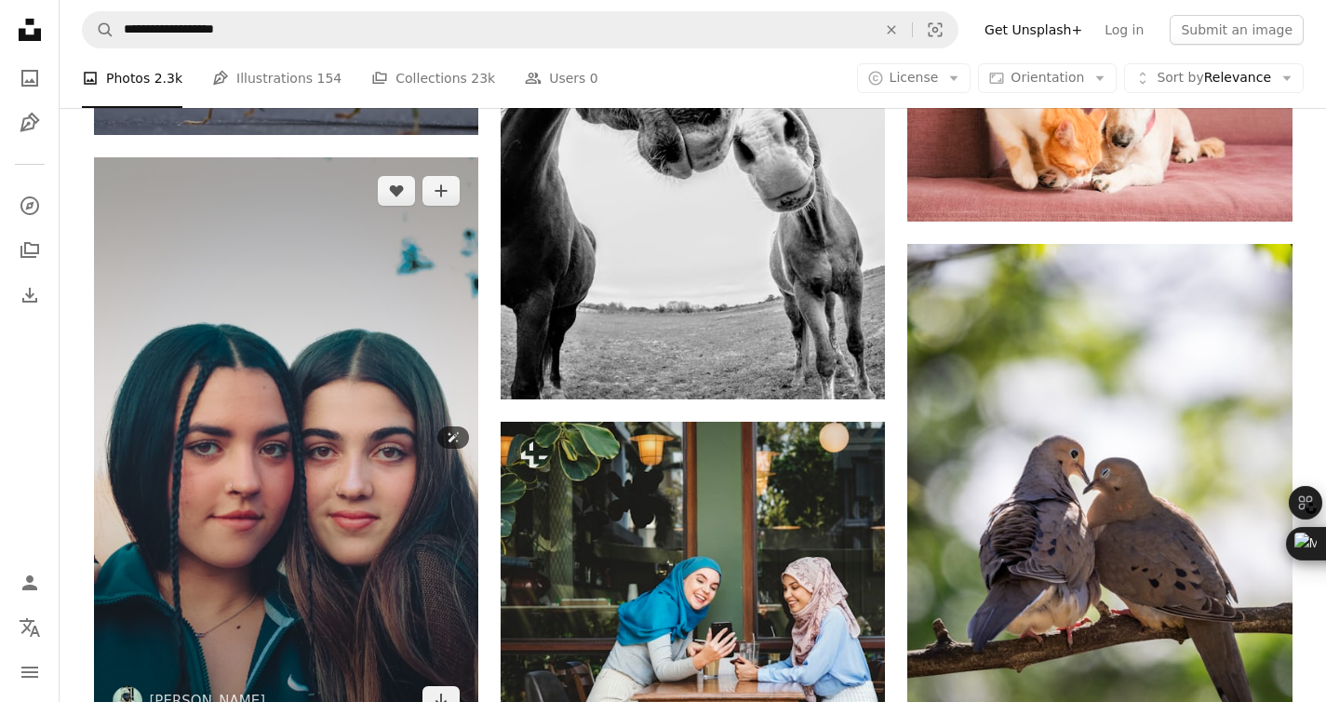
click at [322, 312] on img at bounding box center [286, 445] width 384 height 577
click at [449, 201] on button "A plus sign" at bounding box center [440, 191] width 37 height 30
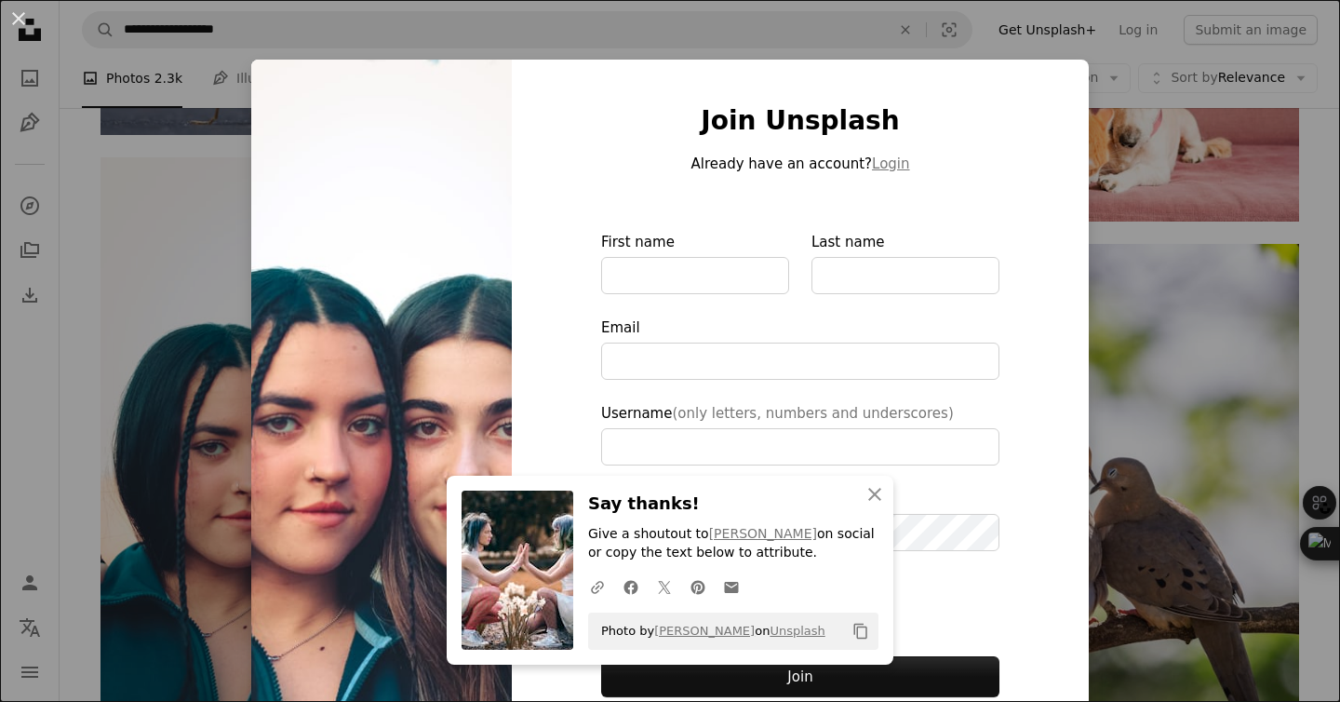
click at [191, 250] on div "An X shape An X shape Close Say thanks! Give a shoutout to [PERSON_NAME] on soc…" at bounding box center [670, 351] width 1340 height 702
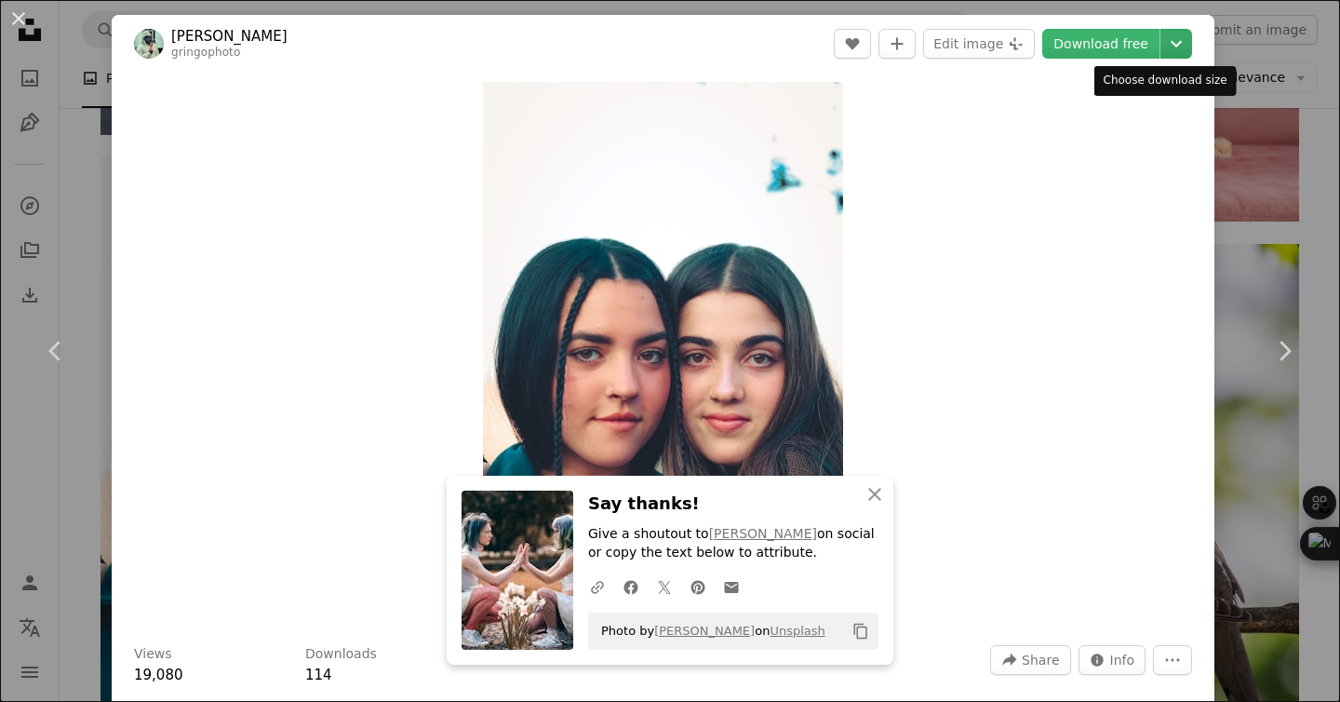
click at [1167, 37] on icon "Chevron down" at bounding box center [1176, 44] width 30 height 22
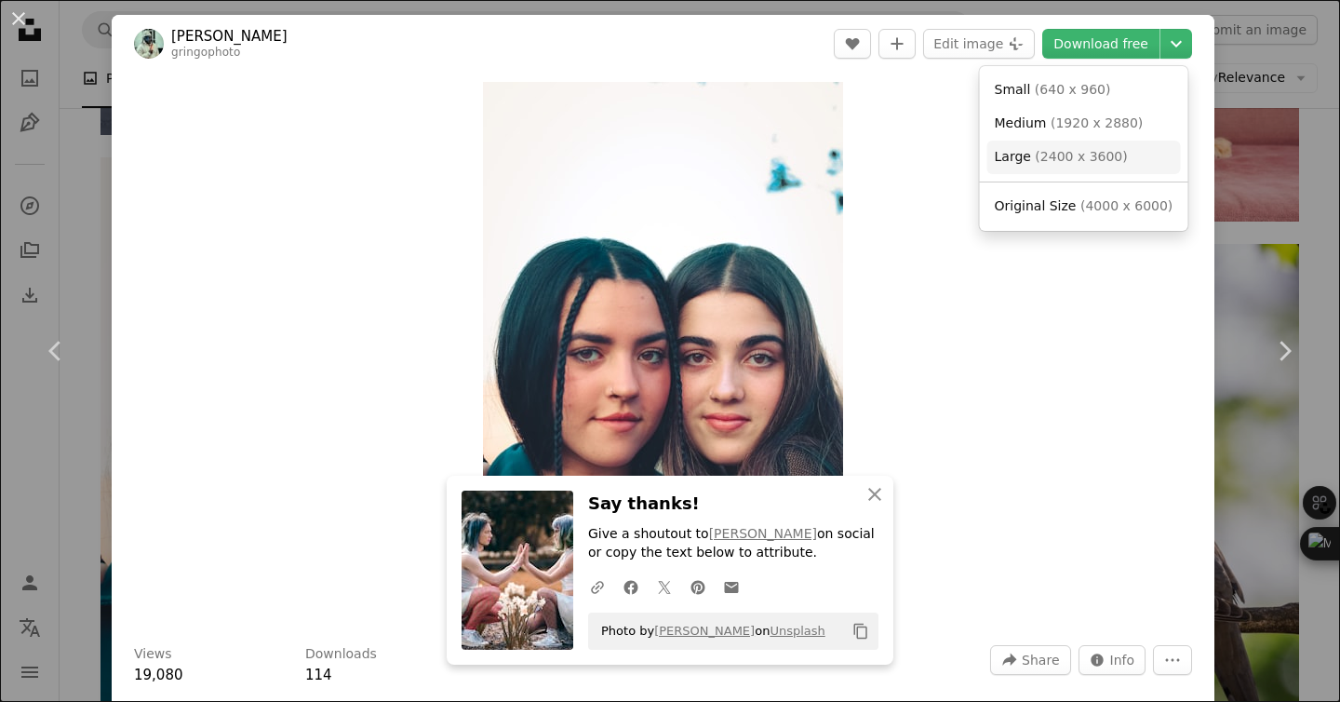
click at [1098, 149] on span "( 2400 x 3600 )" at bounding box center [1081, 156] width 92 height 15
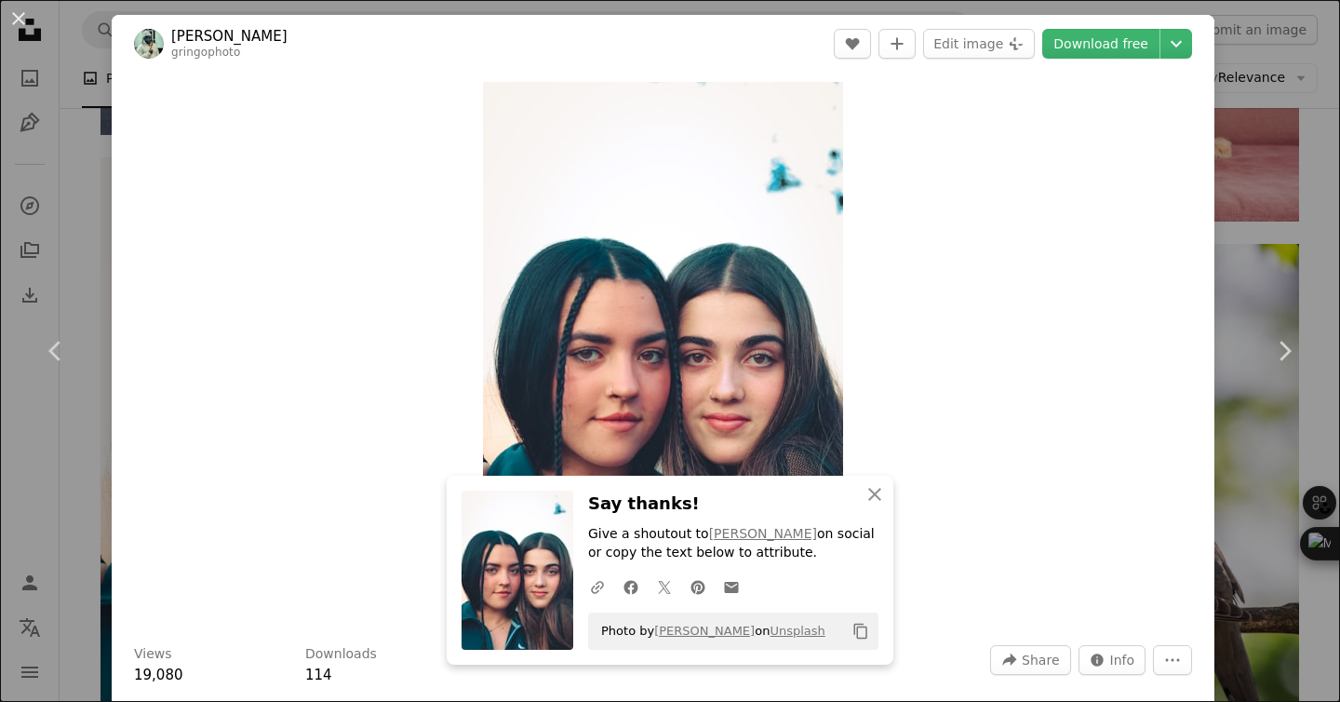
click at [1280, 188] on div "An X shape Chevron left Chevron right An X shape Close Say thanks! Give a shout…" at bounding box center [670, 351] width 1340 height 702
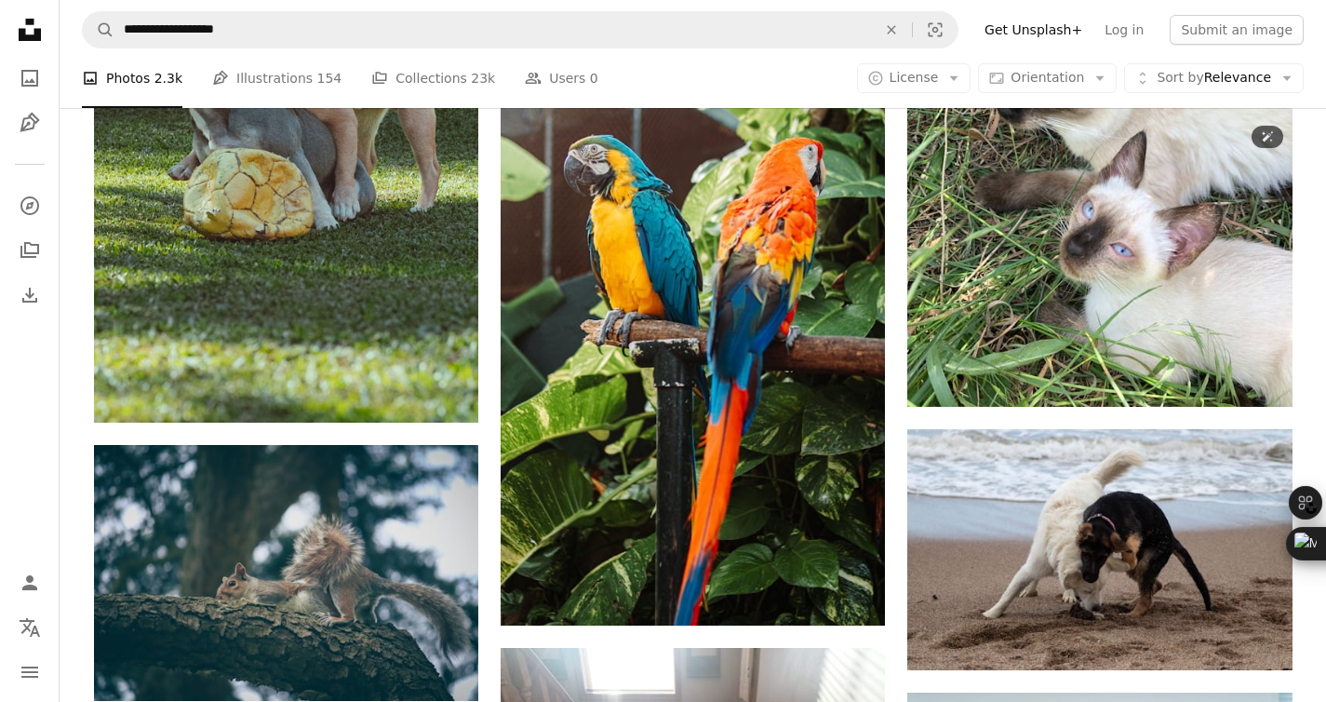
scroll to position [69563, 0]
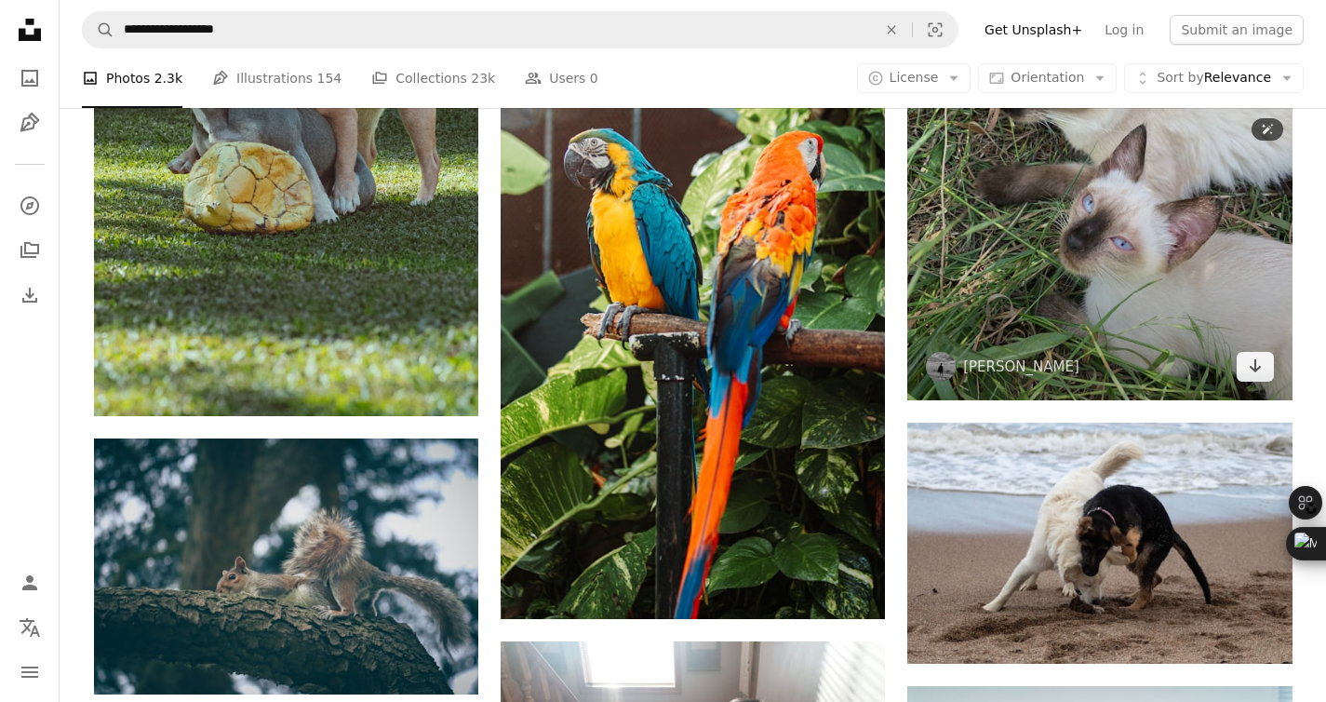
click at [1069, 222] on img at bounding box center [1099, 142] width 384 height 513
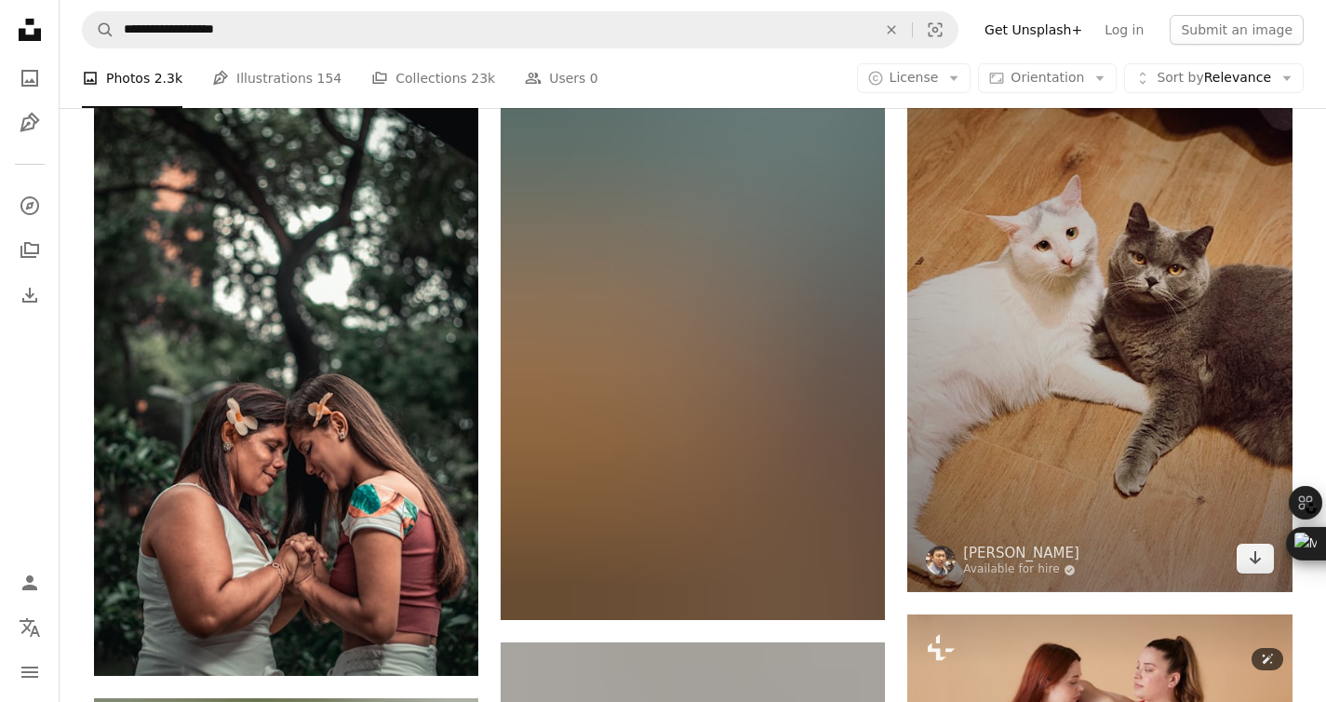
scroll to position [82217, 0]
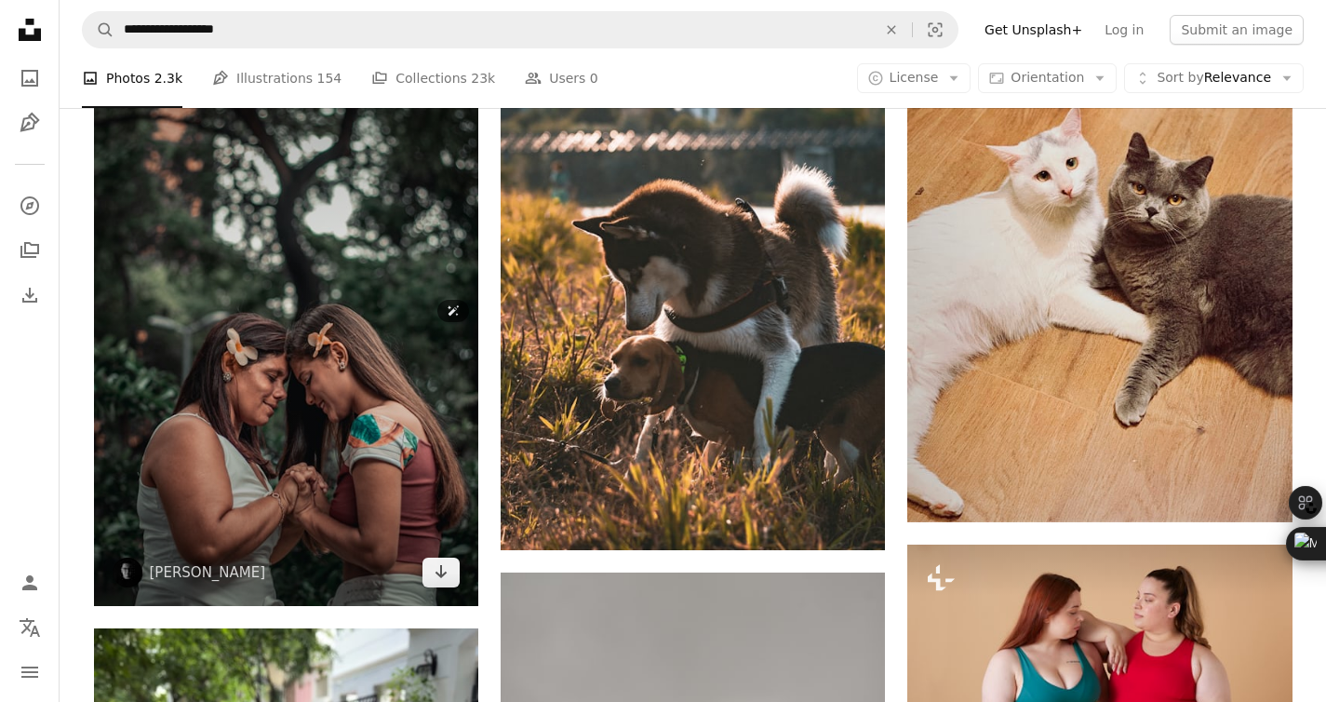
click at [332, 513] on img at bounding box center [286, 317] width 384 height 577
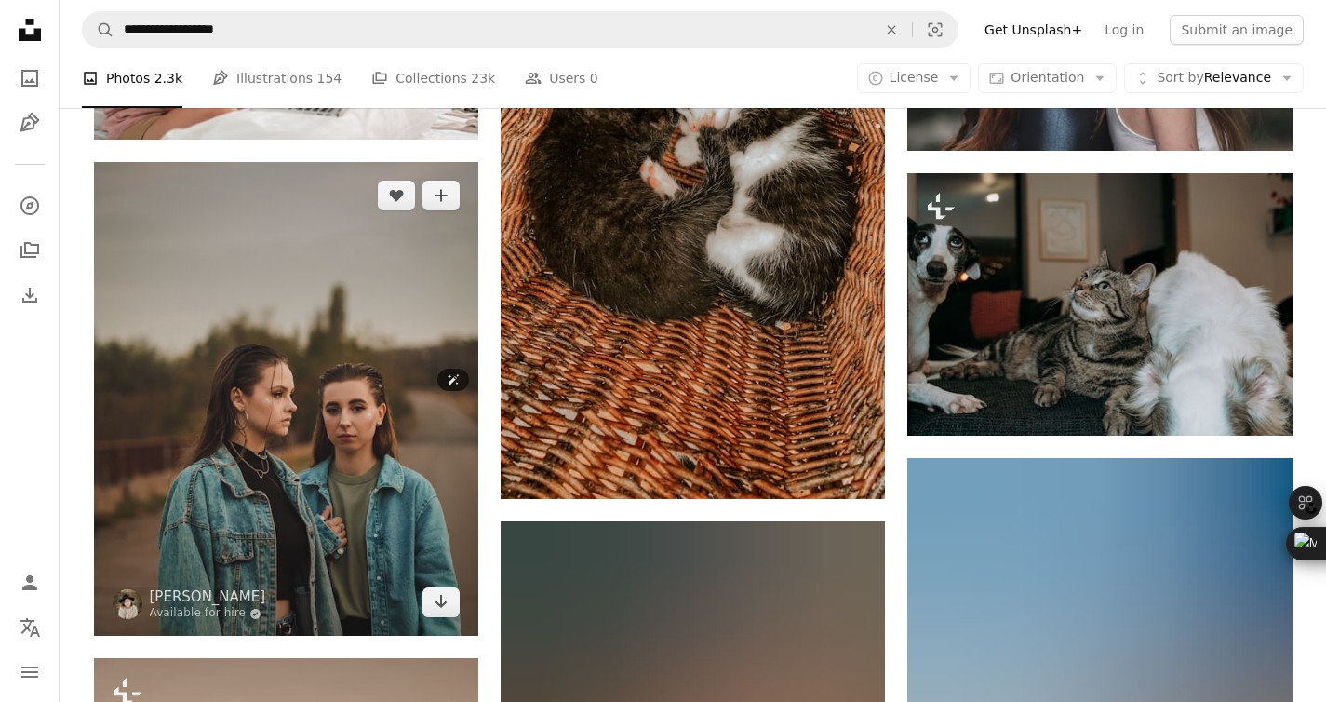
scroll to position [85725, 0]
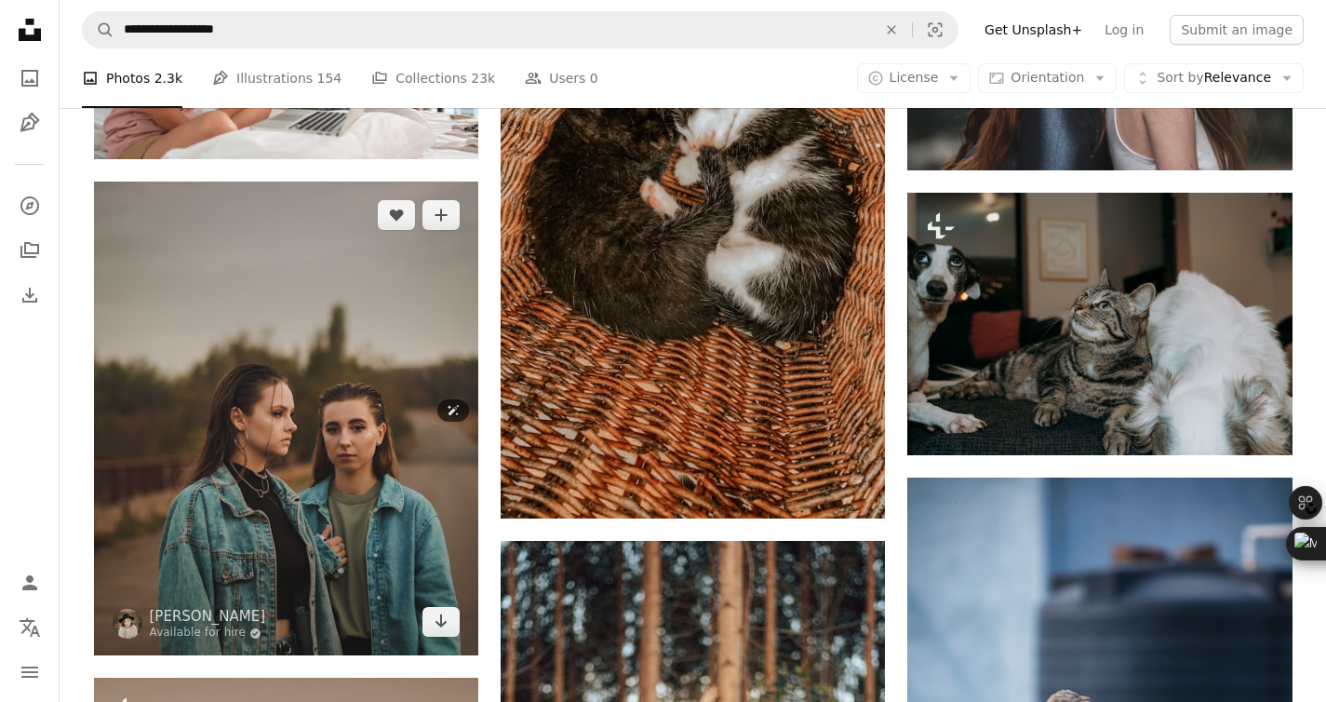
click at [401, 303] on img at bounding box center [286, 418] width 384 height 474
click at [329, 330] on img at bounding box center [286, 418] width 384 height 474
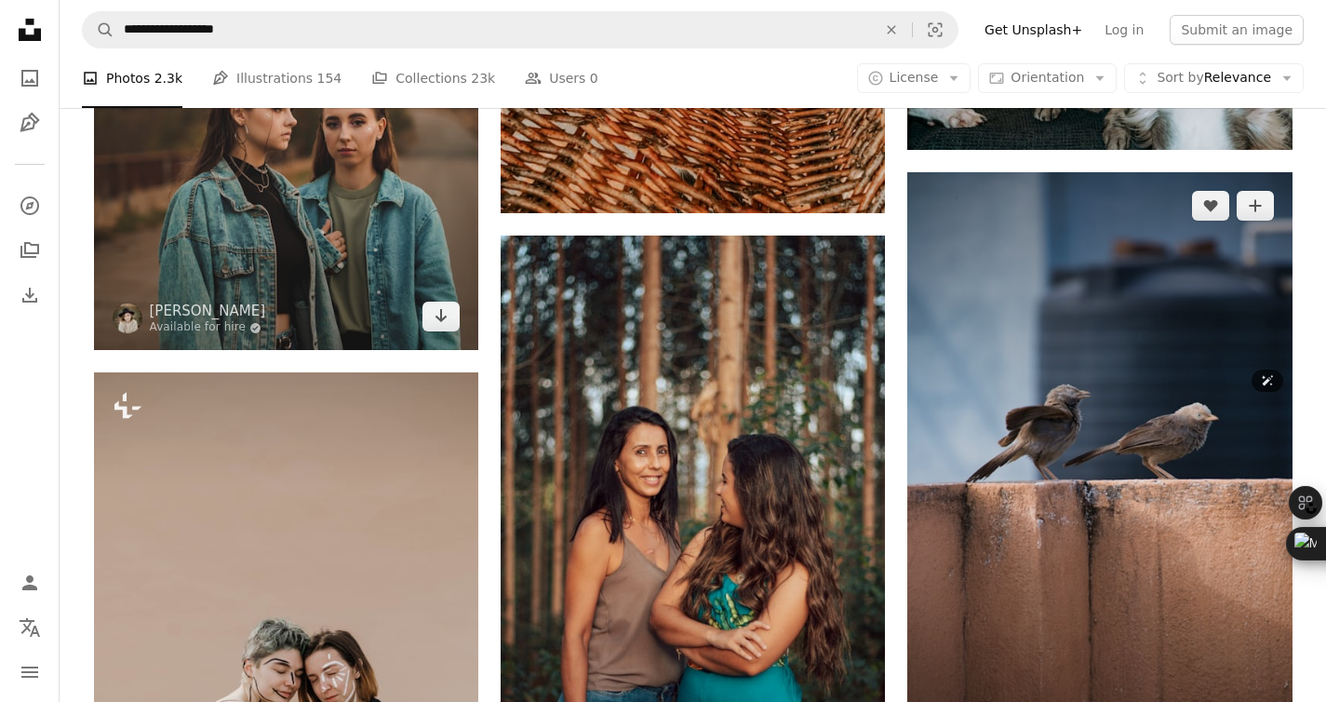
scroll to position [86011, 0]
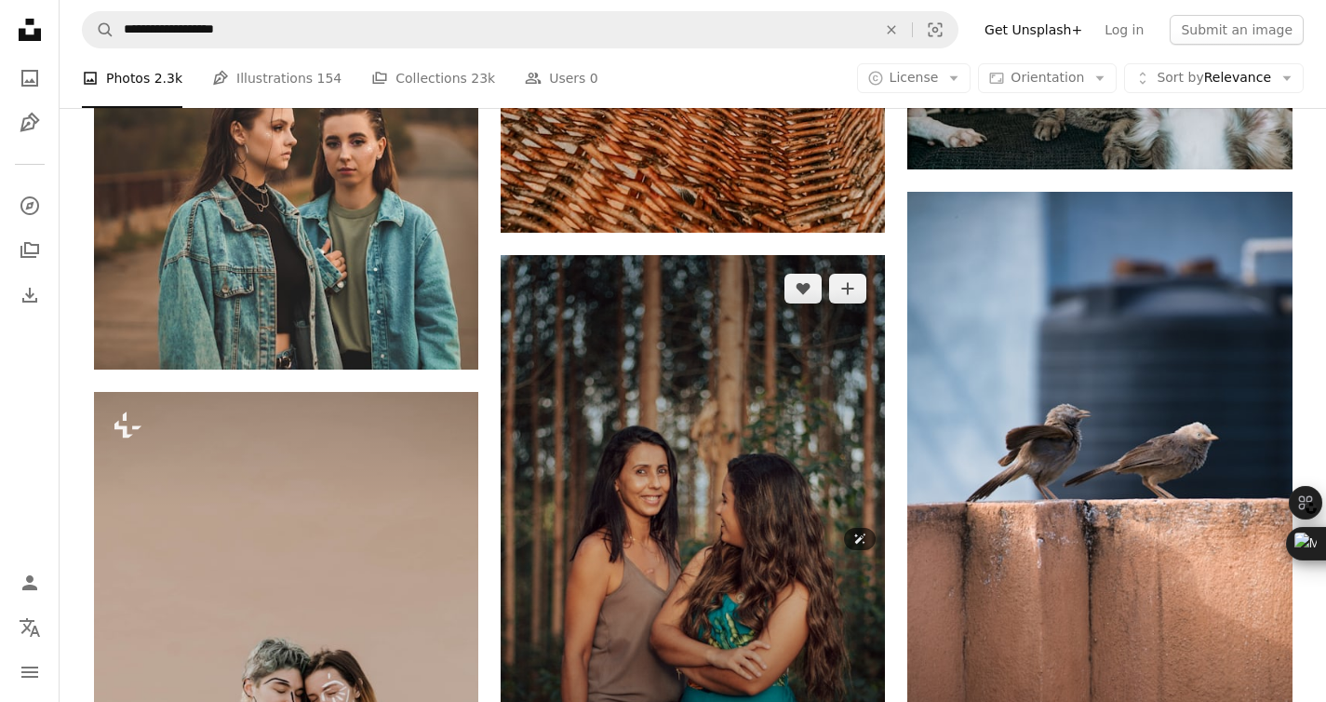
click at [689, 413] on img at bounding box center [693, 543] width 384 height 577
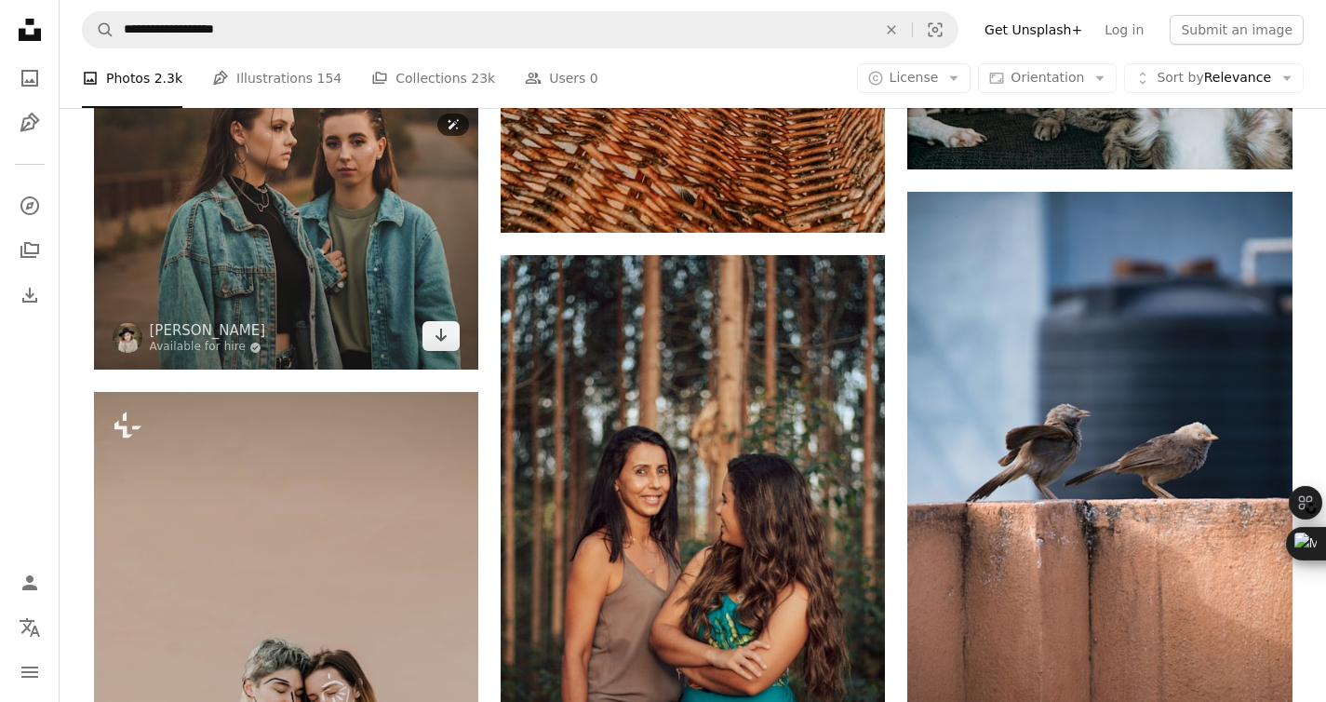
click at [294, 231] on img at bounding box center [286, 133] width 384 height 474
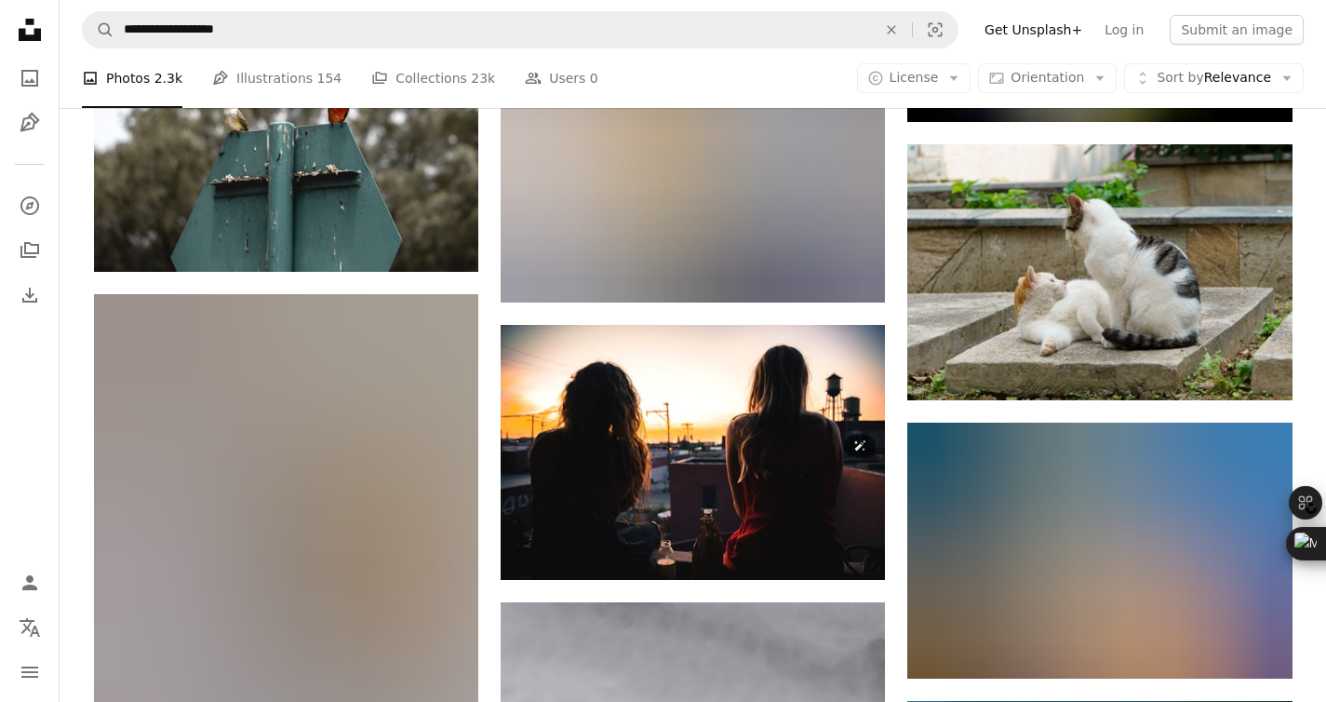
scroll to position [86950, 0]
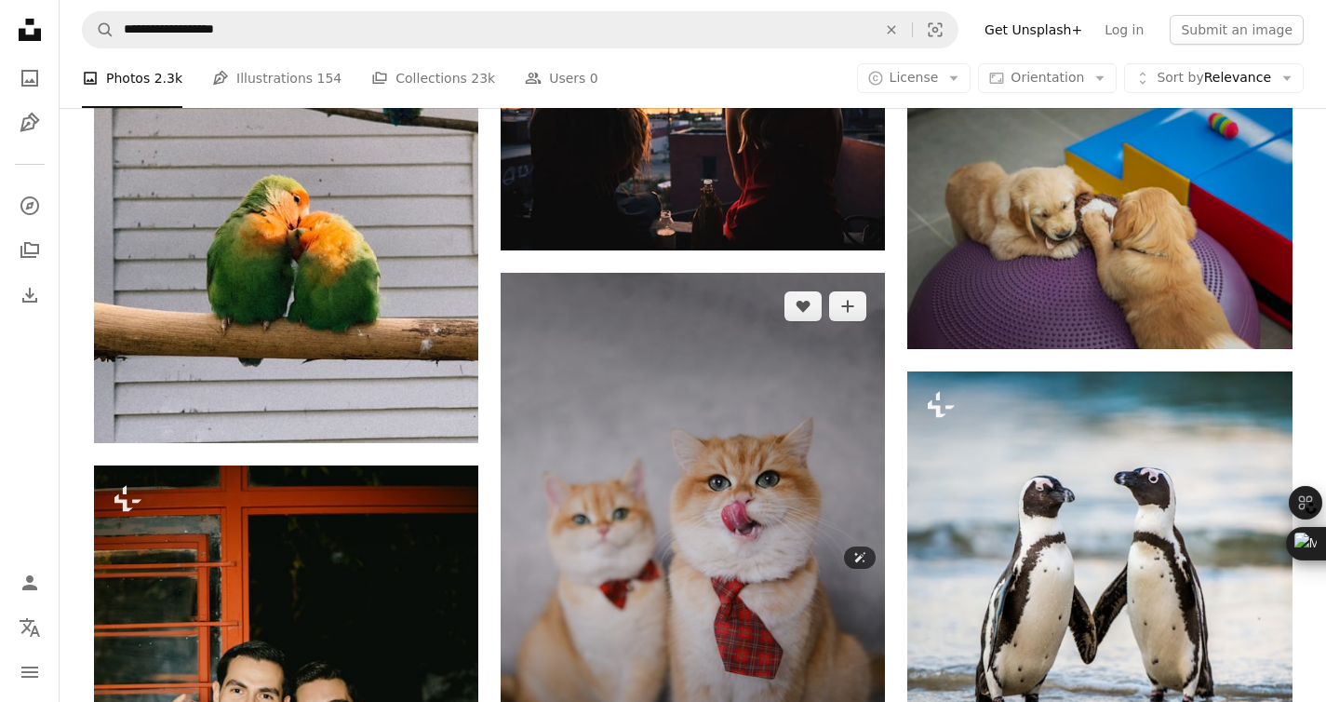
click at [783, 353] on img at bounding box center [693, 561] width 384 height 577
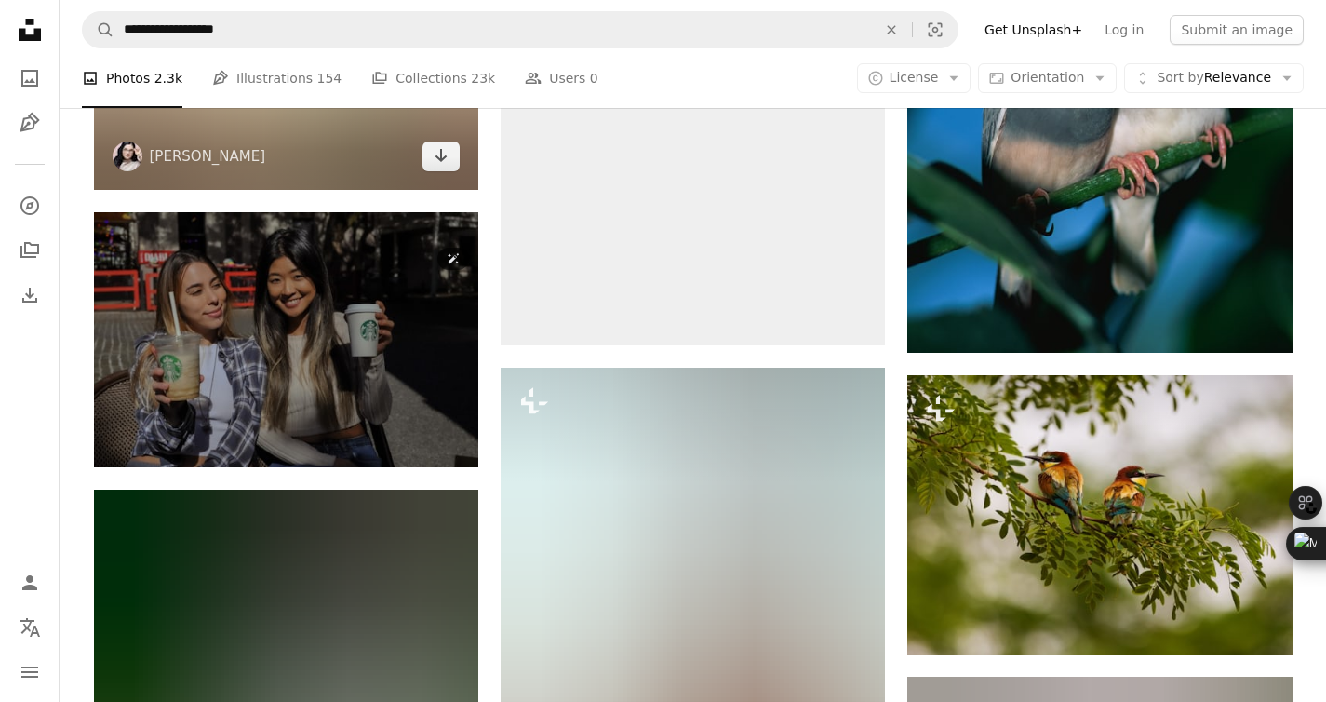
scroll to position [94899, 0]
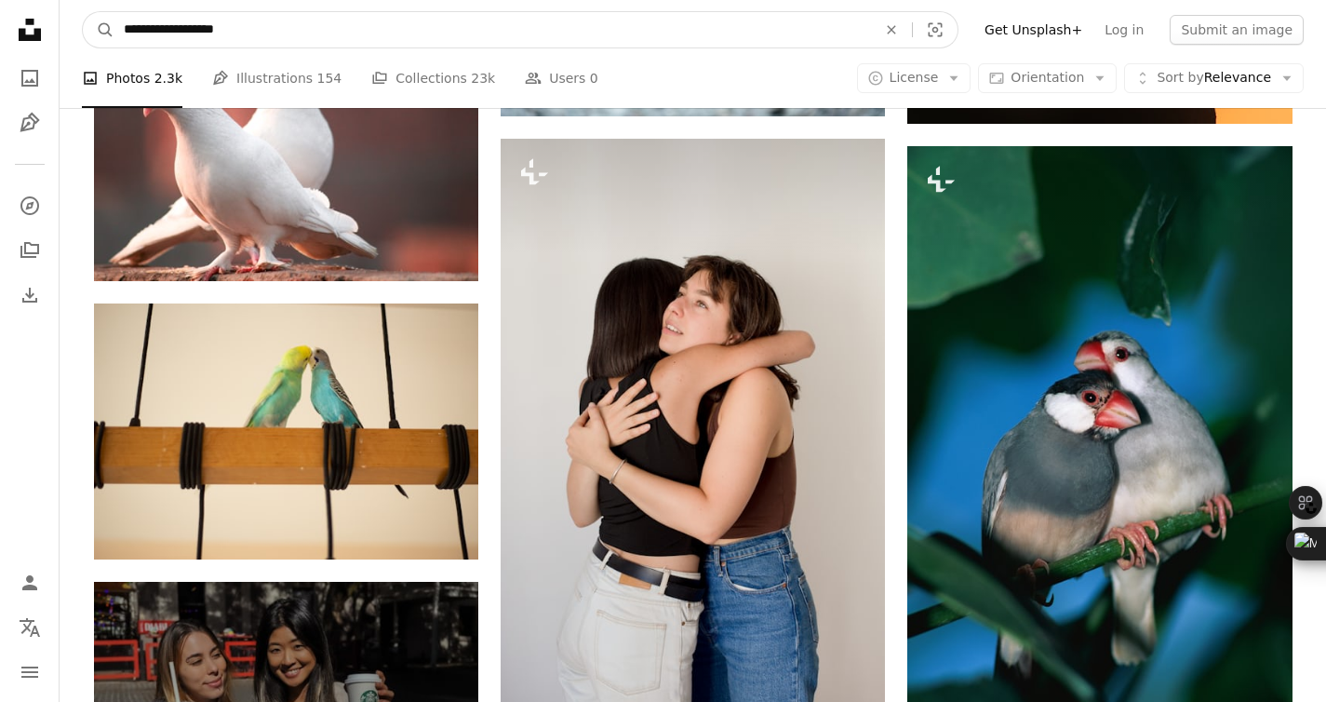
click at [280, 34] on input "**********" at bounding box center [492, 29] width 756 height 35
type input "**********"
click at [83, 12] on button "A magnifying glass" at bounding box center [99, 29] width 32 height 35
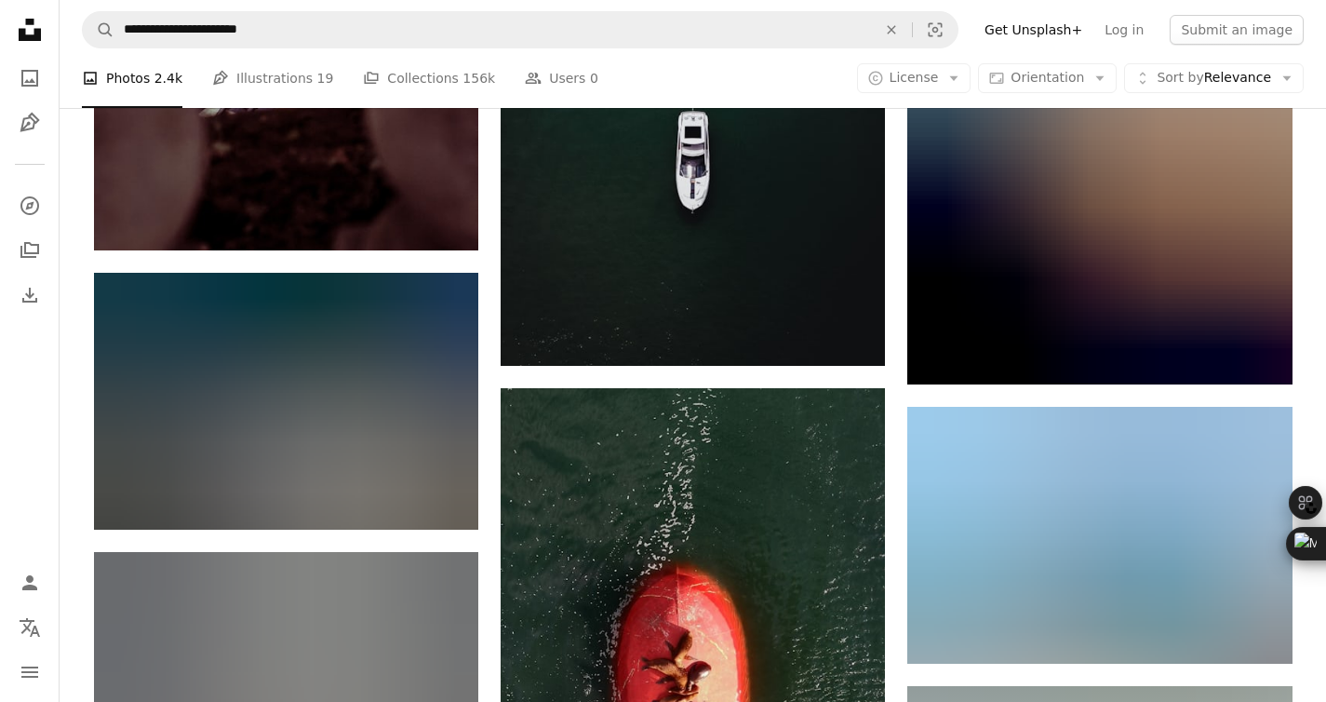
scroll to position [2308, 0]
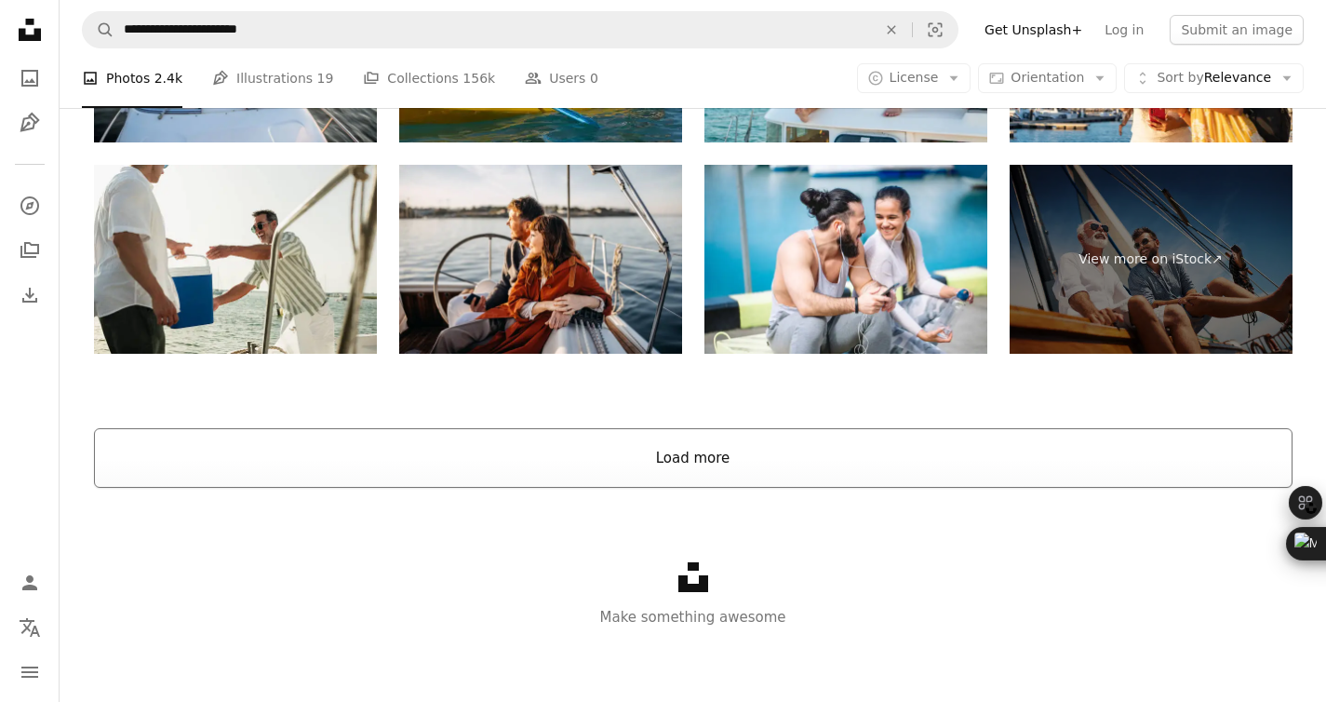
click at [878, 447] on button "Load more" at bounding box center [693, 458] width 1198 height 60
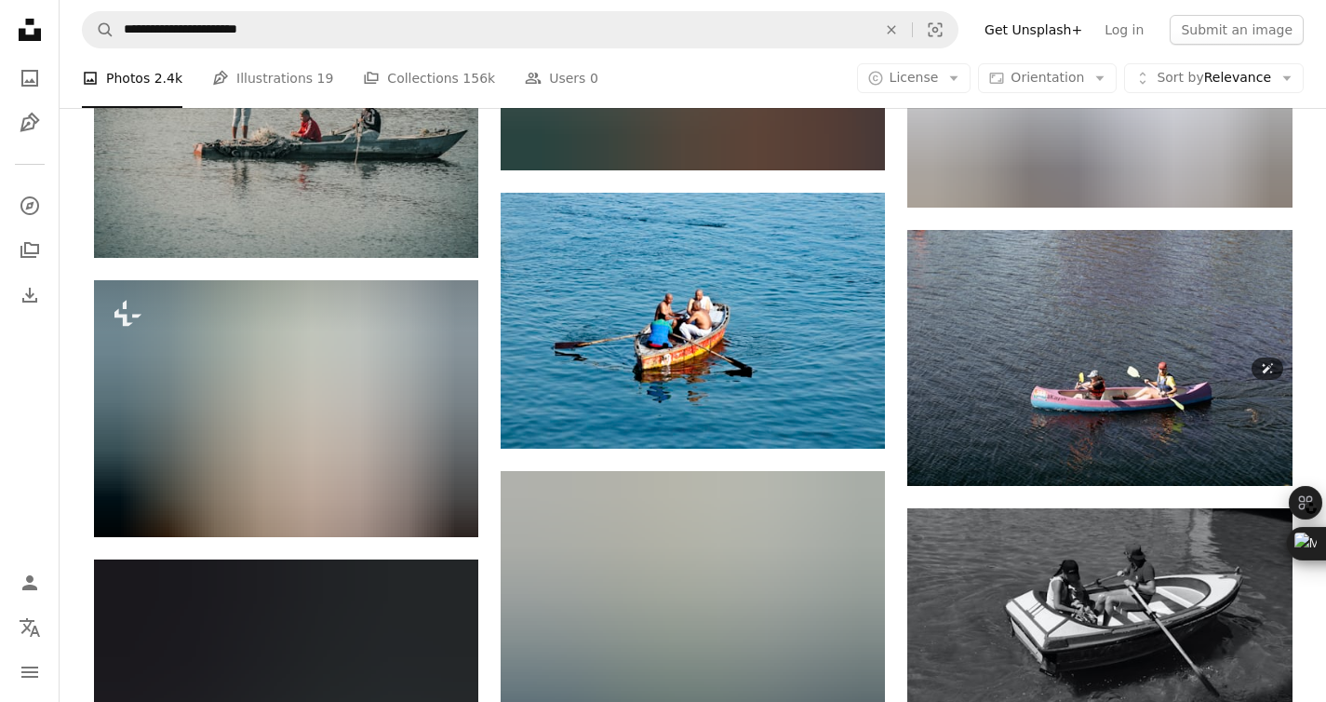
scroll to position [5391, 0]
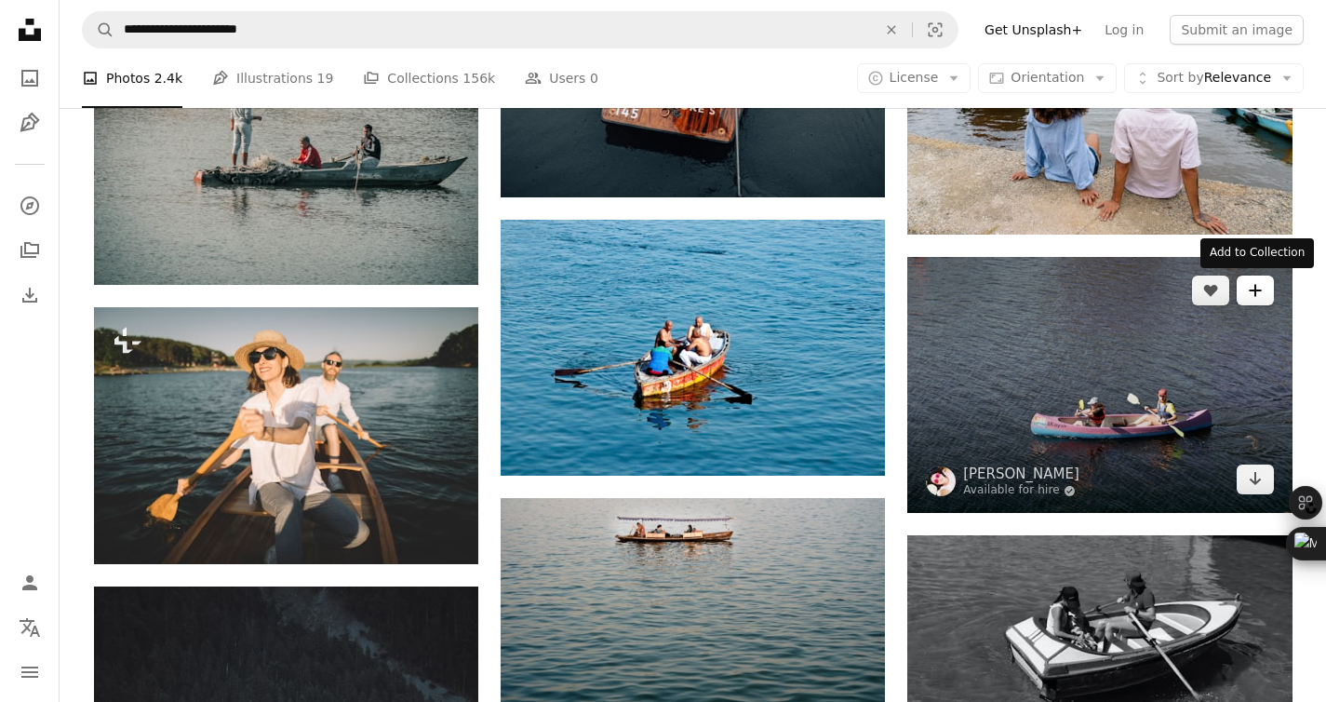
click at [1259, 292] on icon "A plus sign" at bounding box center [1255, 290] width 15 height 15
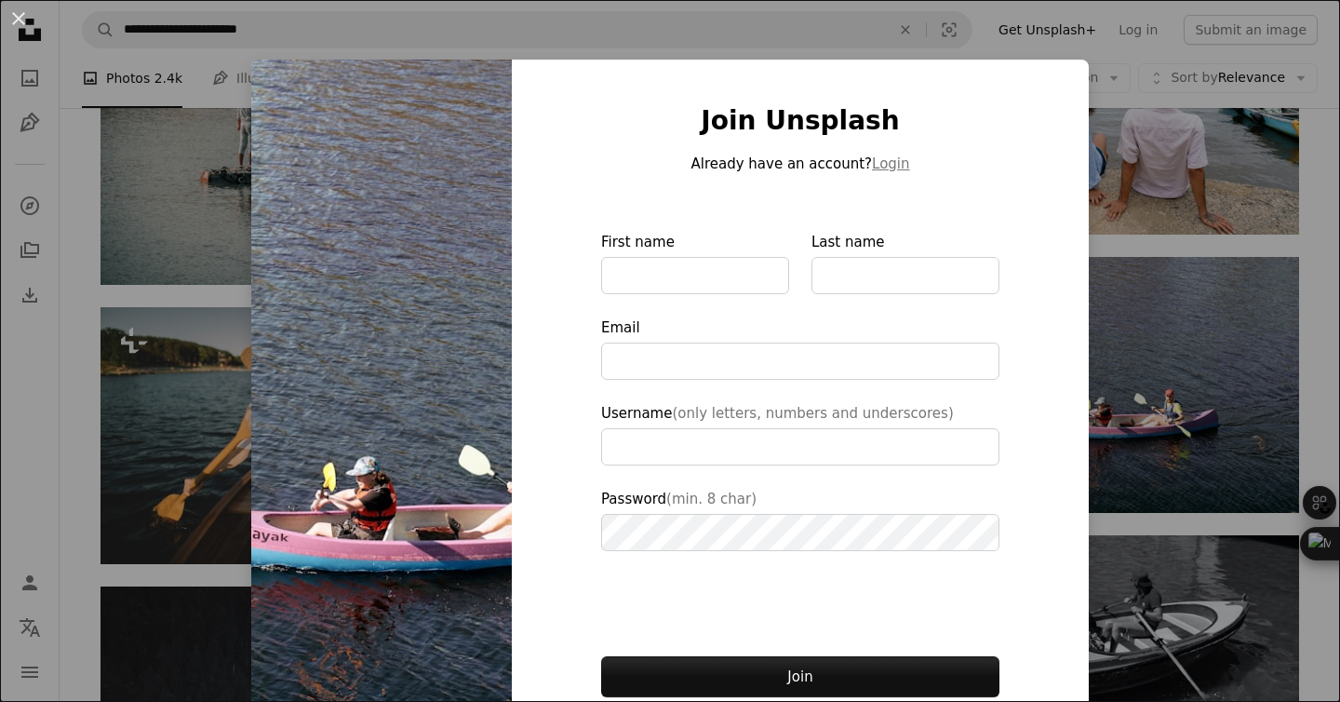
click at [1157, 156] on div "An X shape Join Unsplash Already have an account? Login First name Last name Em…" at bounding box center [670, 351] width 1340 height 702
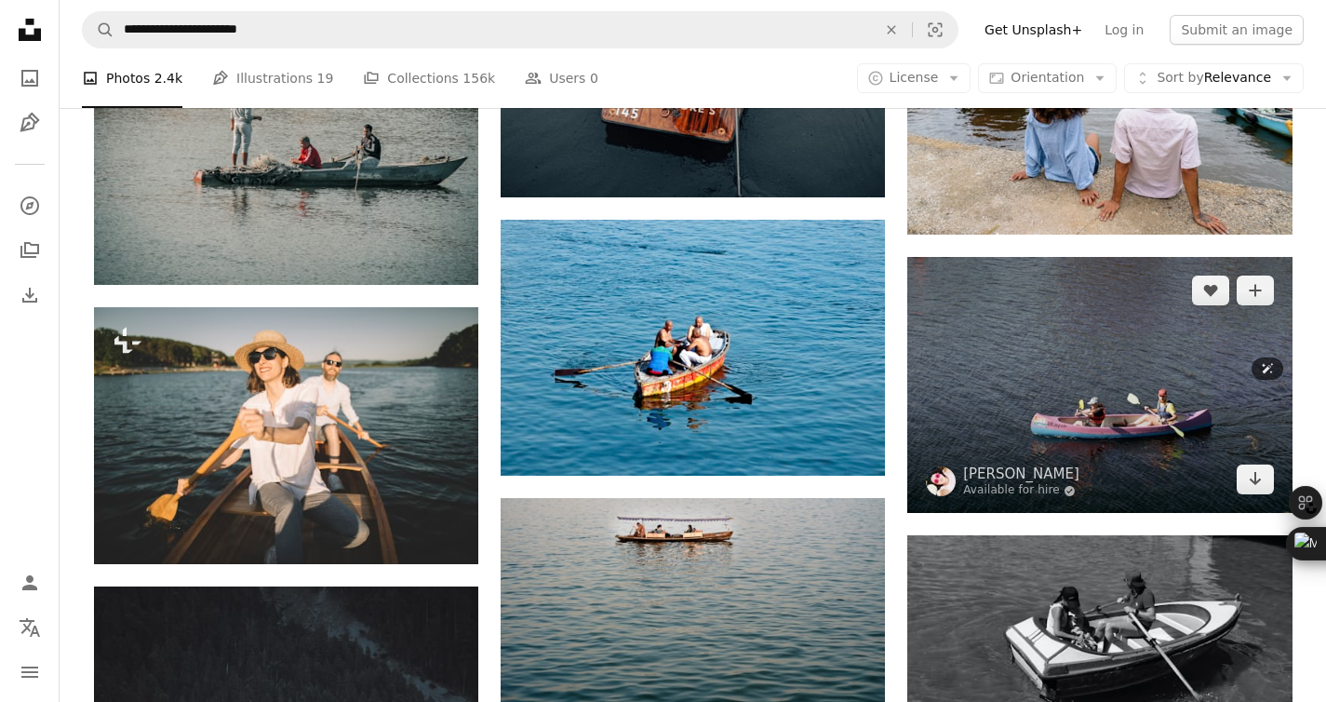
click at [1192, 332] on img at bounding box center [1099, 385] width 384 height 256
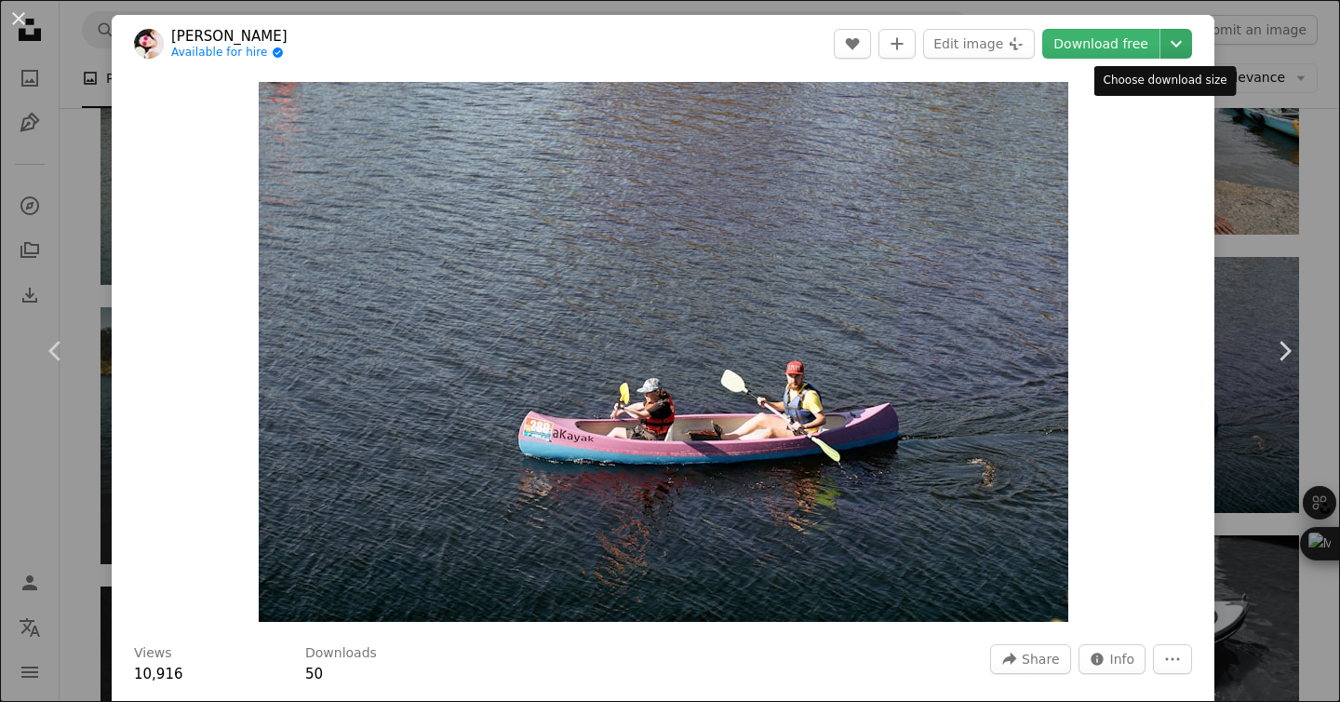
click at [1161, 52] on icon "Chevron down" at bounding box center [1176, 44] width 30 height 22
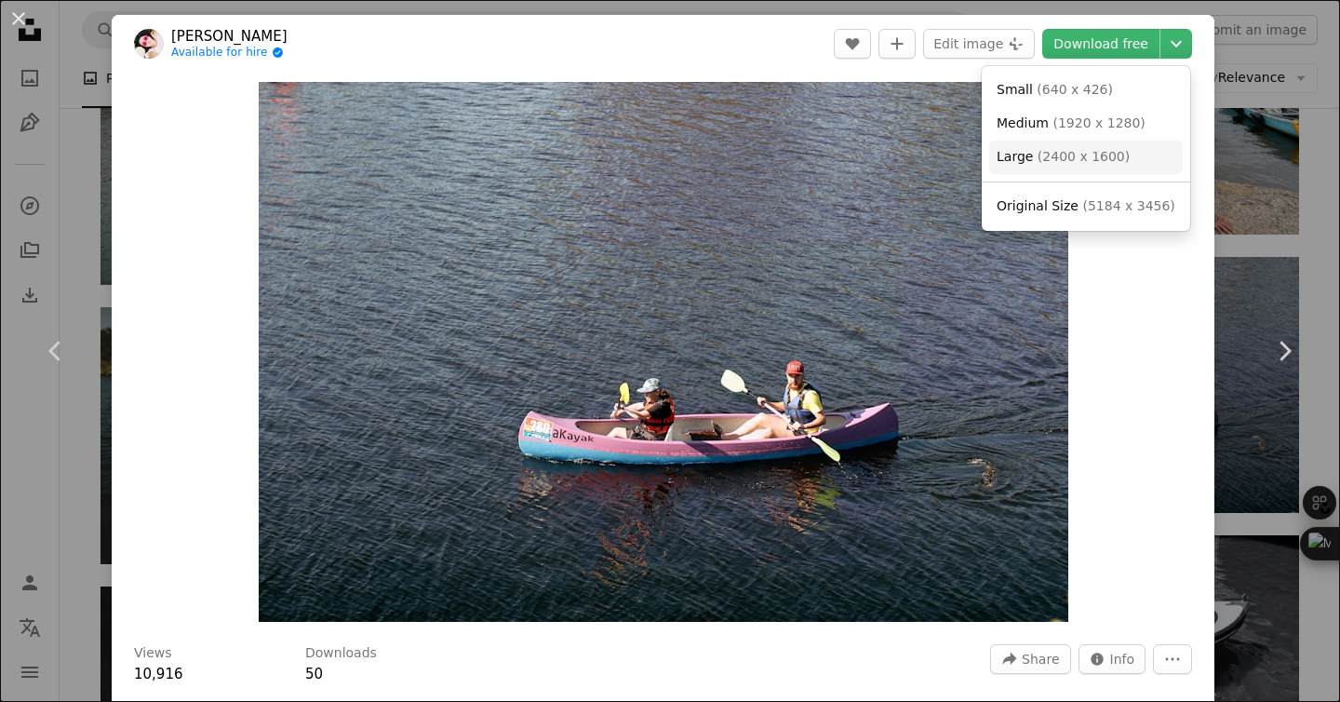
click at [1127, 162] on link "Large ( 2400 x 1600 )" at bounding box center [1086, 157] width 194 height 33
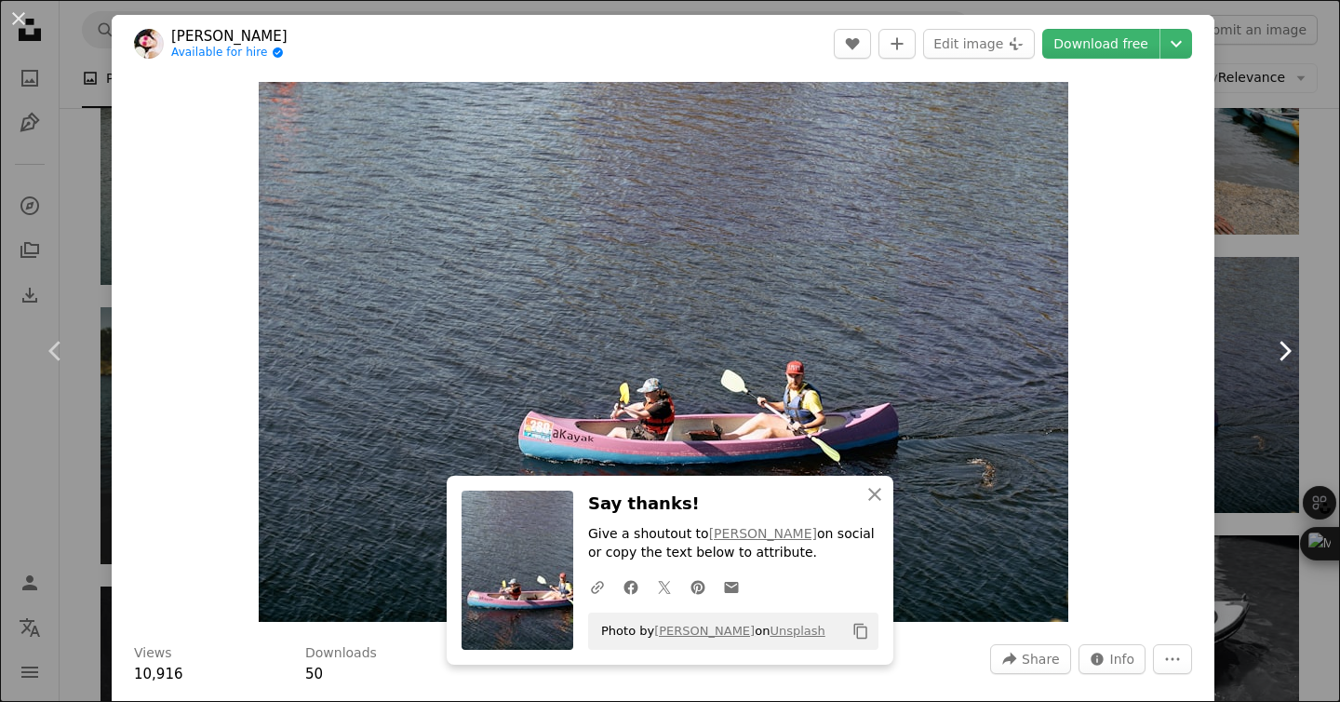
click at [1266, 295] on link "Chevron right" at bounding box center [1284, 350] width 112 height 179
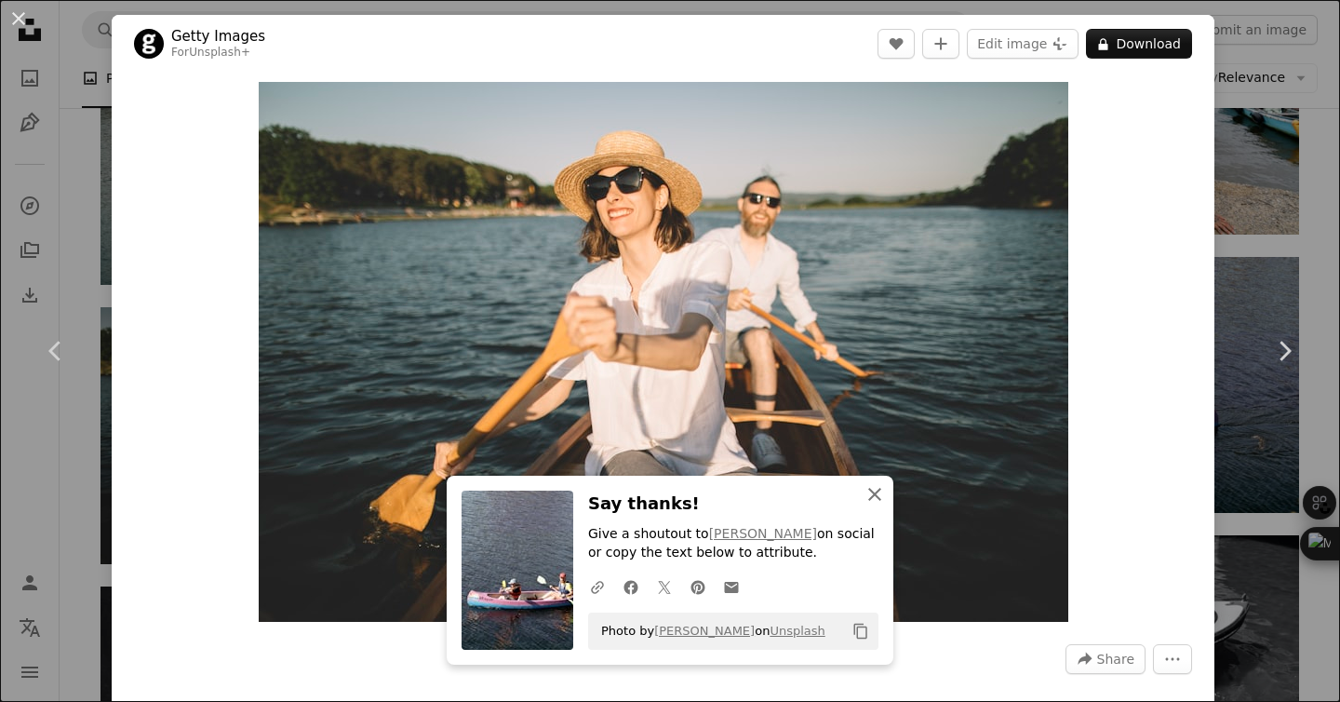
click at [866, 488] on icon "An X shape" at bounding box center [874, 494] width 22 height 22
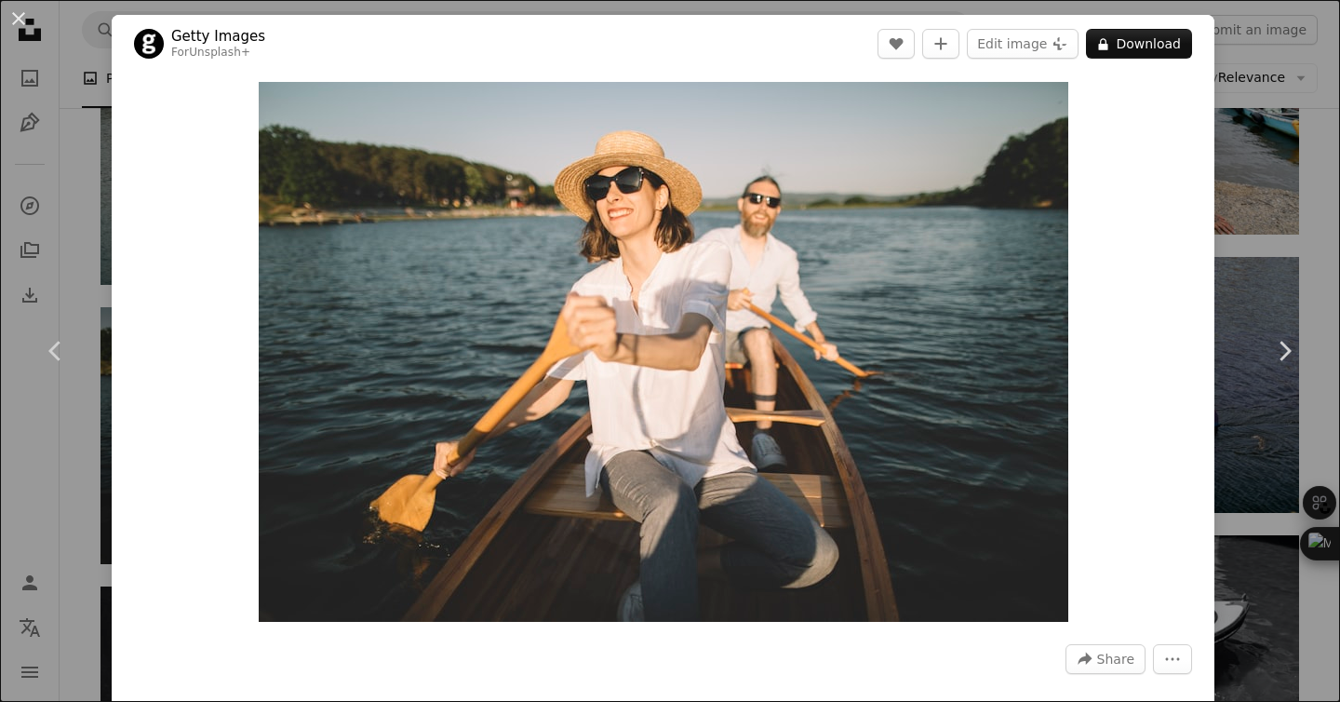
click at [1244, 243] on div "An X shape Chevron left Chevron right Getty Images For Unsplash+ A heart A plus…" at bounding box center [670, 351] width 1340 height 702
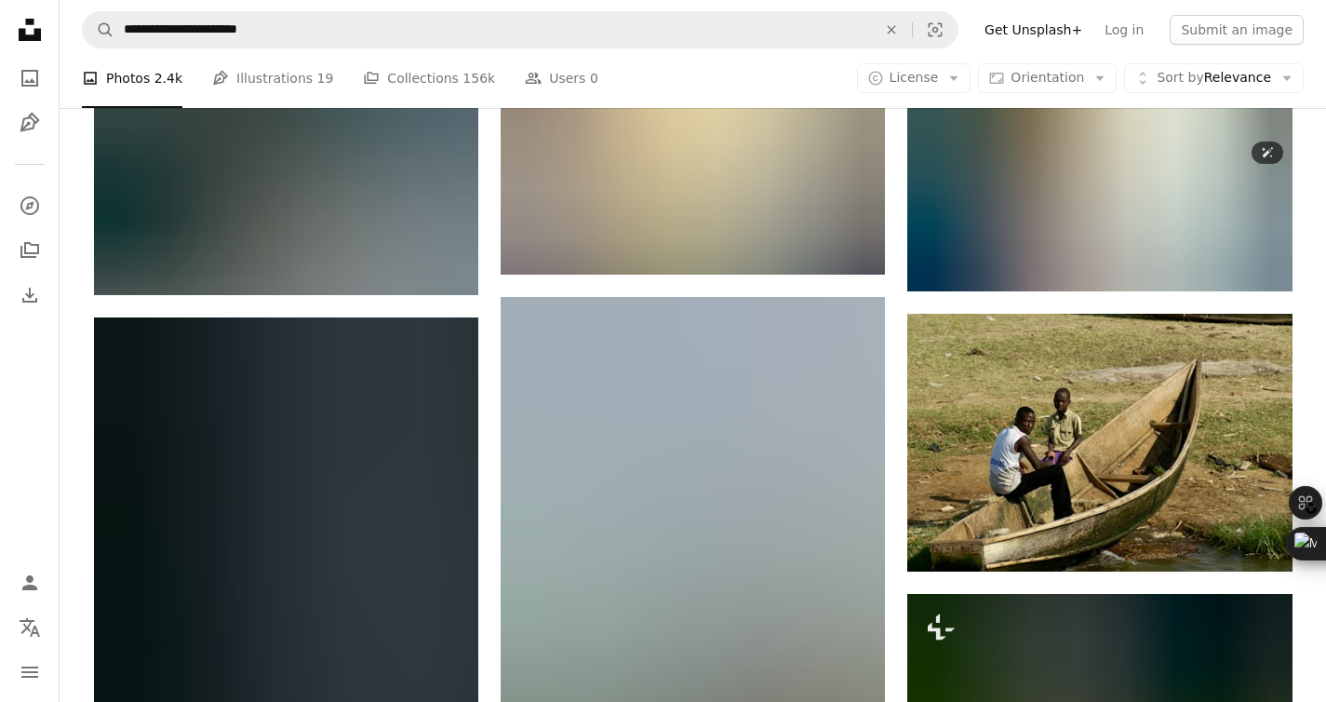
scroll to position [7127, 0]
